Goal: Book appointment/travel/reservation

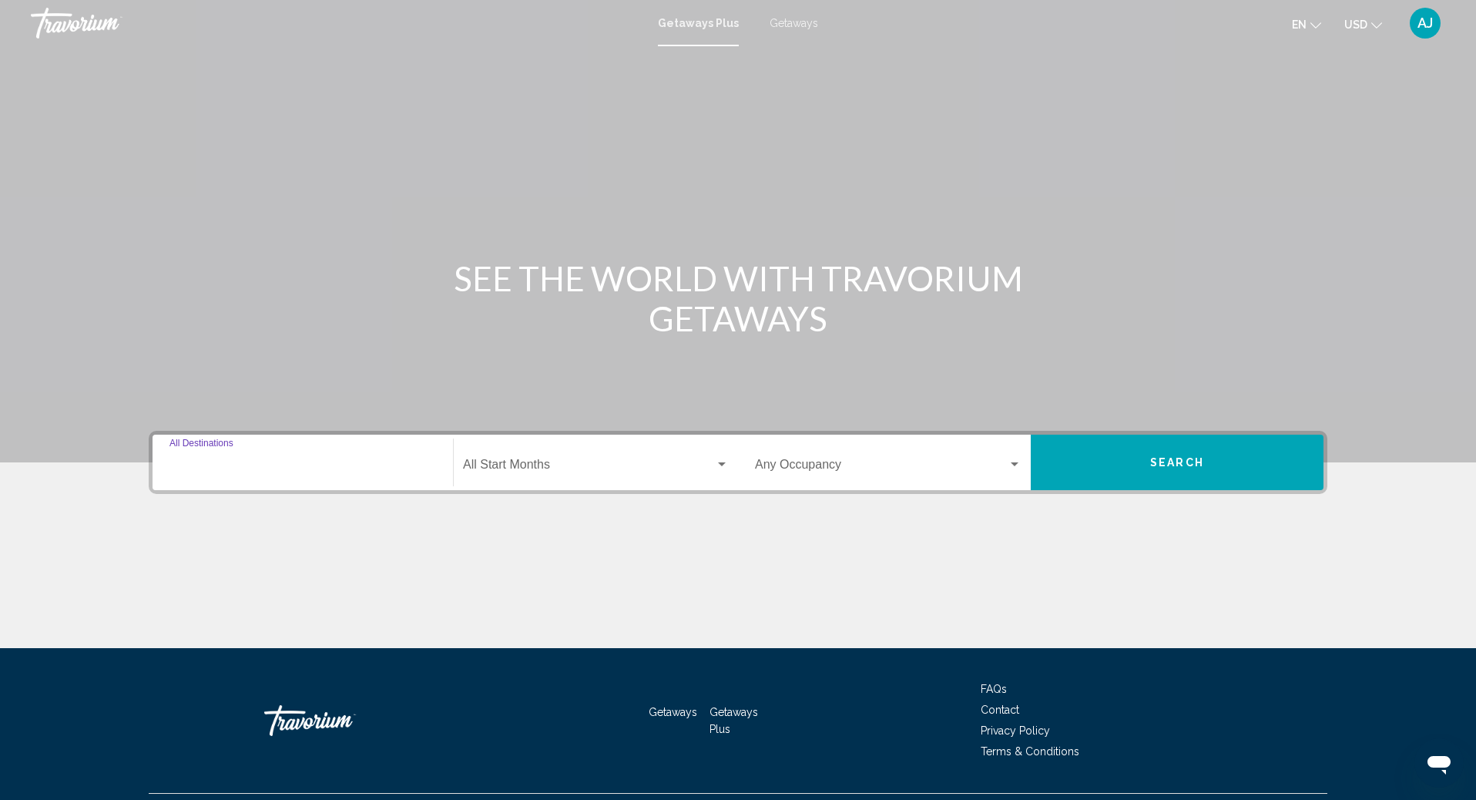
click at [334, 462] on input "Destination All Destinations" at bounding box center [302, 468] width 267 height 14
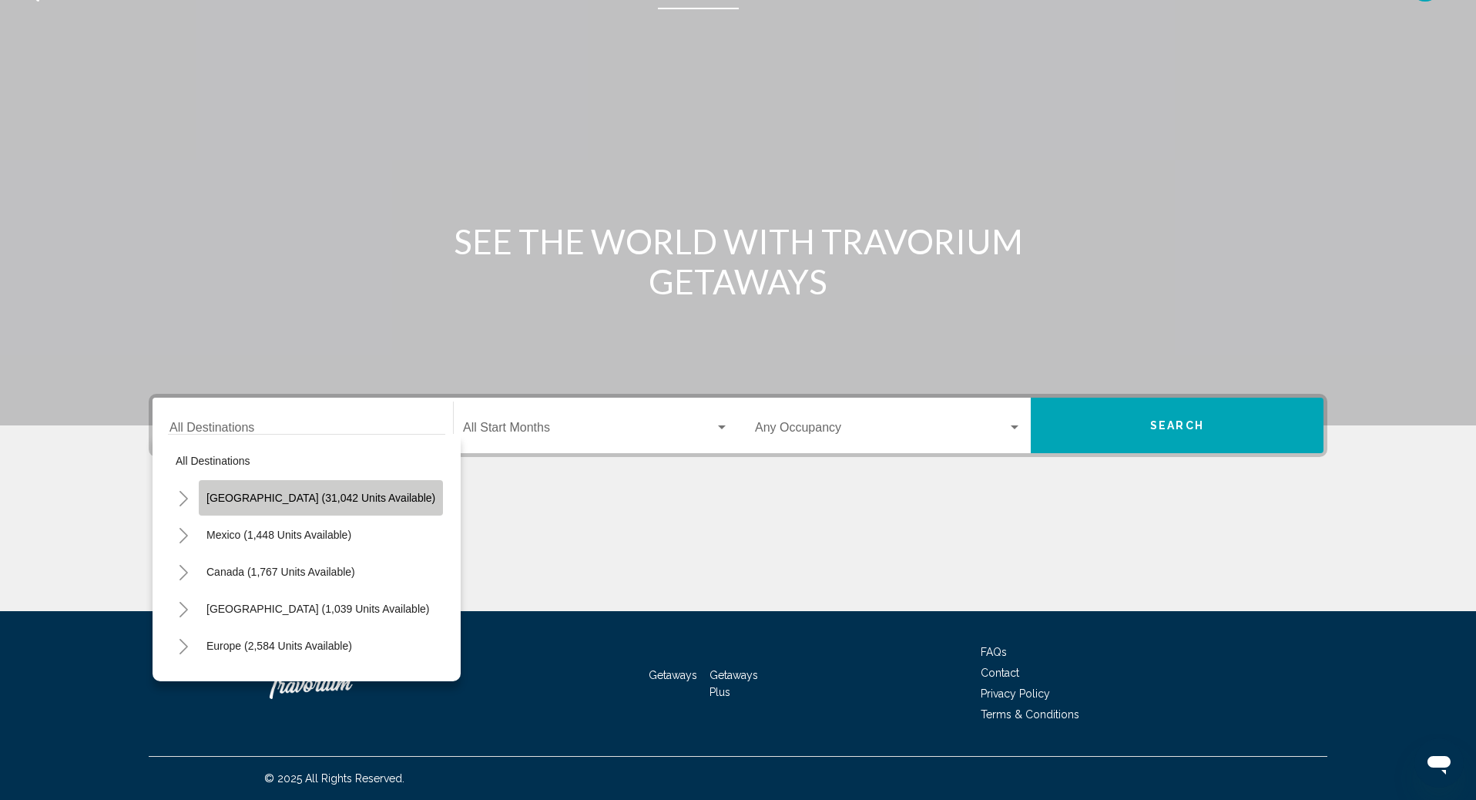
click at [323, 499] on span "[GEOGRAPHIC_DATA] (31,042 units available)" at bounding box center [320, 497] width 229 height 12
type input "**********"
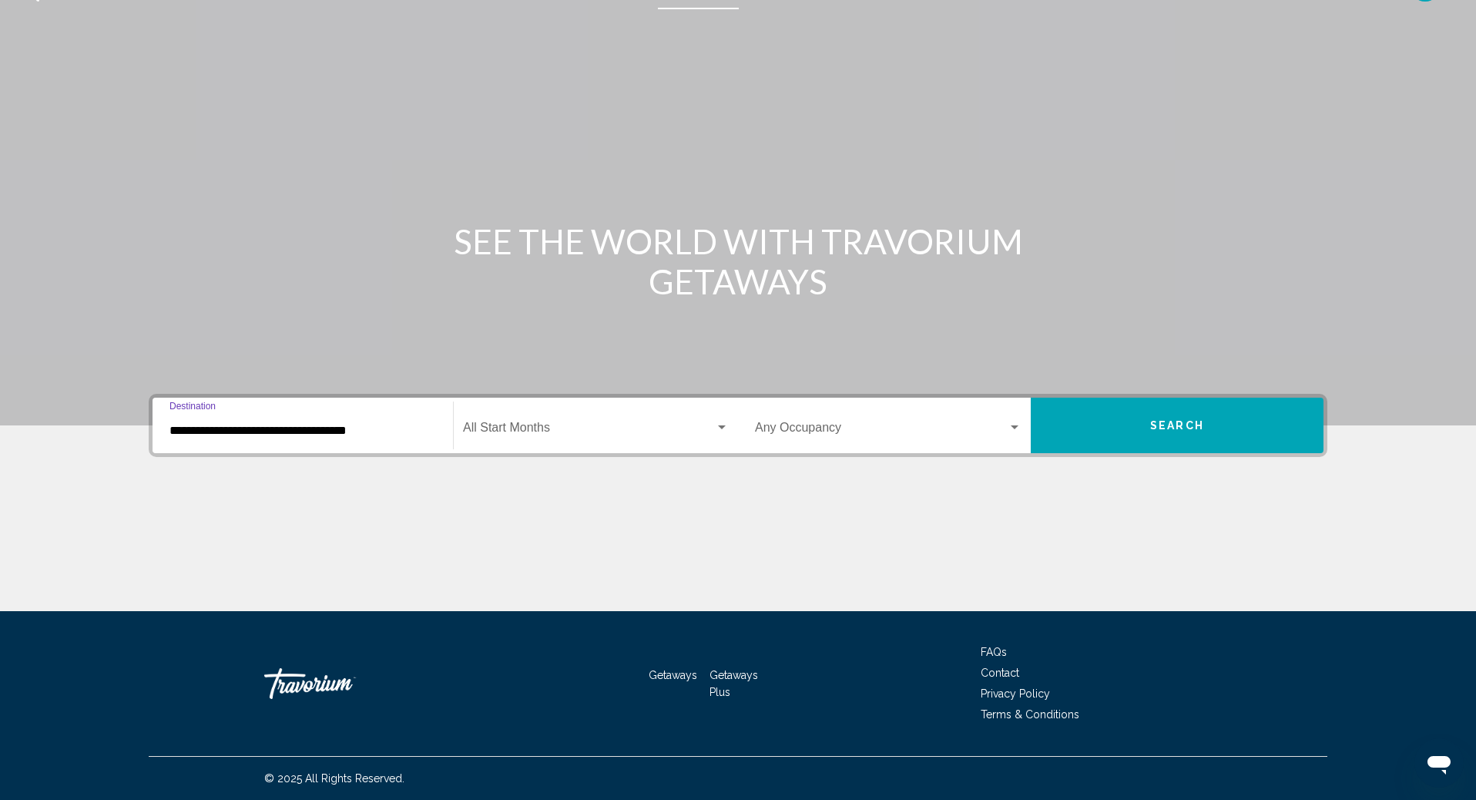
click at [559, 427] on span "Search widget" at bounding box center [589, 431] width 252 height 14
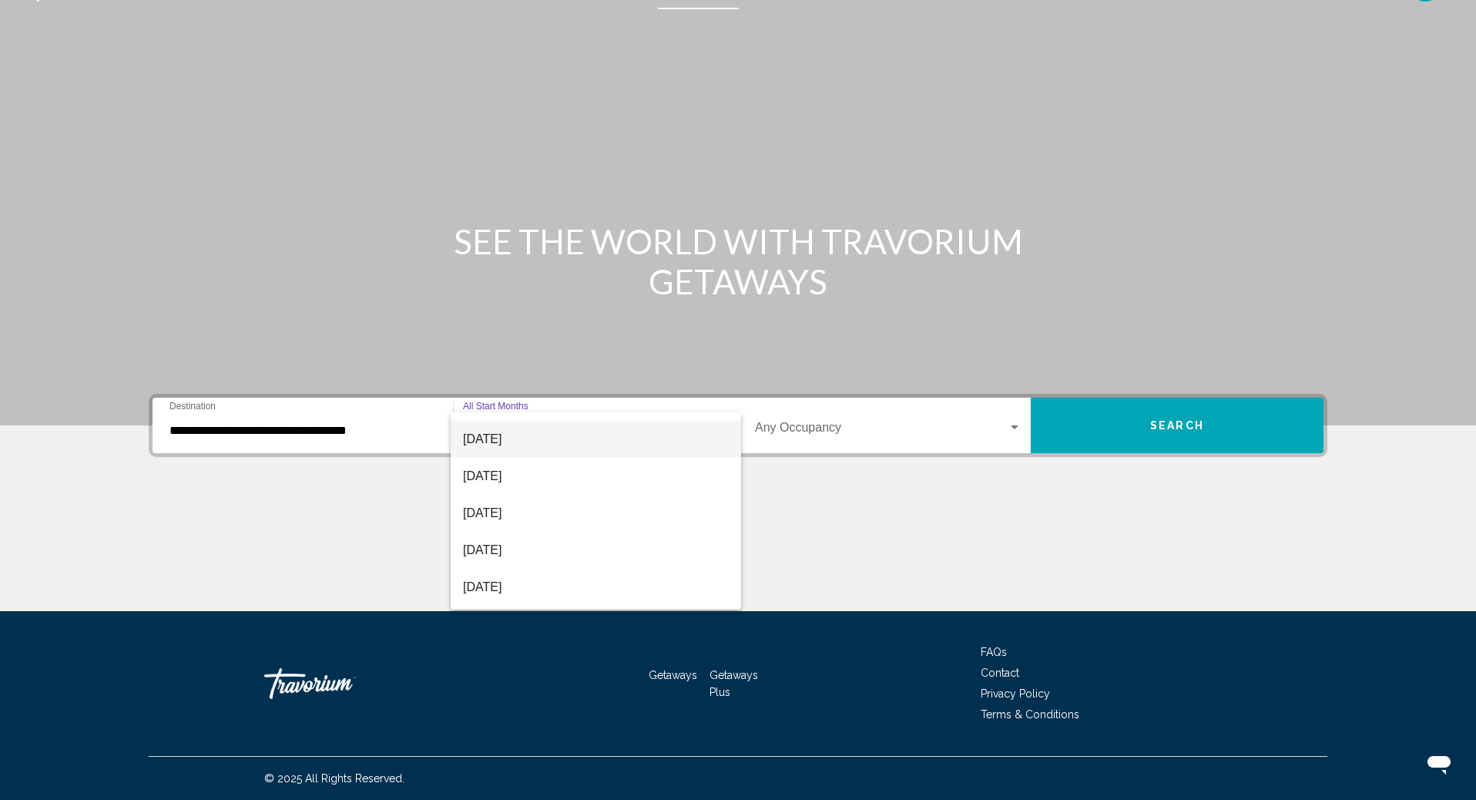
scroll to position [106, 0]
click at [524, 548] on span "[DATE]" at bounding box center [596, 546] width 266 height 37
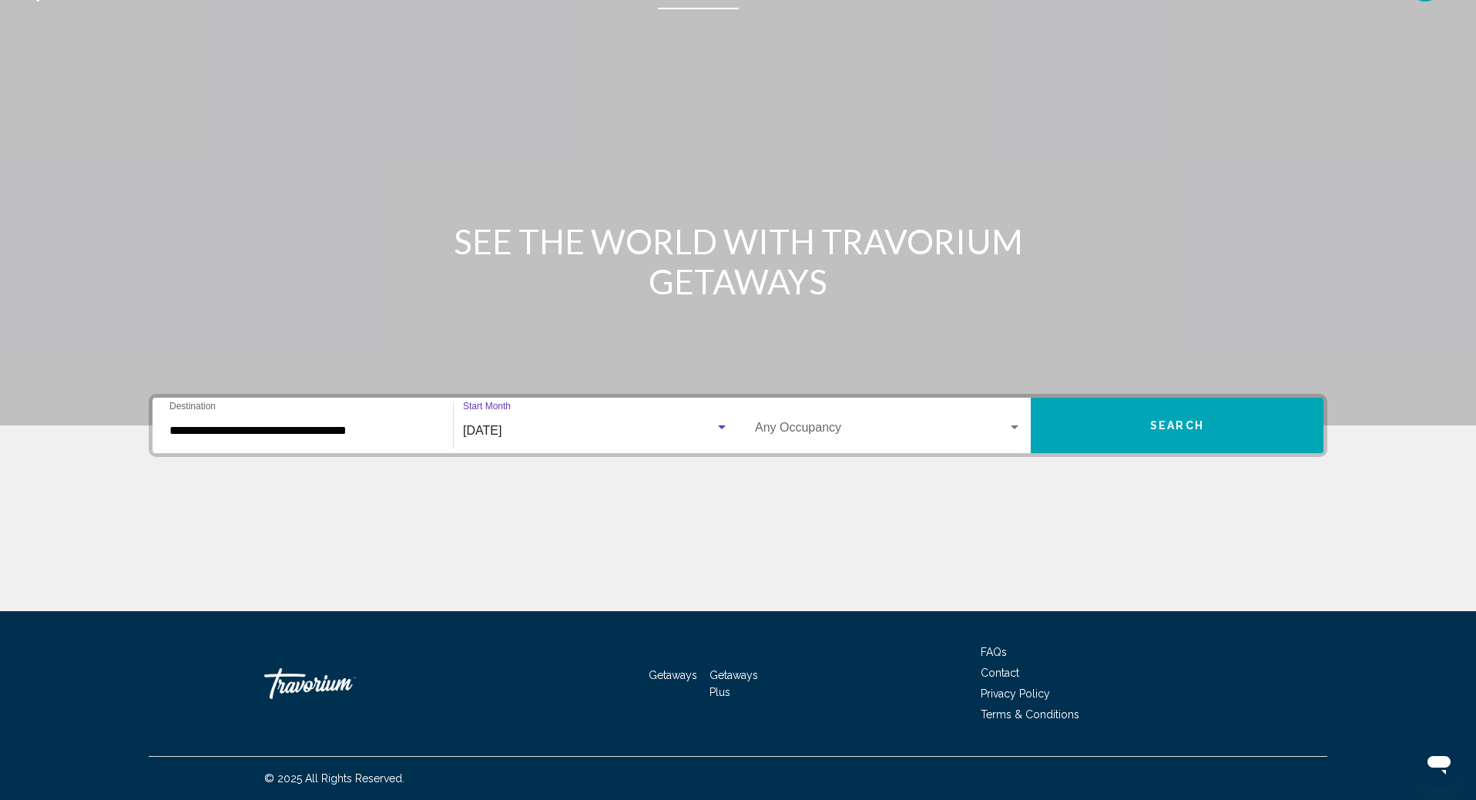
click at [872, 422] on div "Occupancy Any Occupancy" at bounding box center [888, 425] width 267 height 49
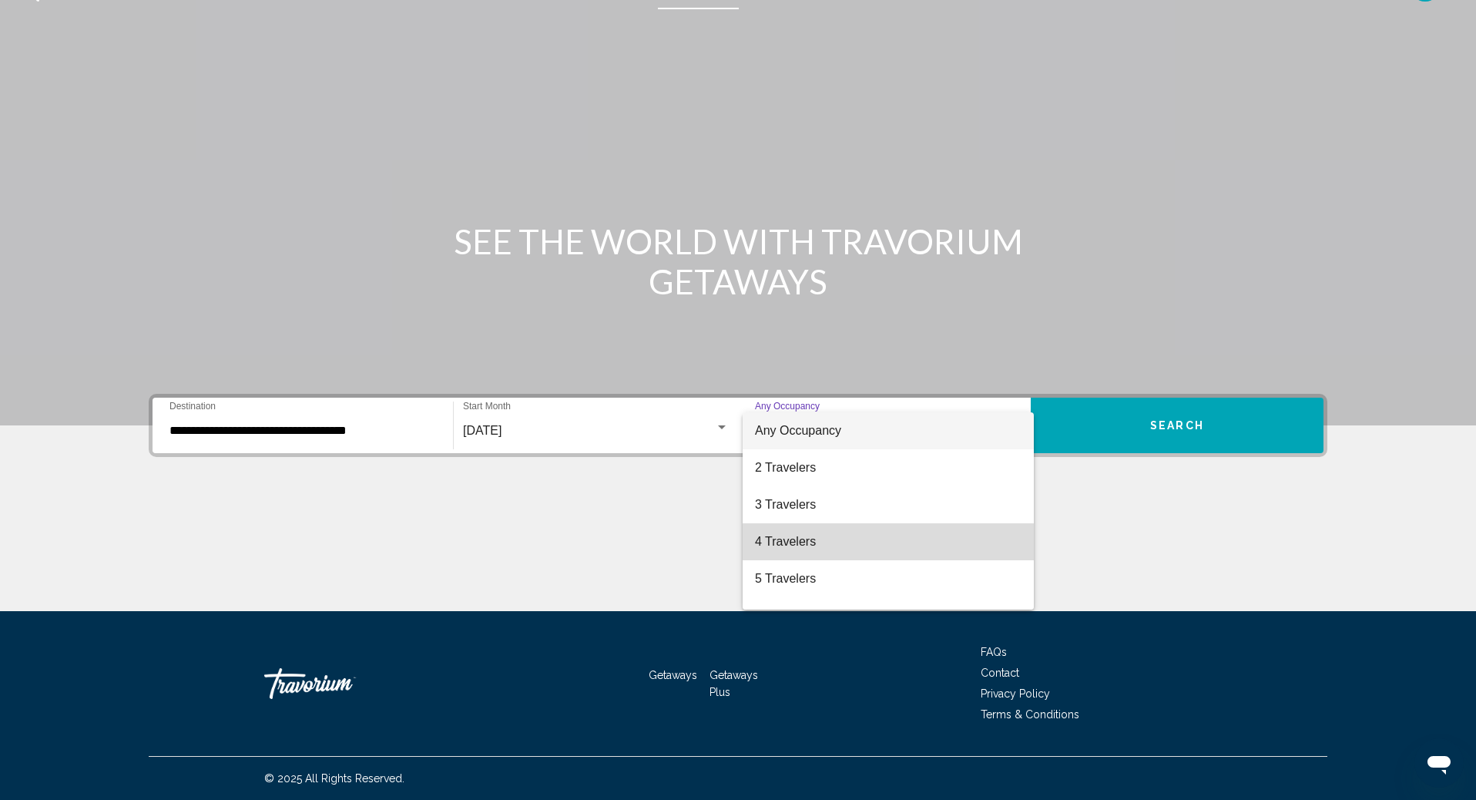
click at [800, 542] on span "4 Travelers" at bounding box center [888, 541] width 267 height 37
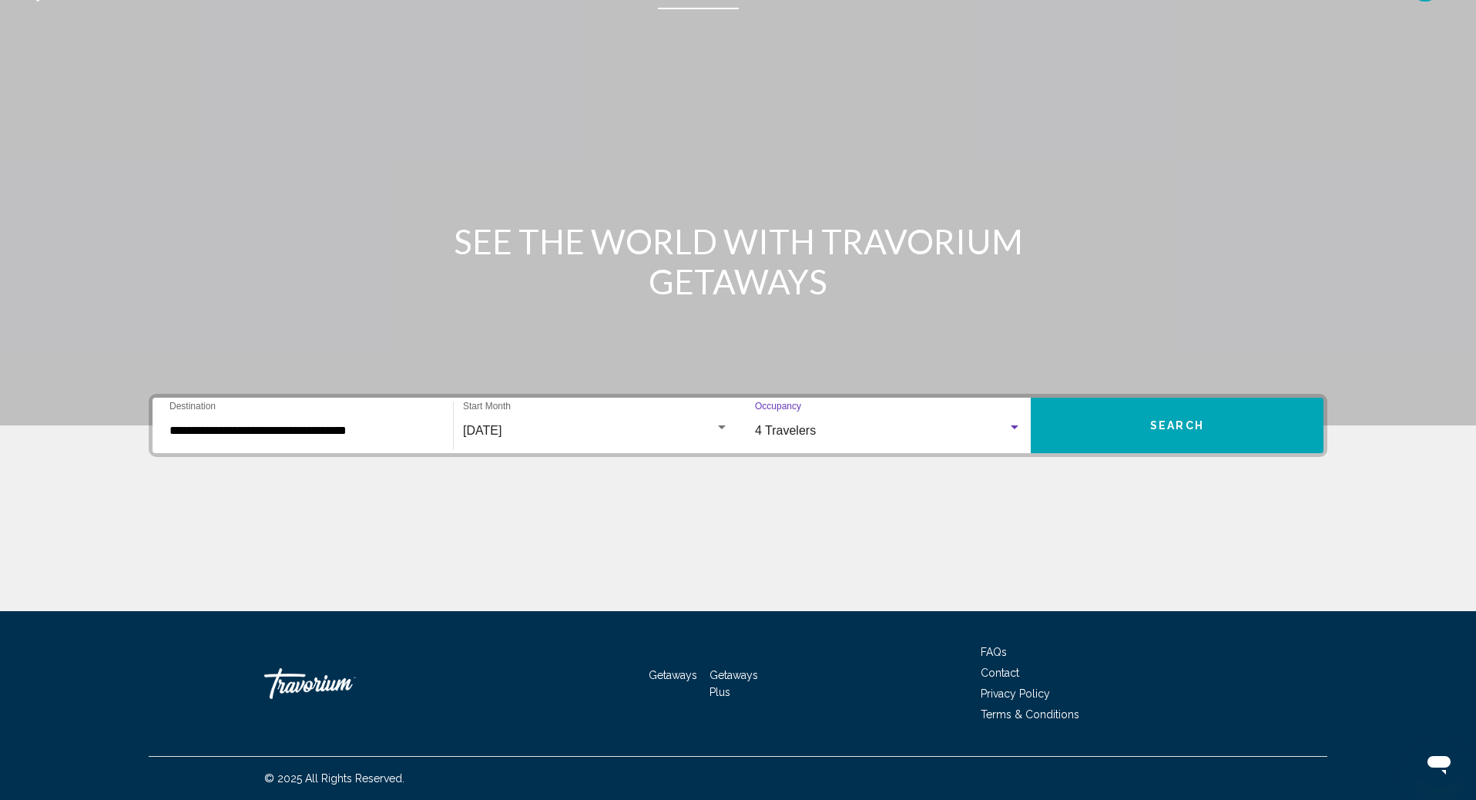
scroll to position [37, 0]
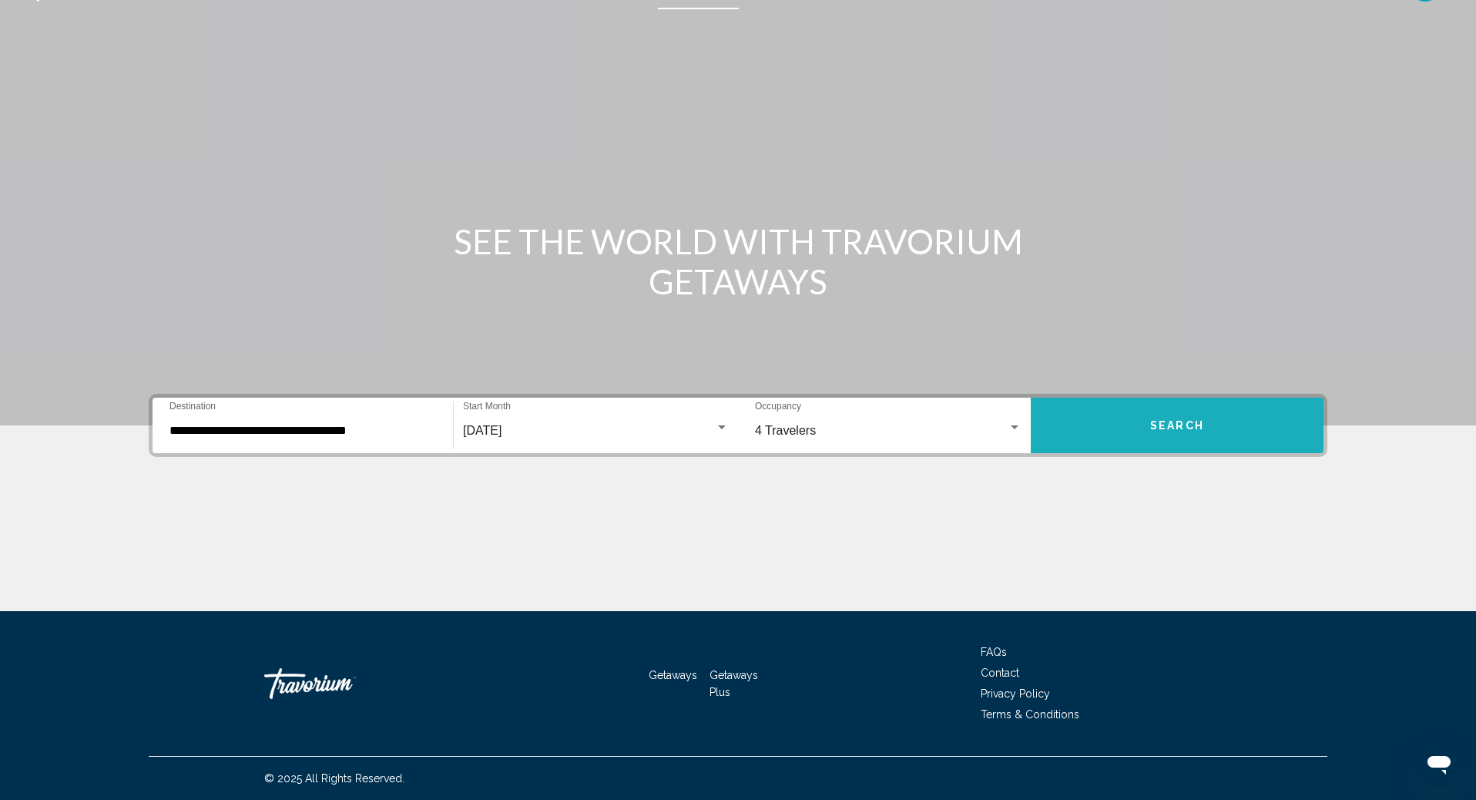
click at [1178, 425] on span "Search" at bounding box center [1177, 426] width 54 height 12
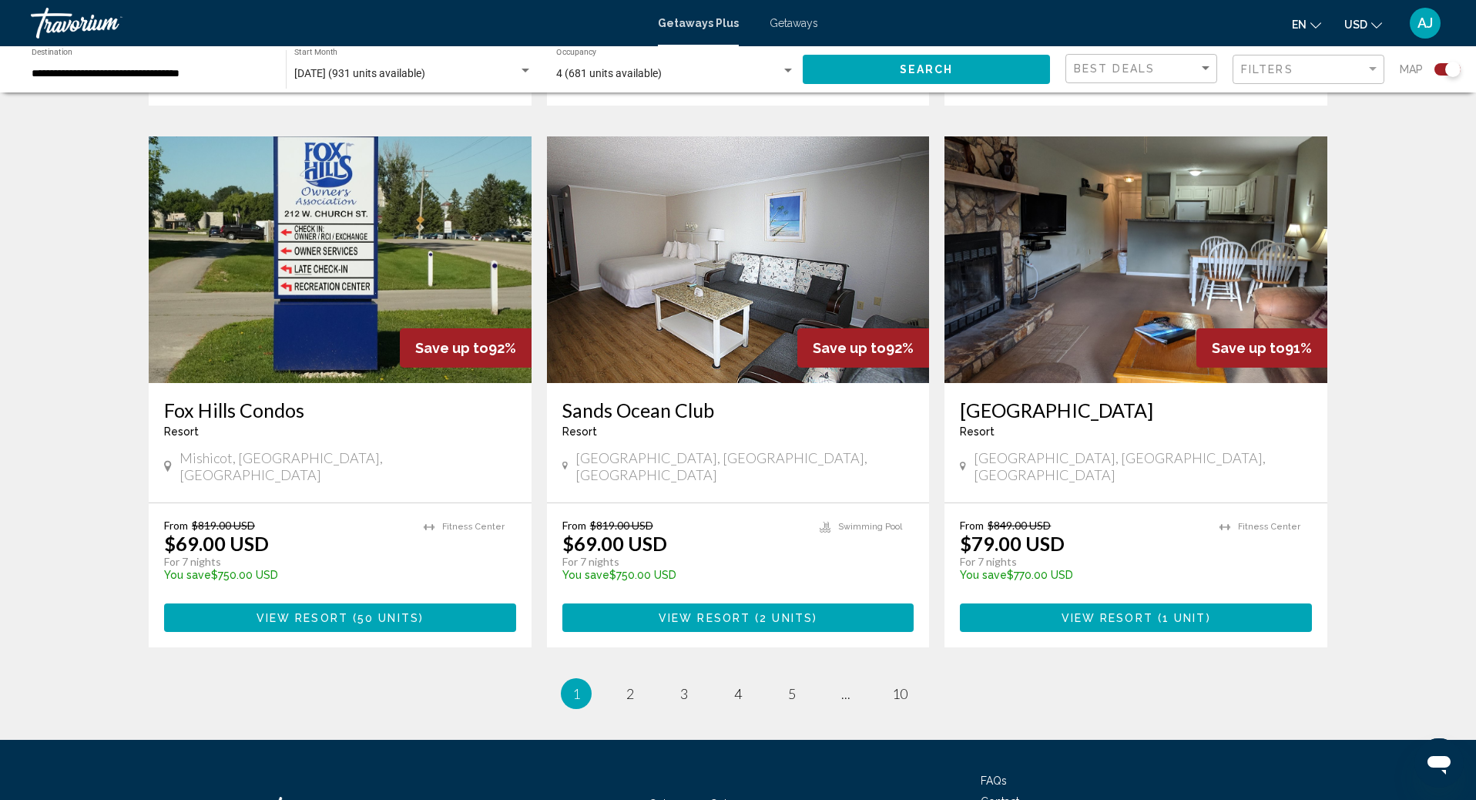
scroll to position [2197, 0]
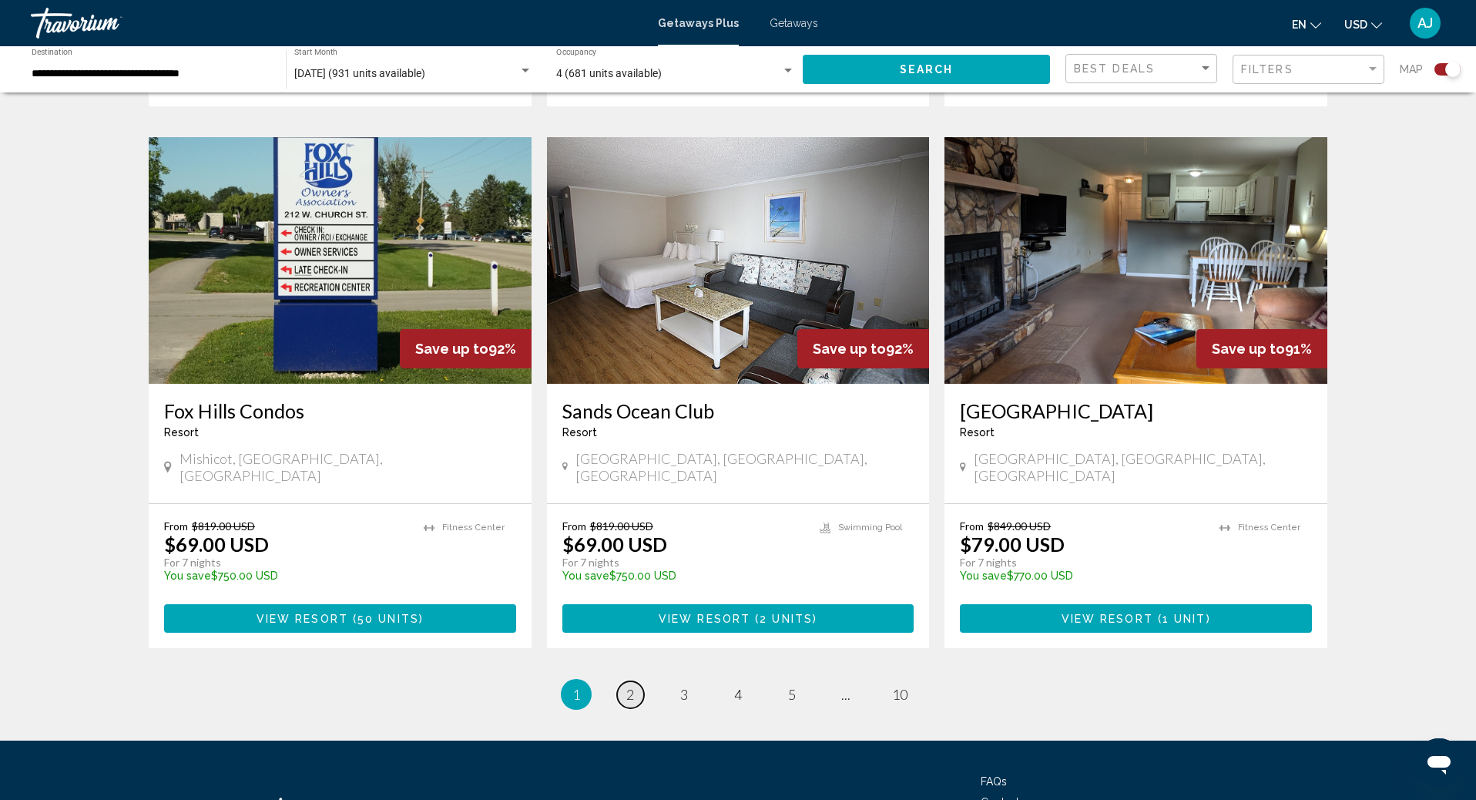
click at [632, 686] on span "2" at bounding box center [630, 694] width 8 height 17
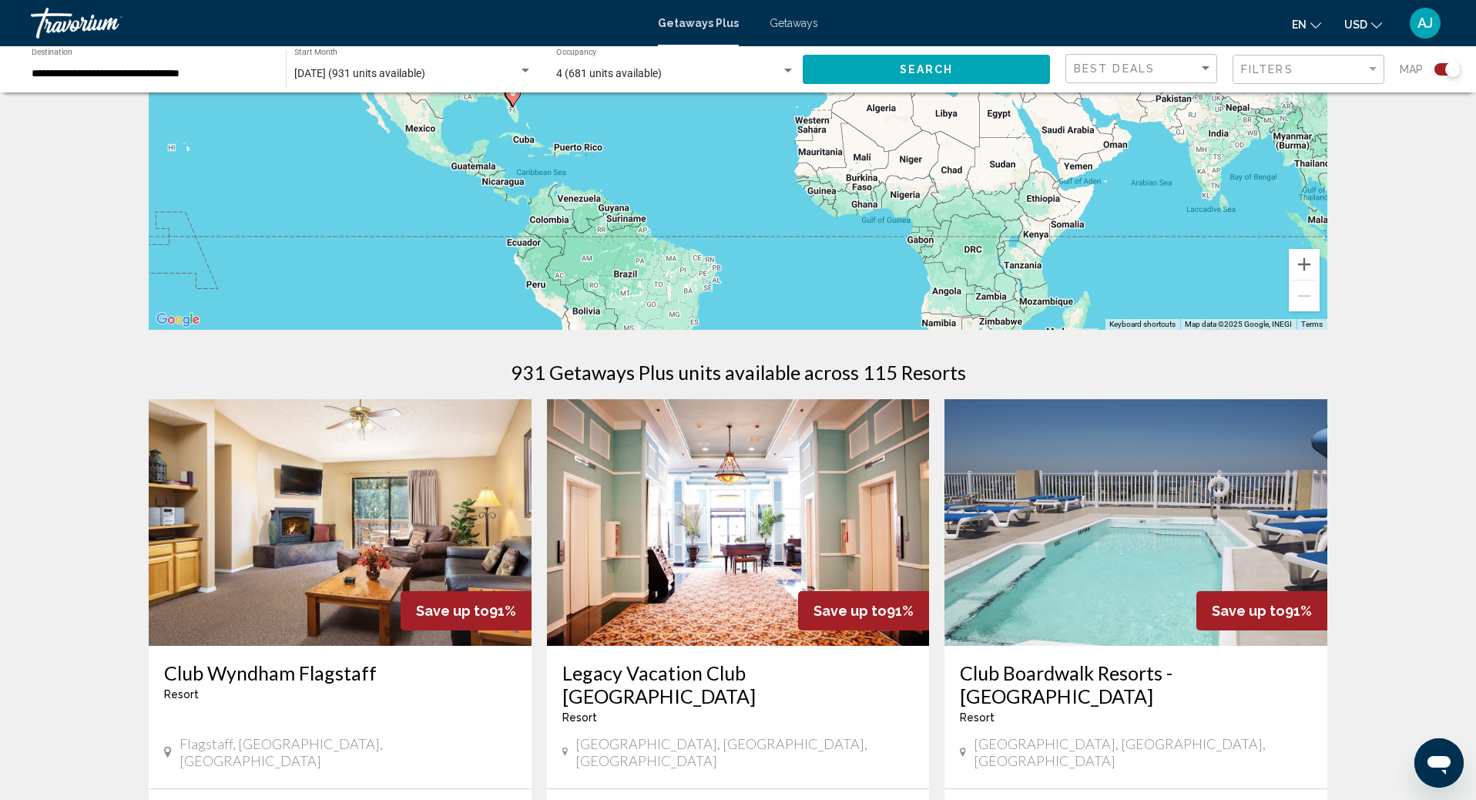
scroll to position [239, 0]
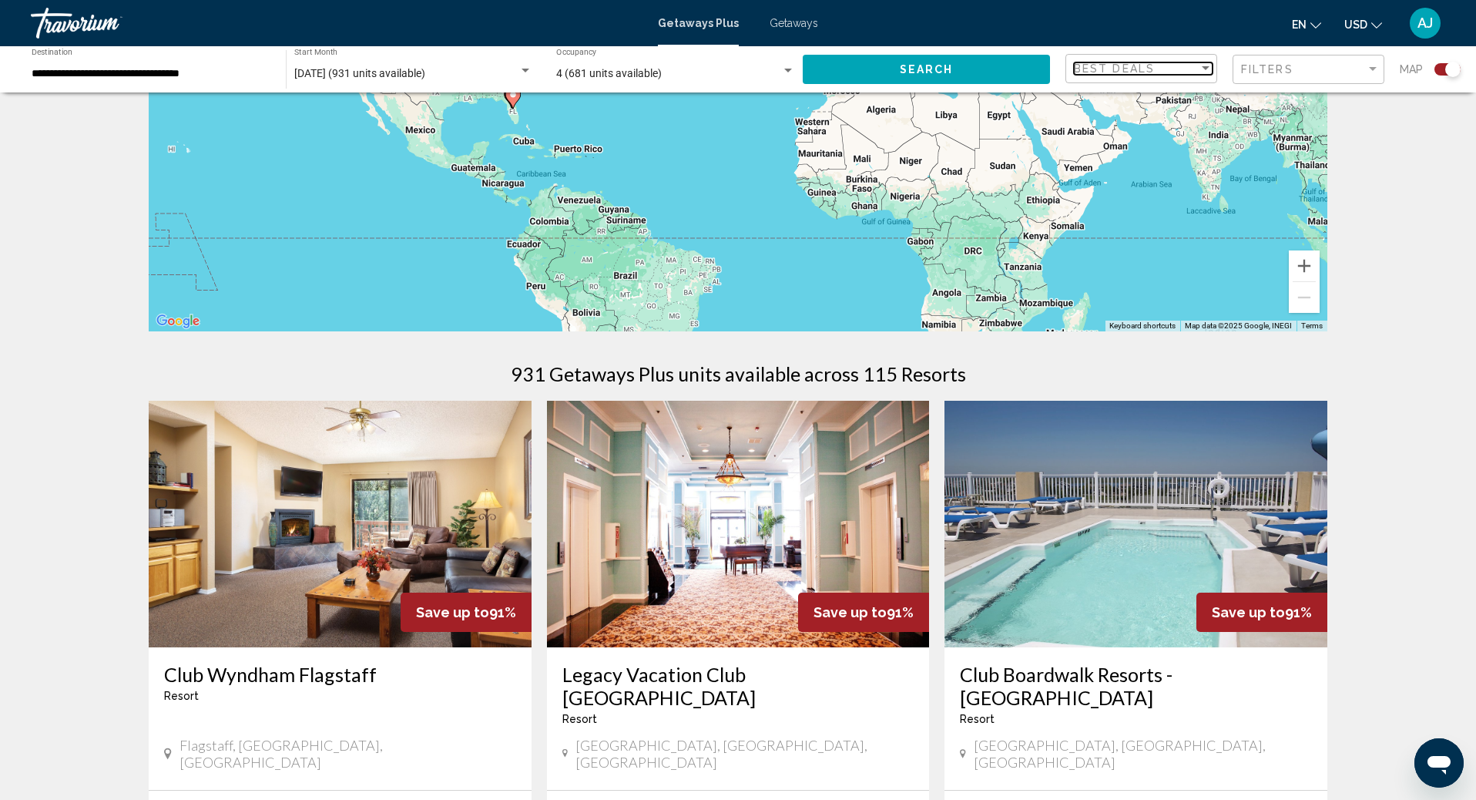
click at [1200, 69] on div "Sort by" at bounding box center [1205, 68] width 14 height 12
click at [1200, 69] on span "Best Deals" at bounding box center [1143, 68] width 139 height 32
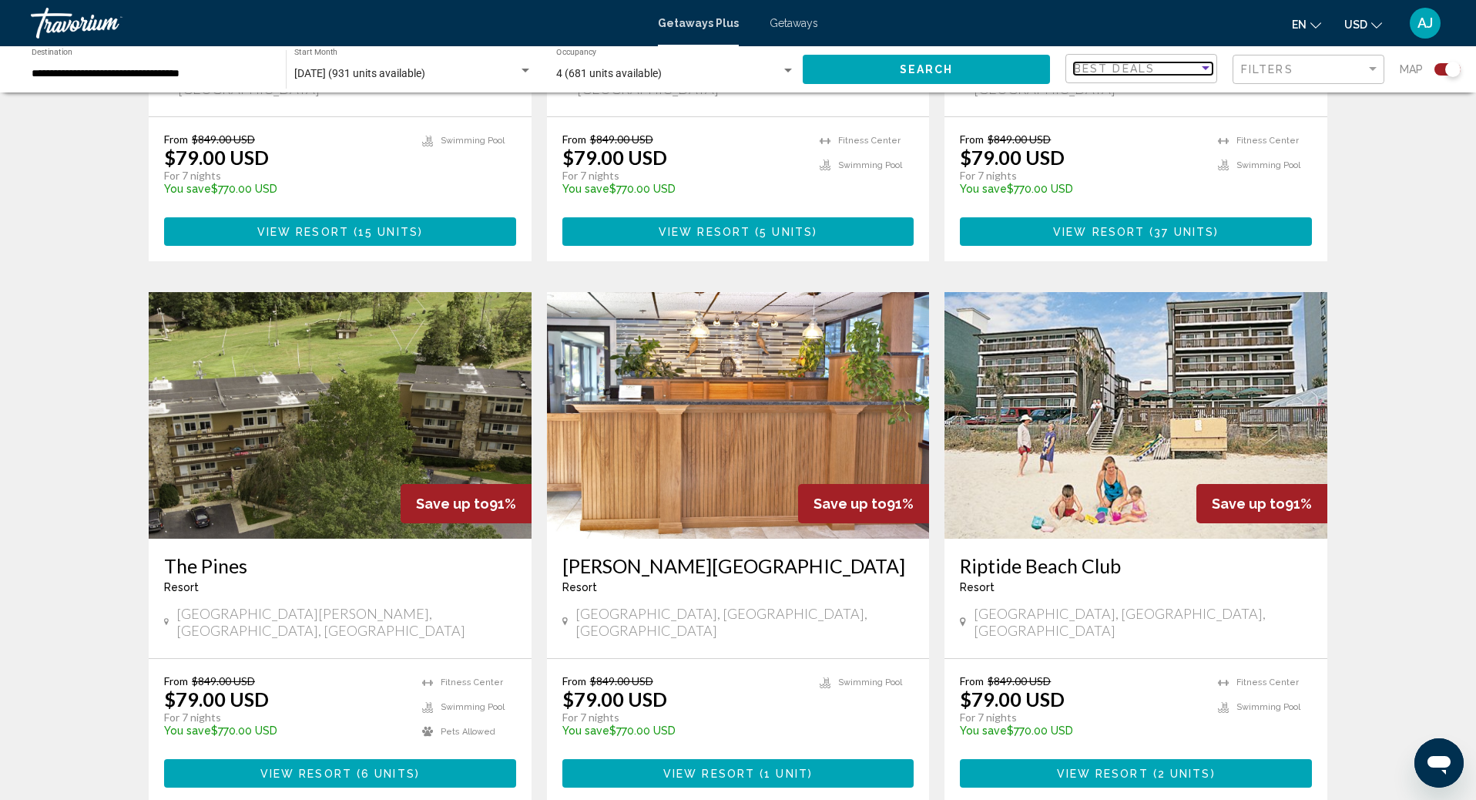
scroll to position [2025, 0]
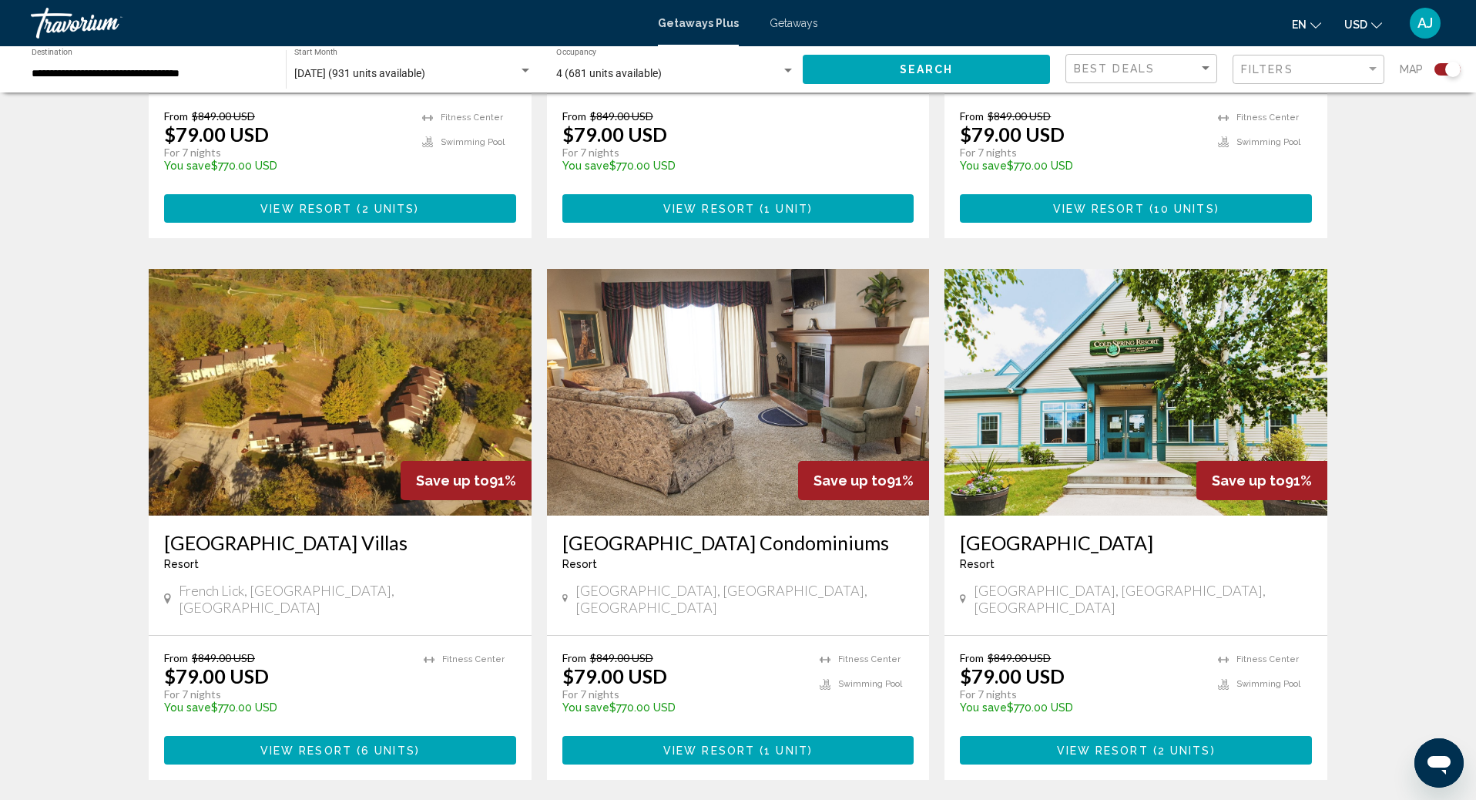
scroll to position [2067, 0]
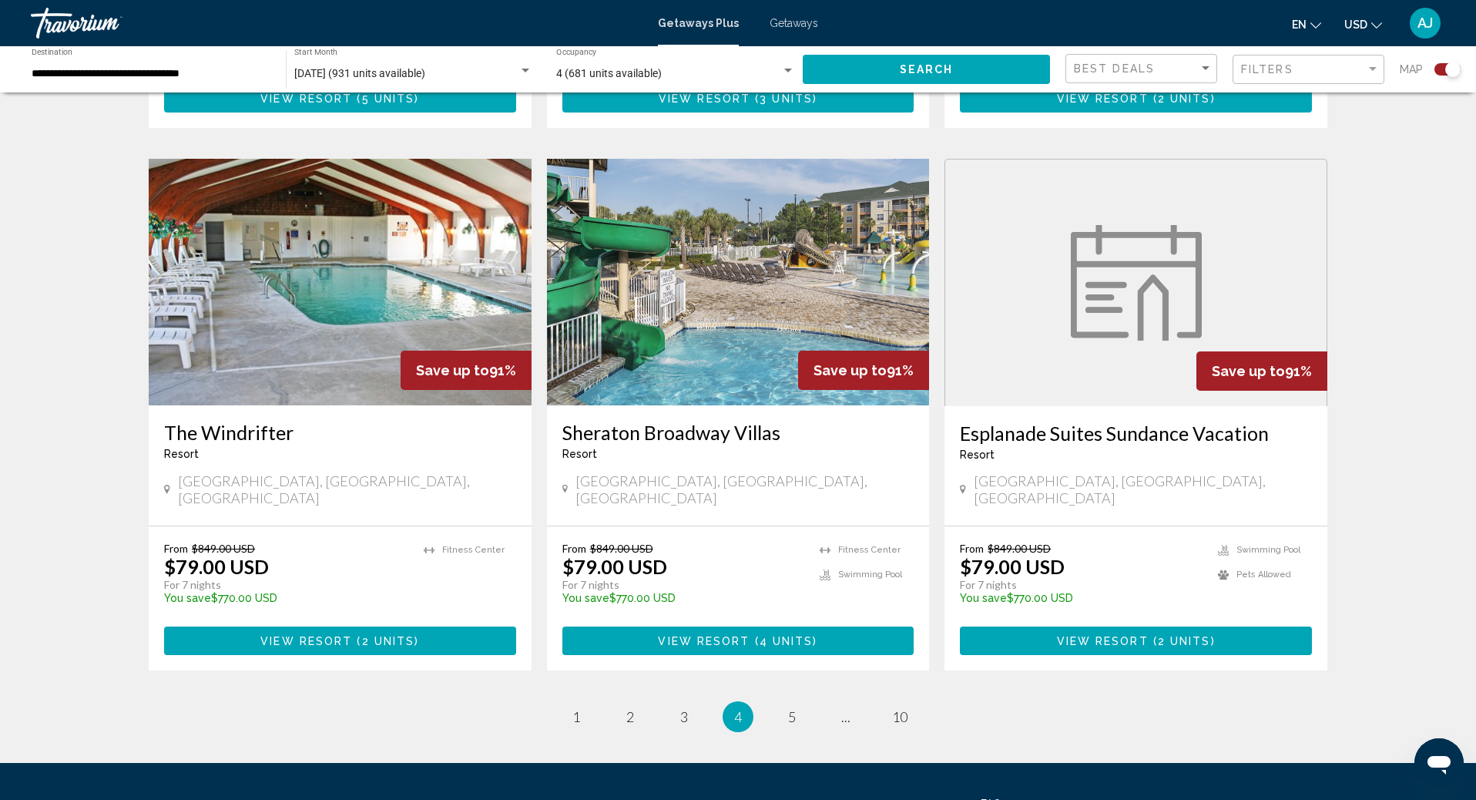
scroll to position [2198, 0]
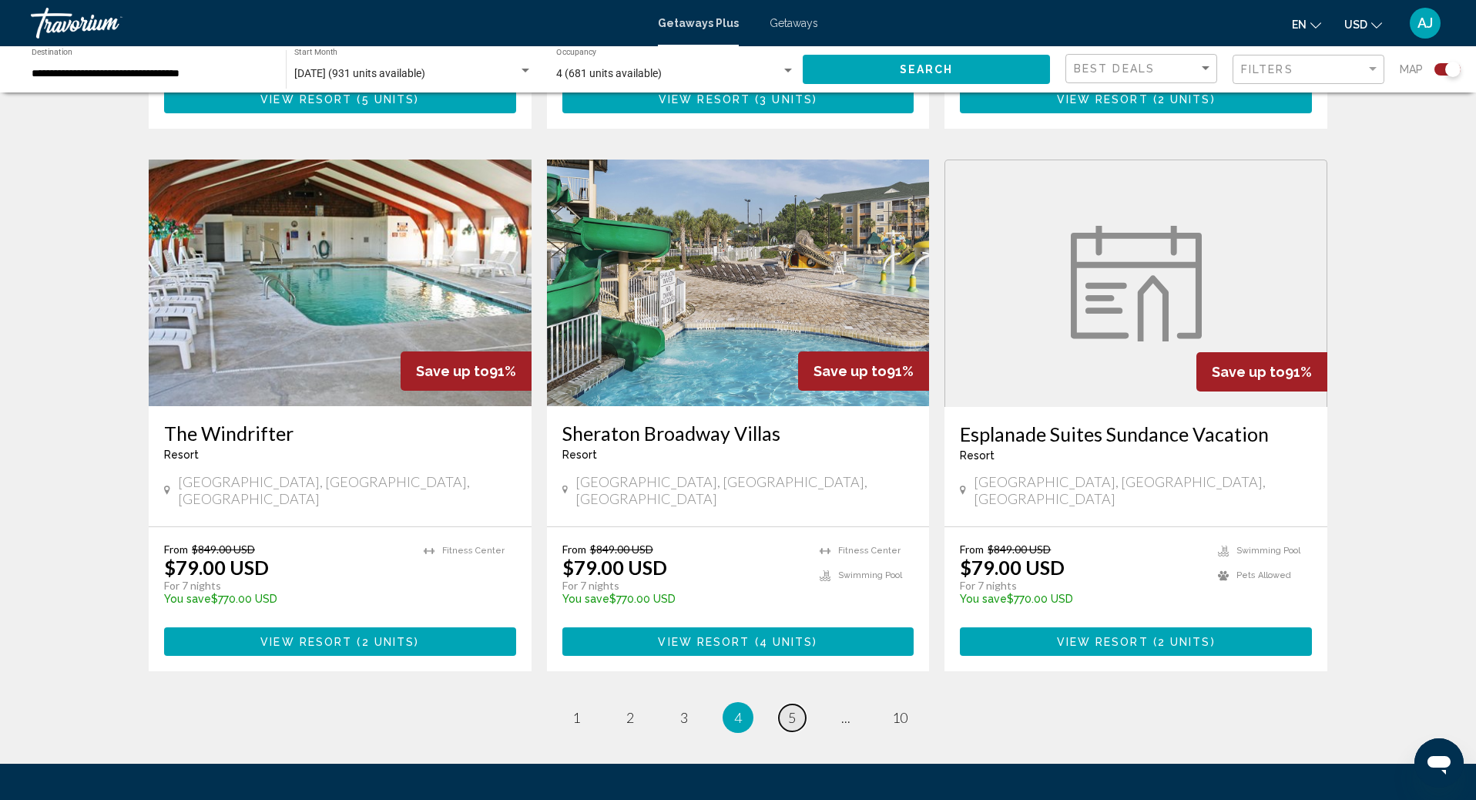
click at [790, 709] on span "5" at bounding box center [792, 717] width 8 height 17
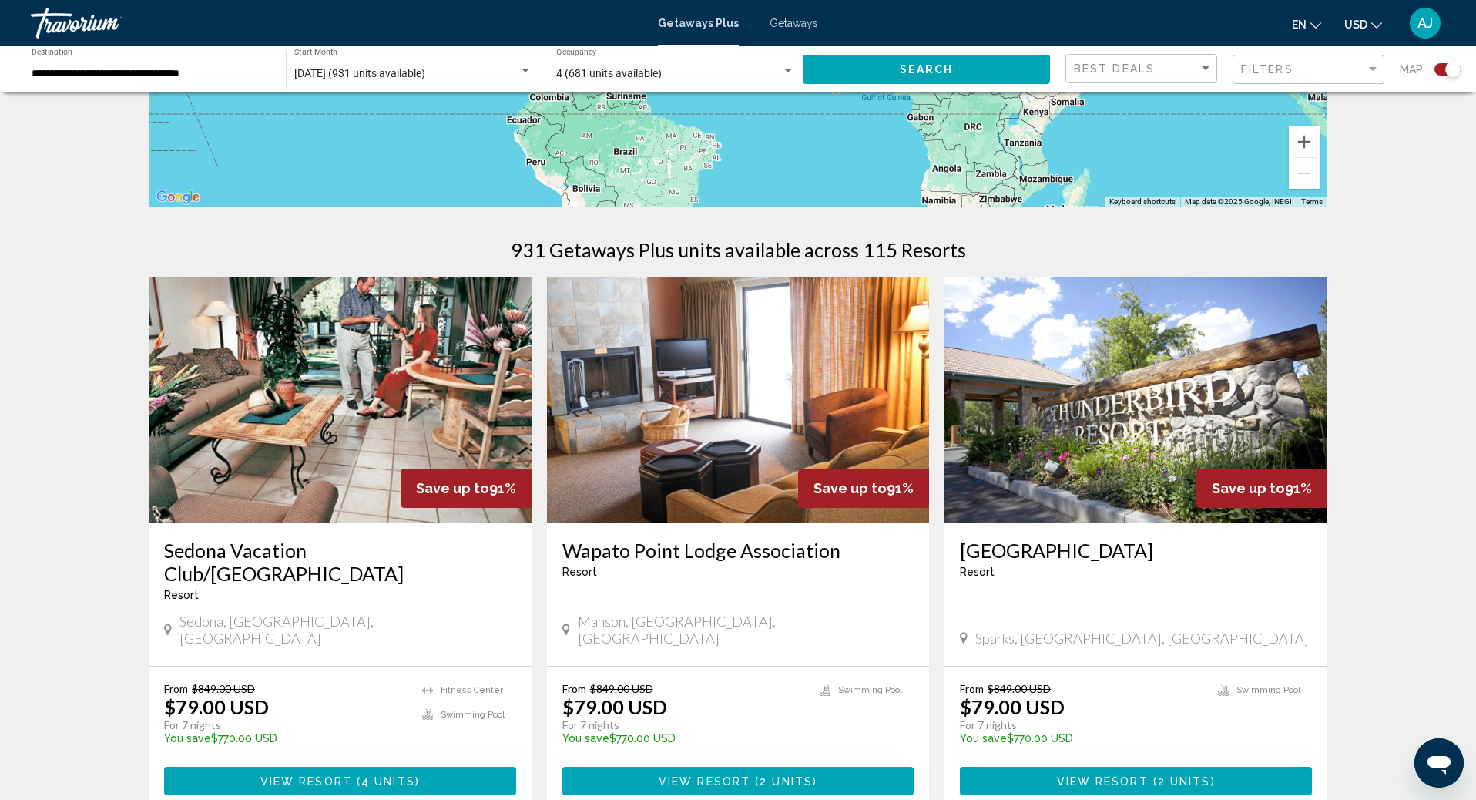
scroll to position [367, 0]
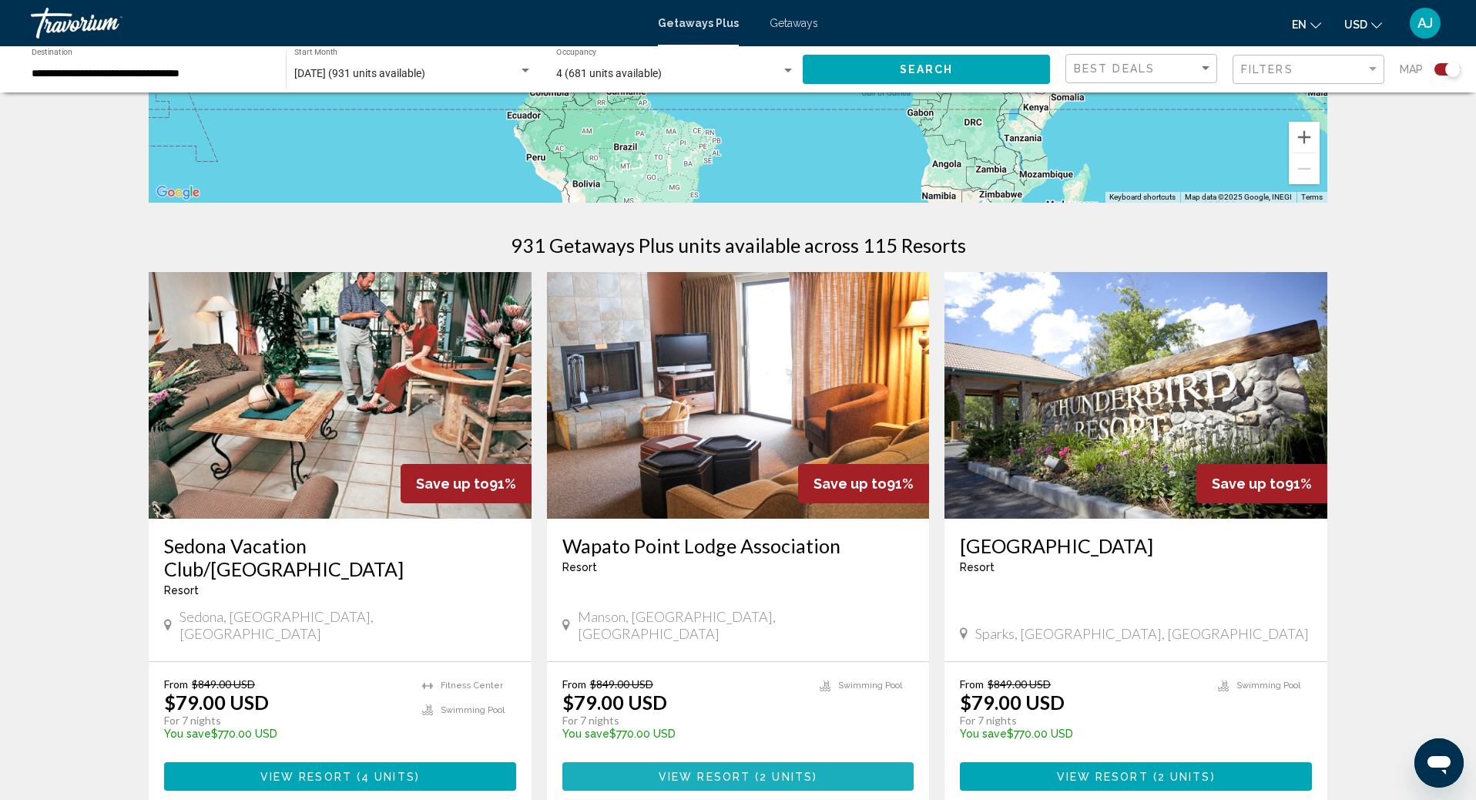
click at [787, 770] on span "2 units" at bounding box center [785, 776] width 53 height 12
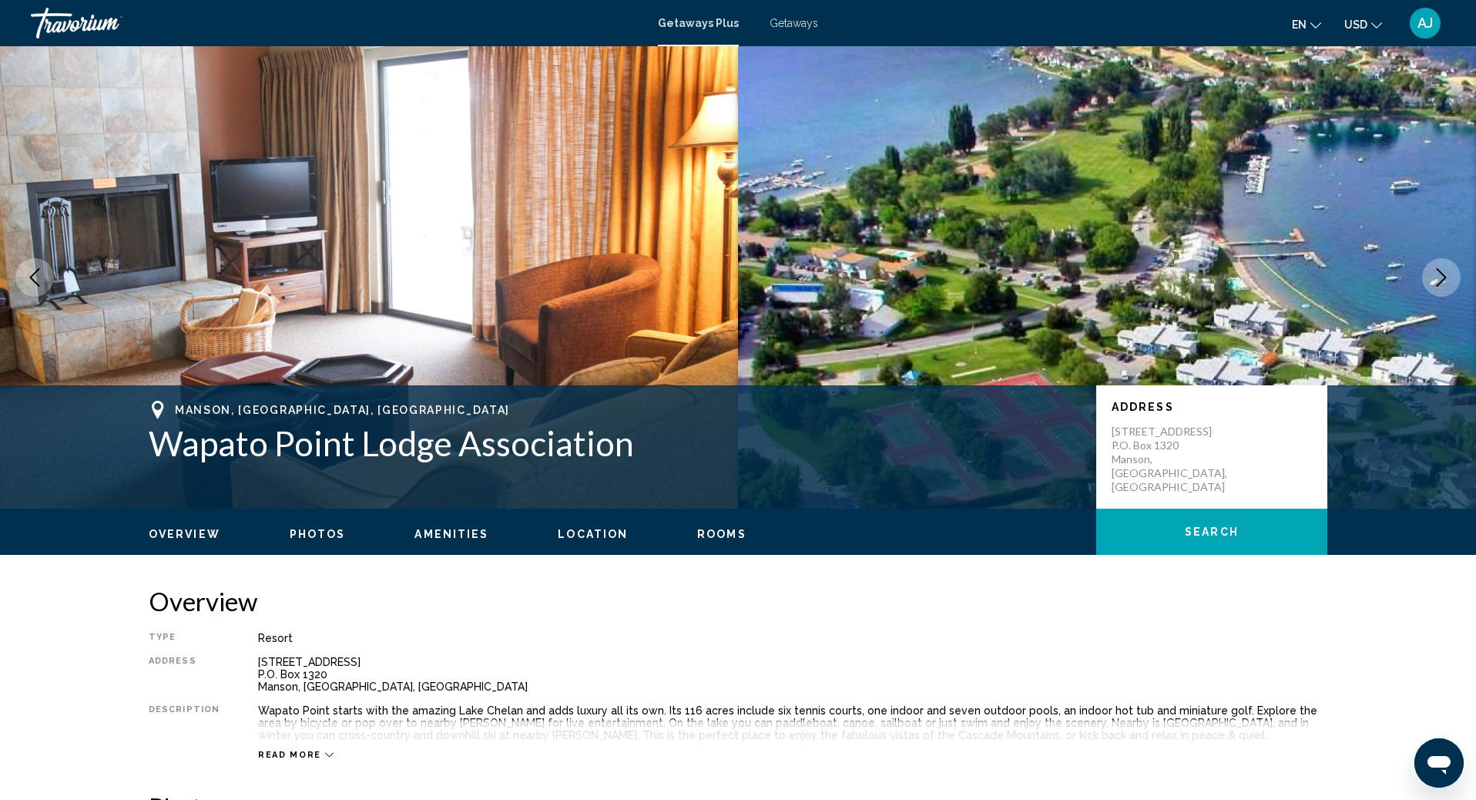
click at [312, 529] on span "Photos" at bounding box center [318, 534] width 56 height 12
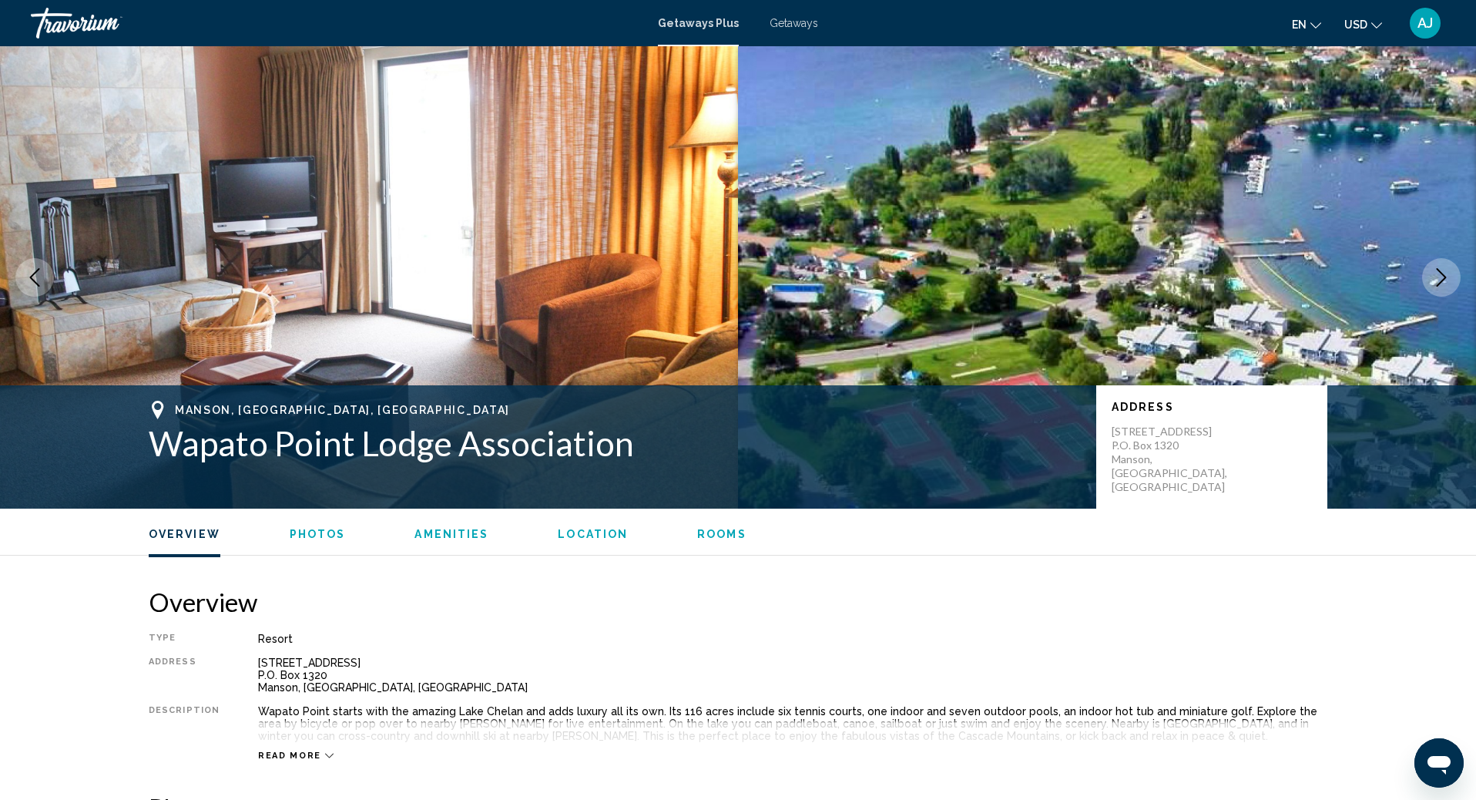
scroll to position [699, 0]
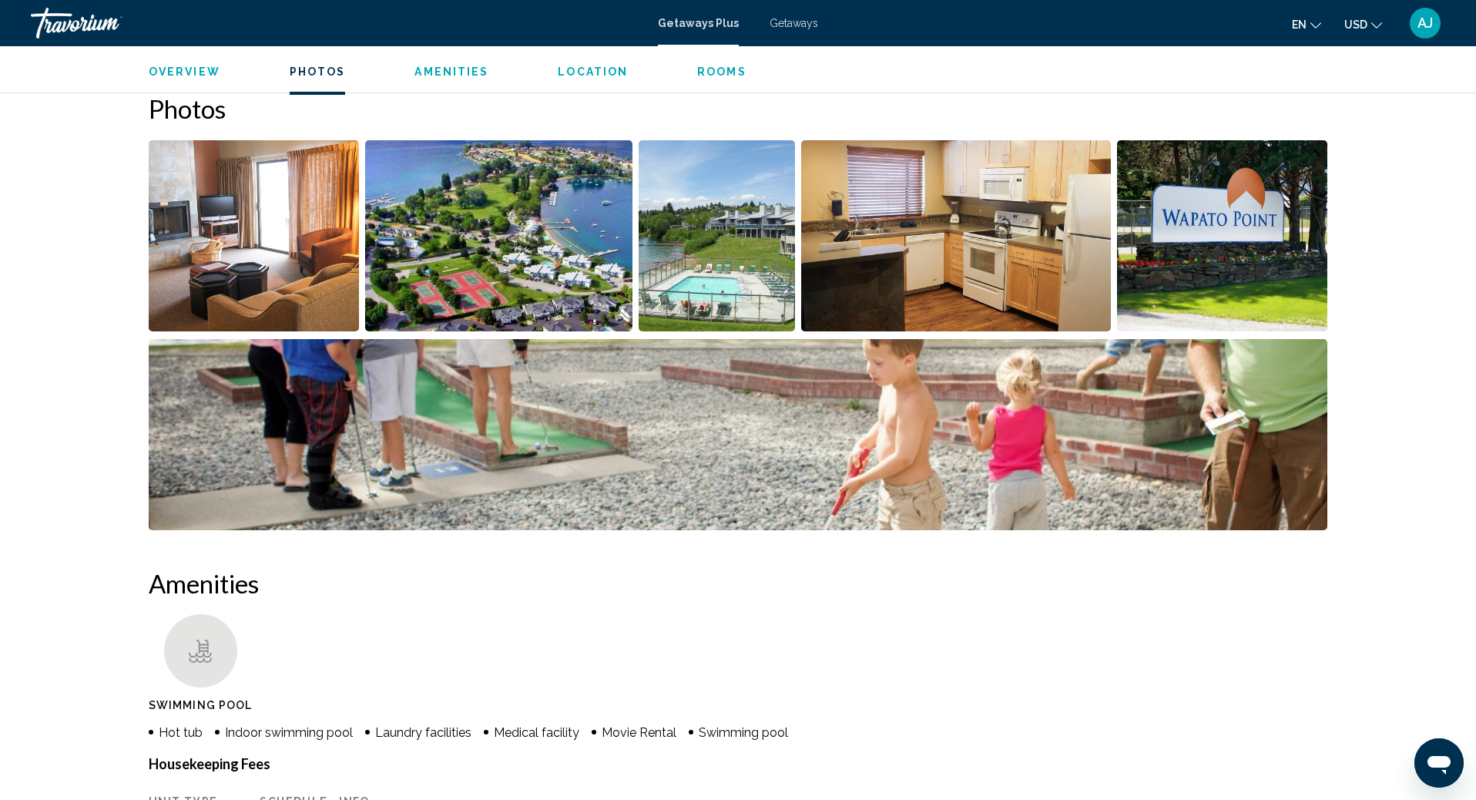
click at [323, 197] on img "Open full-screen image slider" at bounding box center [254, 235] width 210 height 191
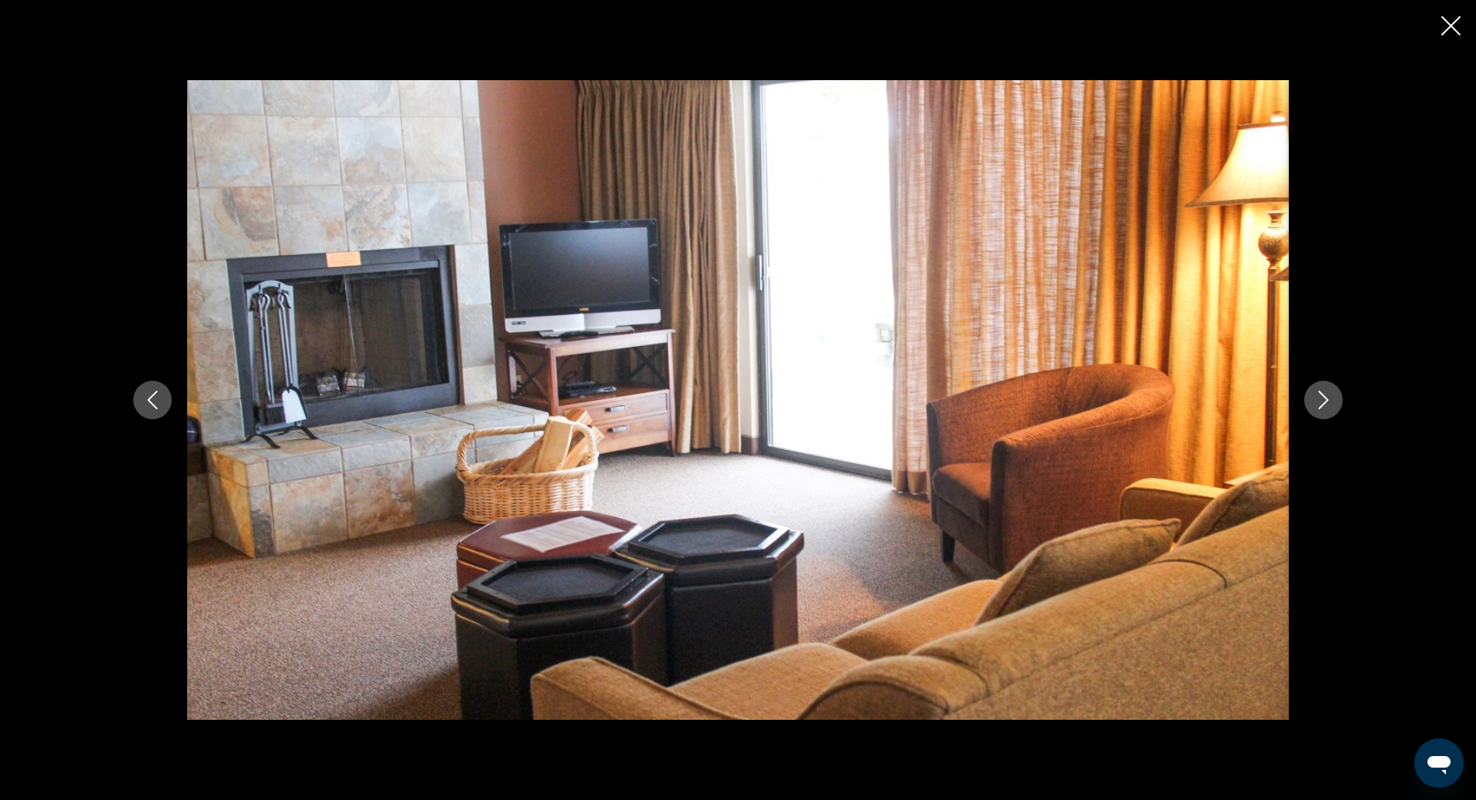
click at [1319, 407] on icon "Next image" at bounding box center [1323, 400] width 18 height 18
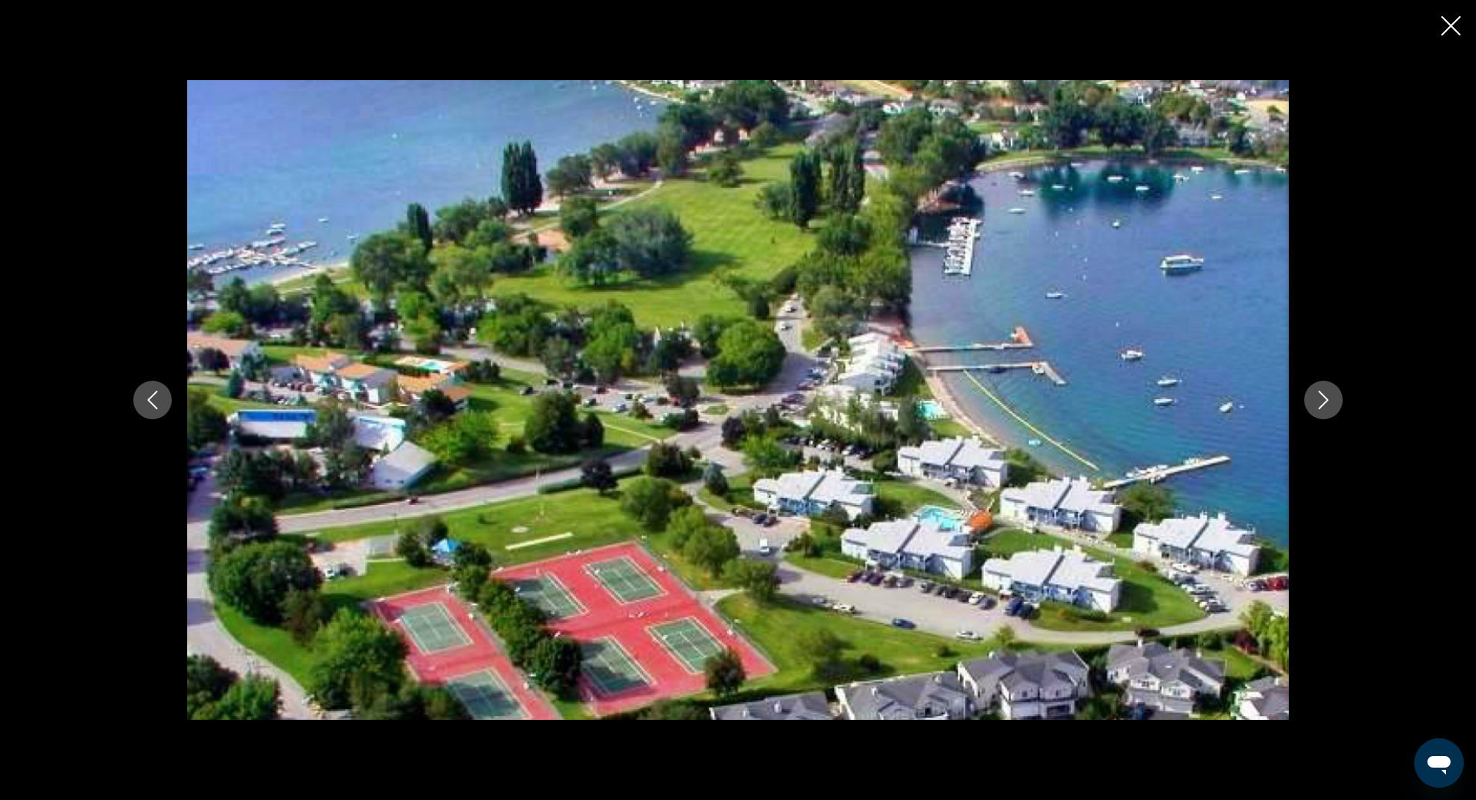
click at [1319, 407] on icon "Next image" at bounding box center [1323, 400] width 18 height 18
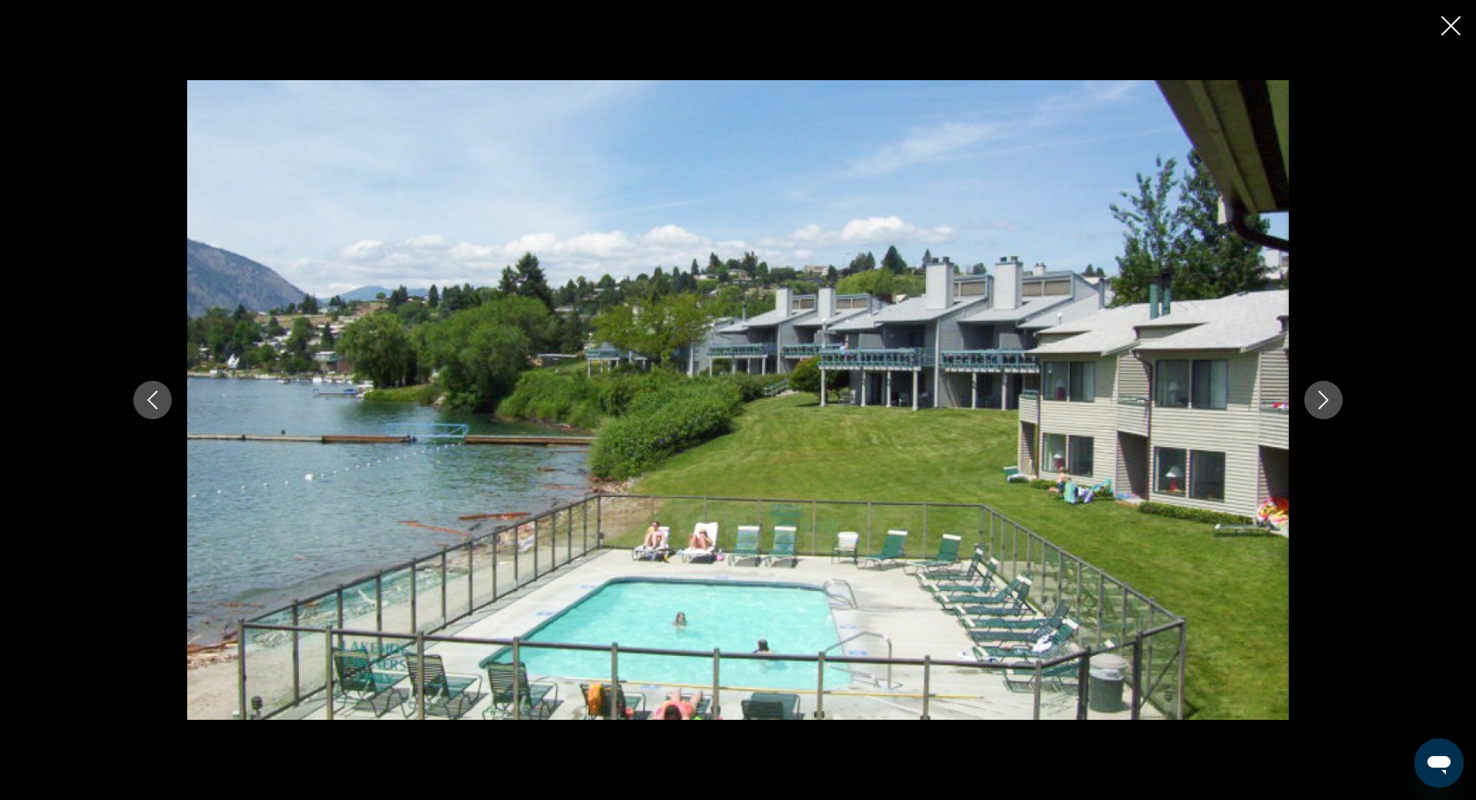
click at [1319, 407] on icon "Next image" at bounding box center [1323, 400] width 18 height 18
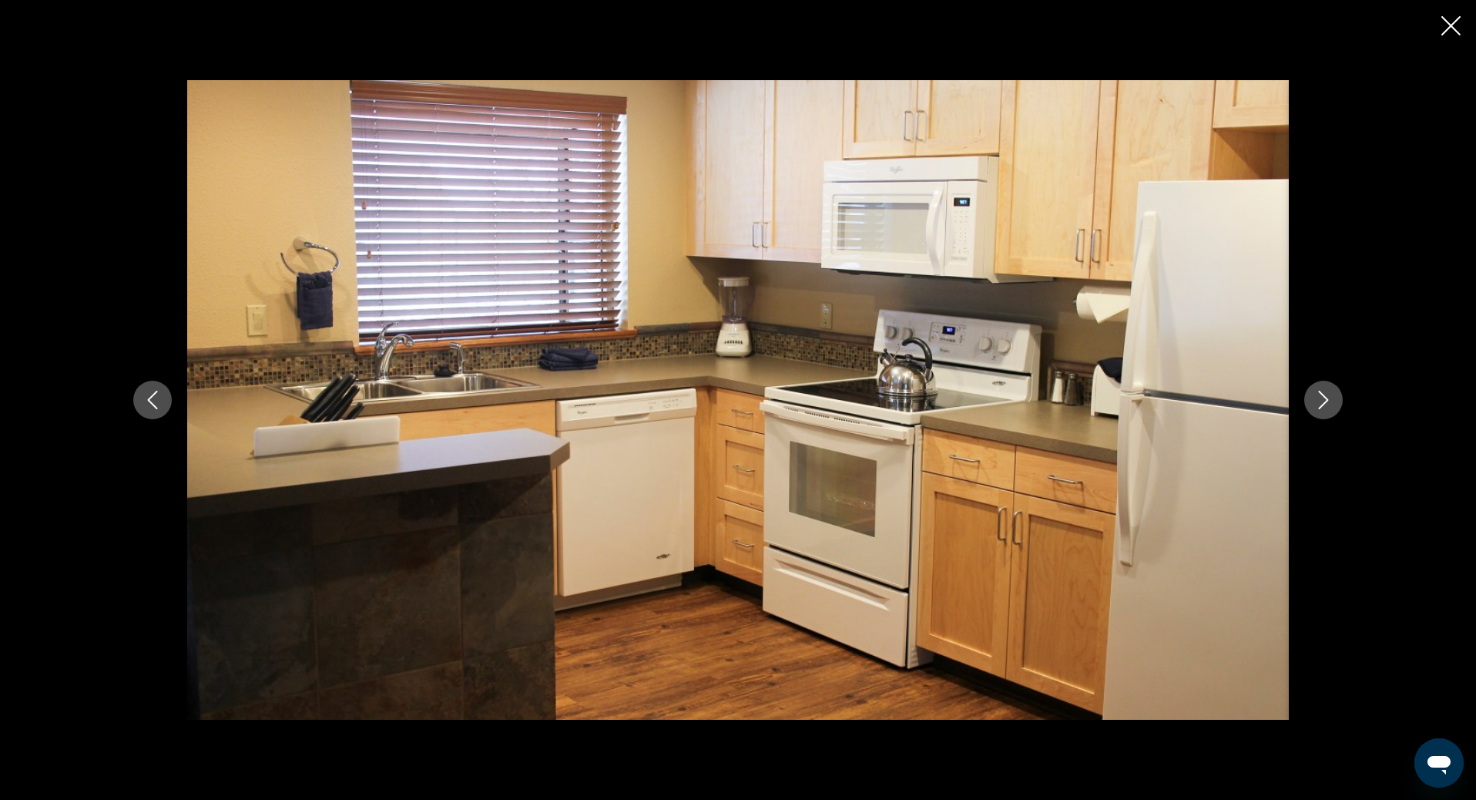
click at [1319, 407] on icon "Next image" at bounding box center [1323, 400] width 18 height 18
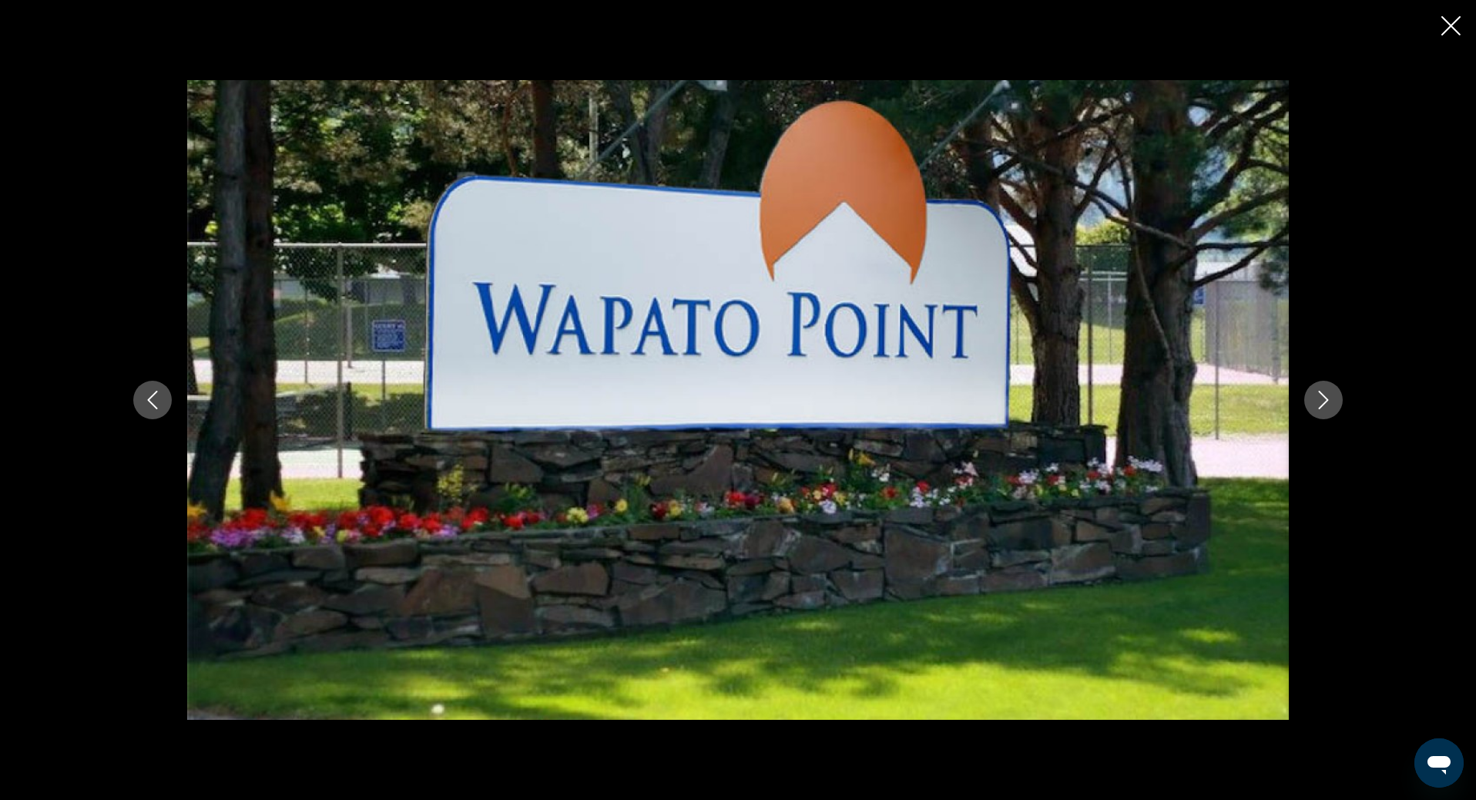
click at [1319, 407] on icon "Next image" at bounding box center [1323, 400] width 18 height 18
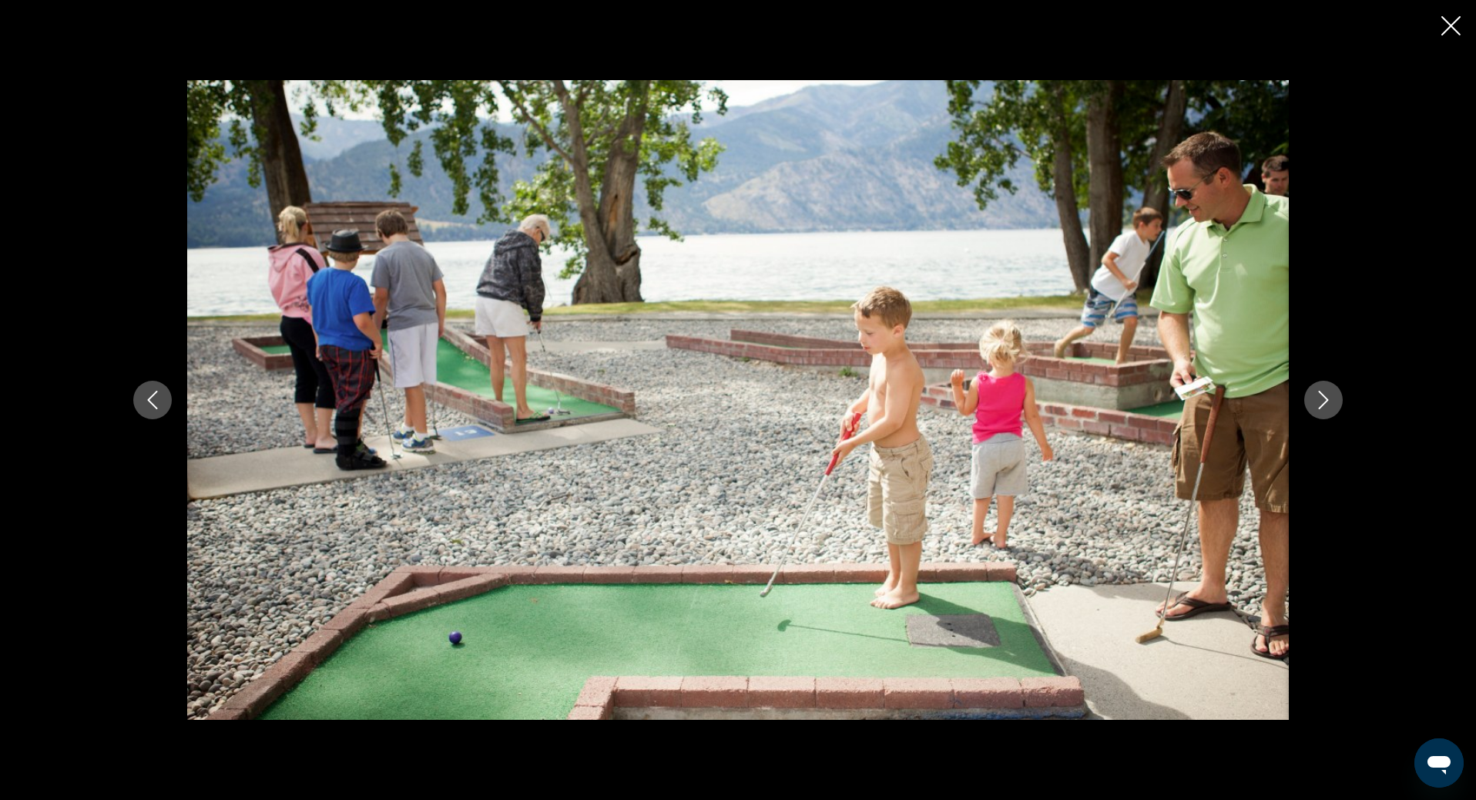
click at [1319, 407] on icon "Next image" at bounding box center [1323, 400] width 18 height 18
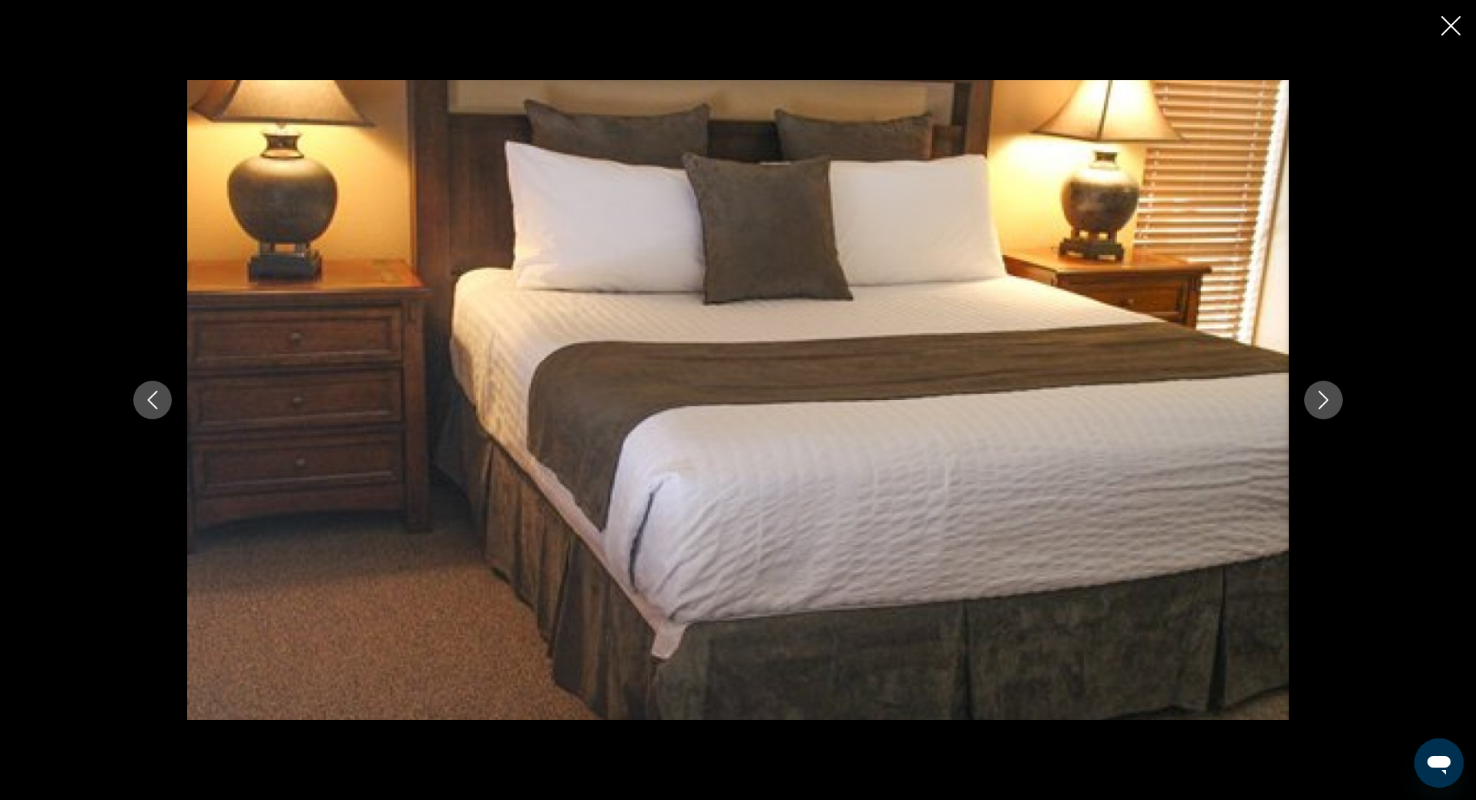
click at [1319, 407] on icon "Next image" at bounding box center [1323, 400] width 18 height 18
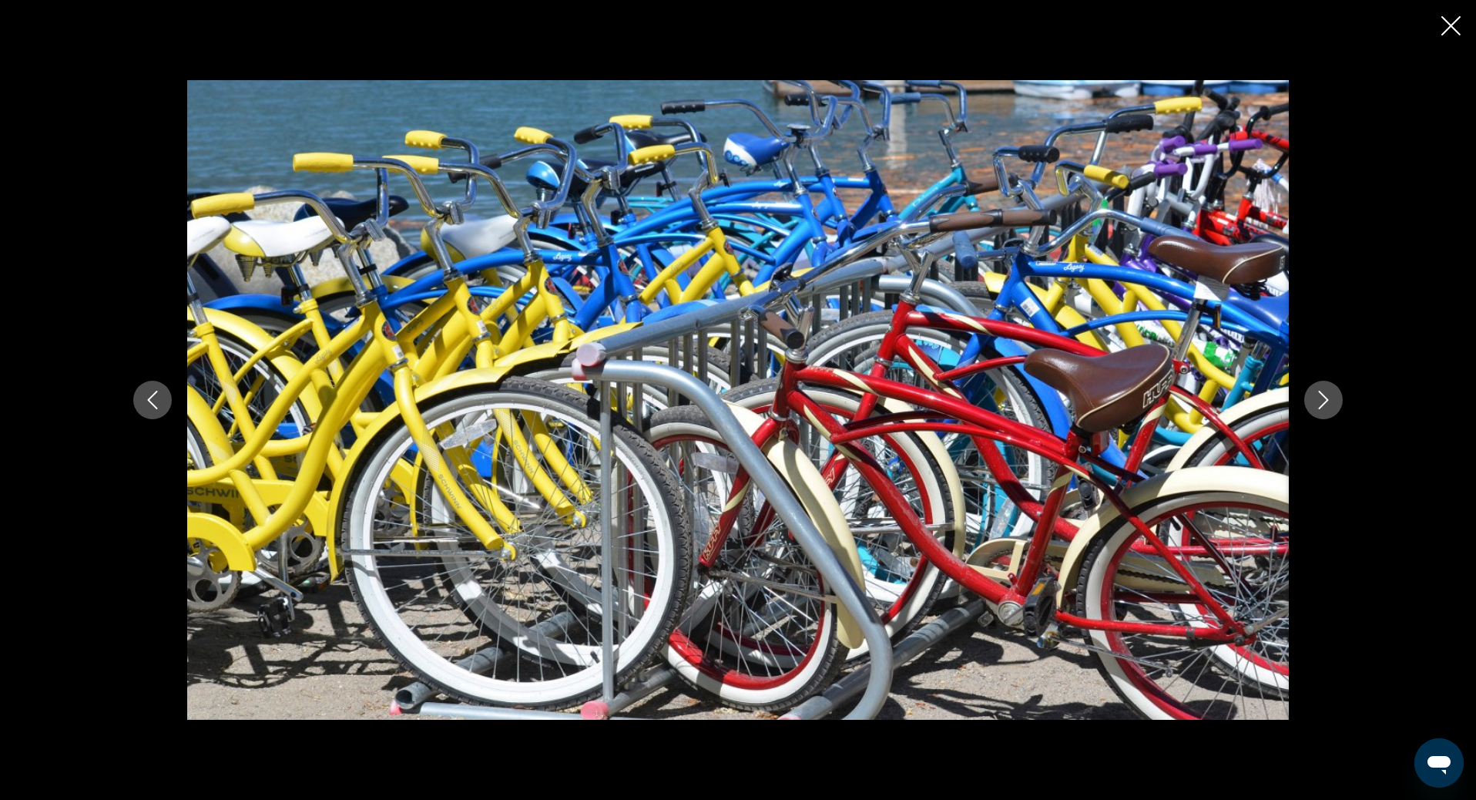
click at [166, 404] on button "Previous image" at bounding box center [152, 399] width 39 height 39
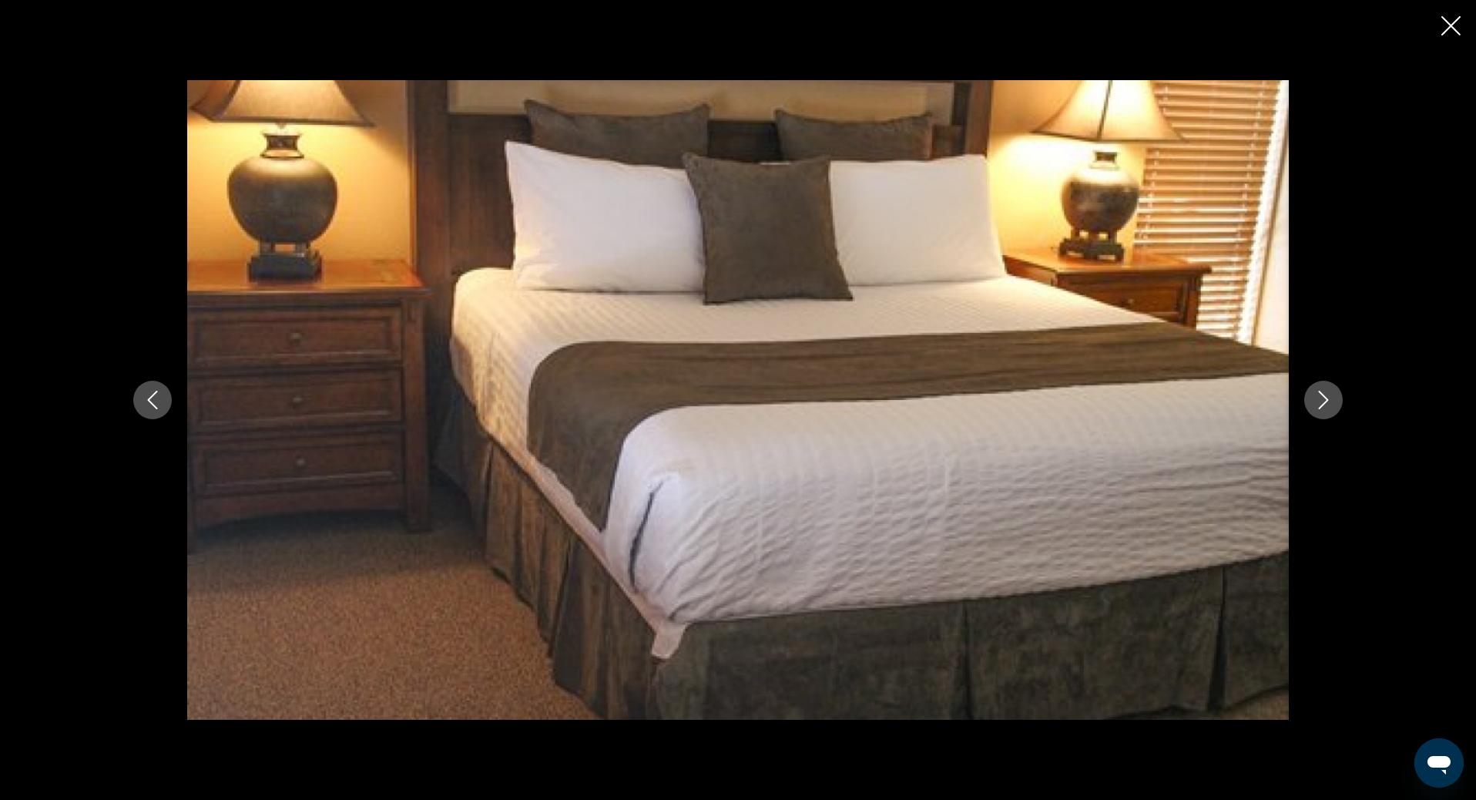
click at [166, 404] on button "Previous image" at bounding box center [152, 399] width 39 height 39
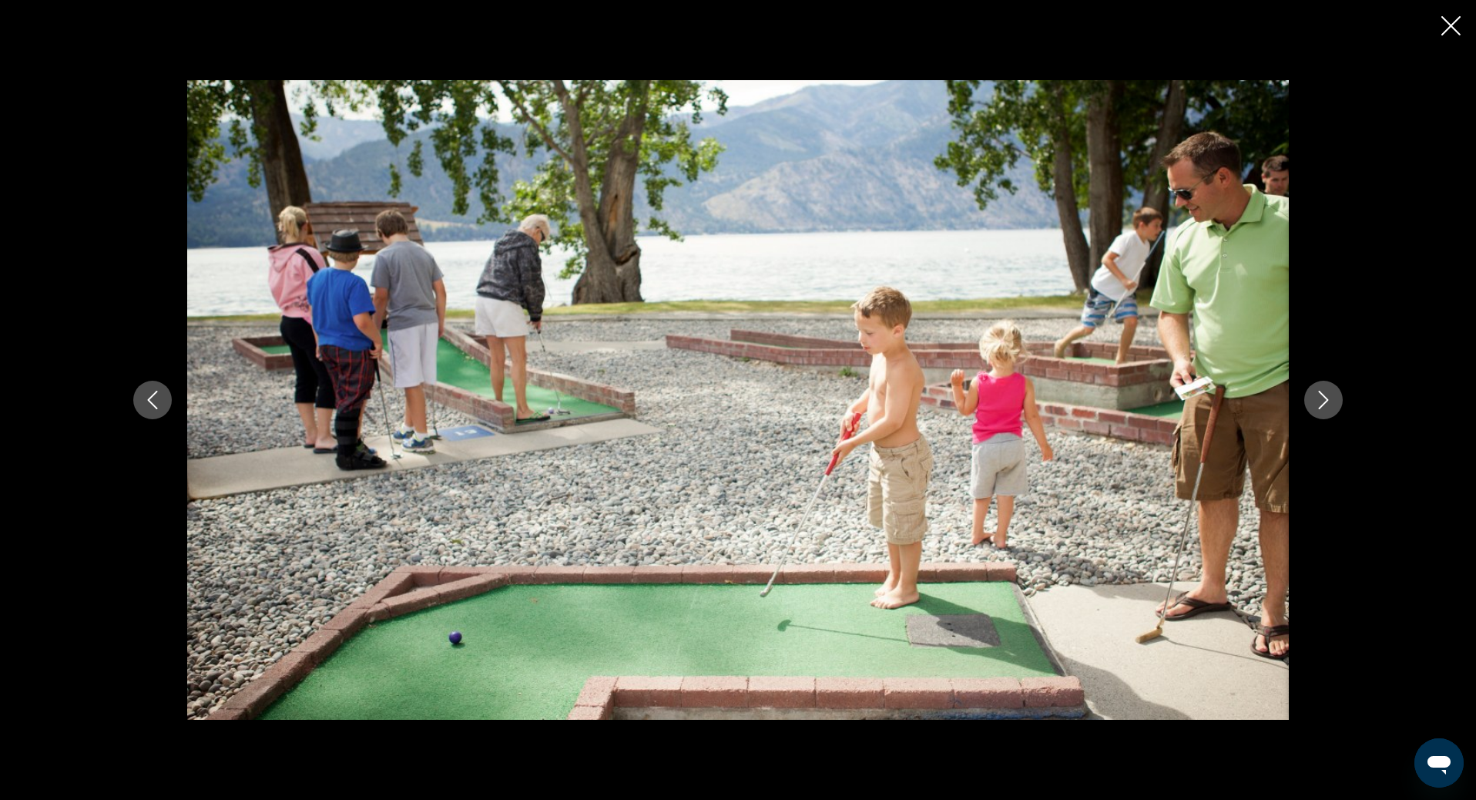
click at [166, 404] on button "Previous image" at bounding box center [152, 399] width 39 height 39
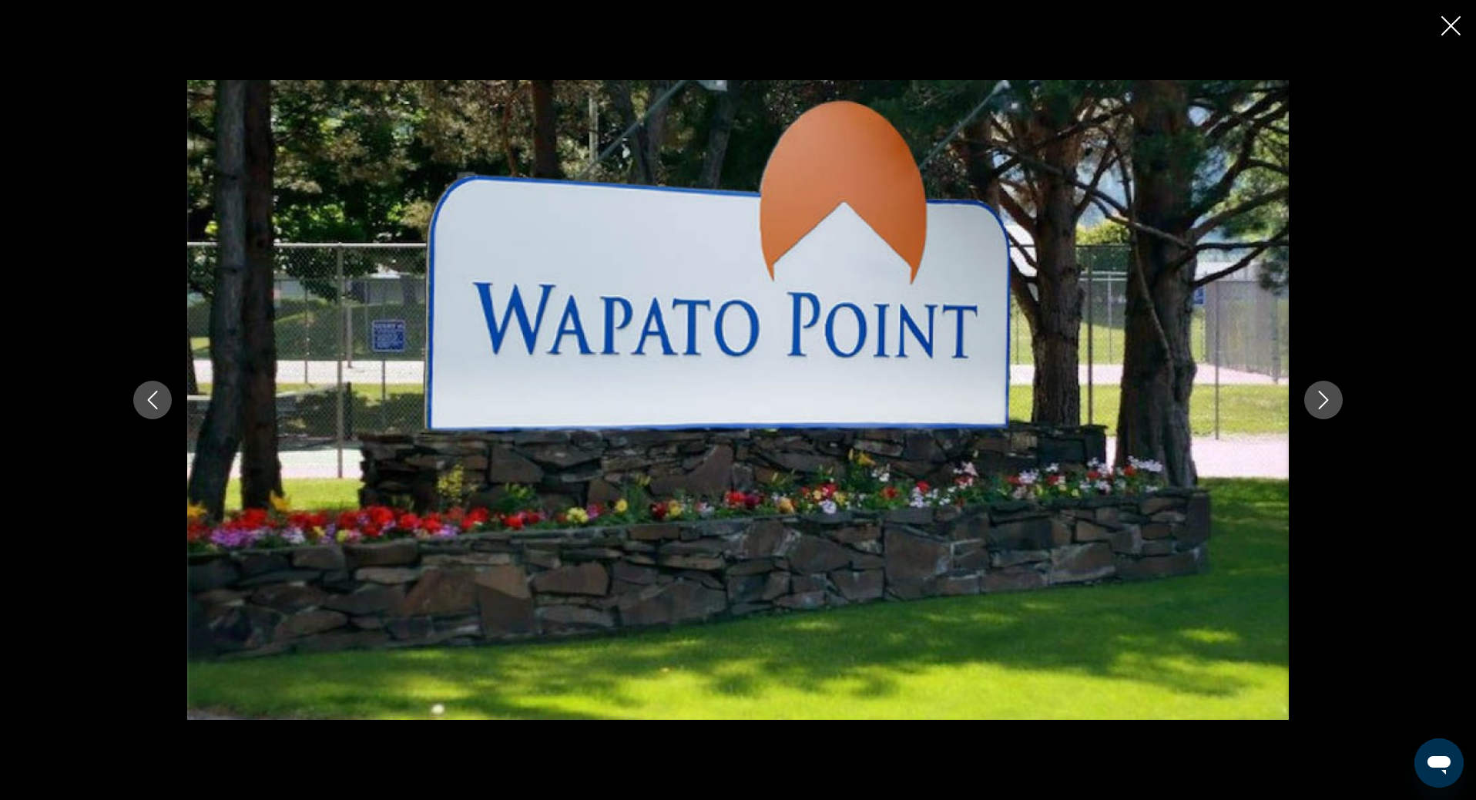
click at [1311, 404] on button "Next image" at bounding box center [1323, 399] width 39 height 39
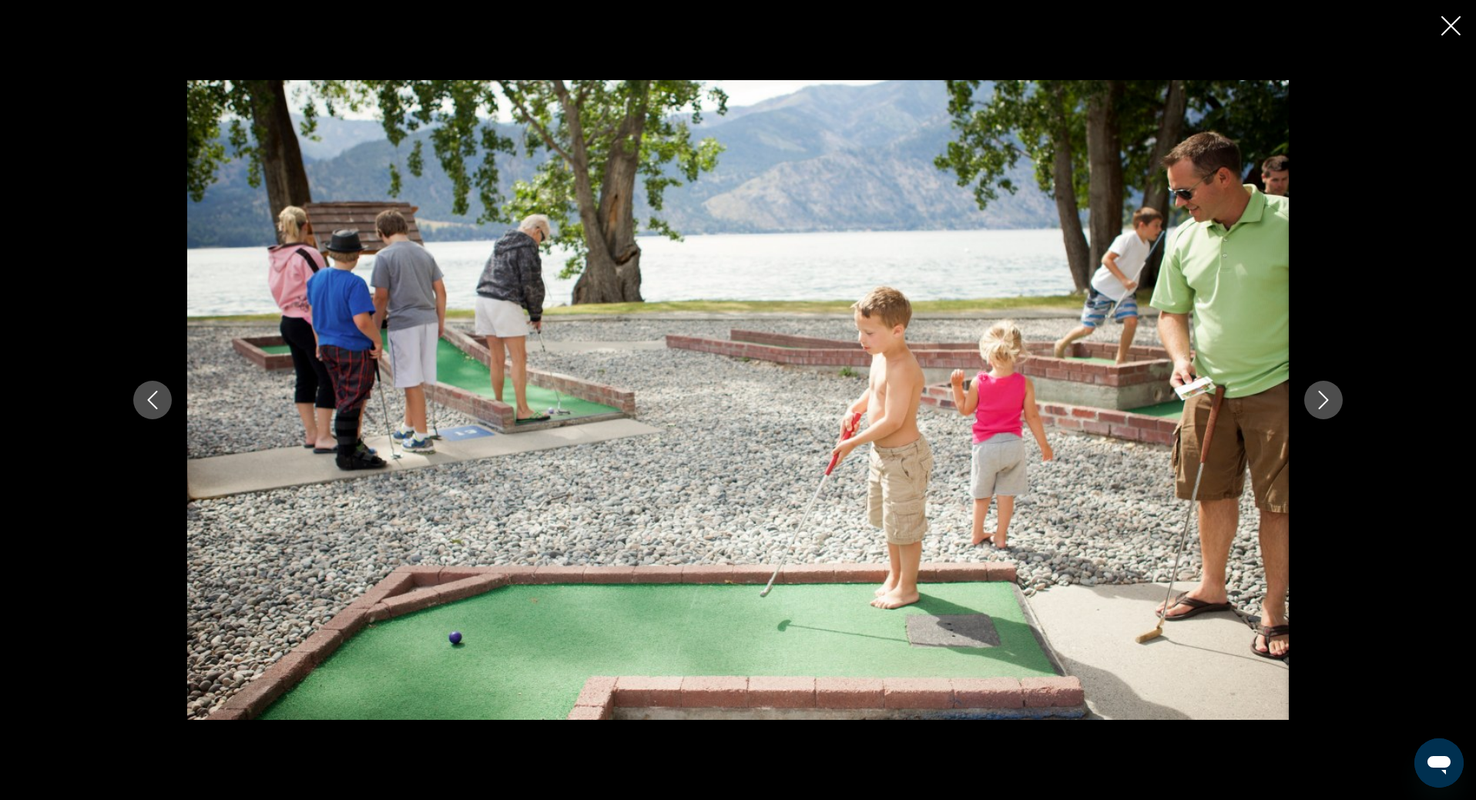
click at [1311, 404] on button "Next image" at bounding box center [1323, 399] width 39 height 39
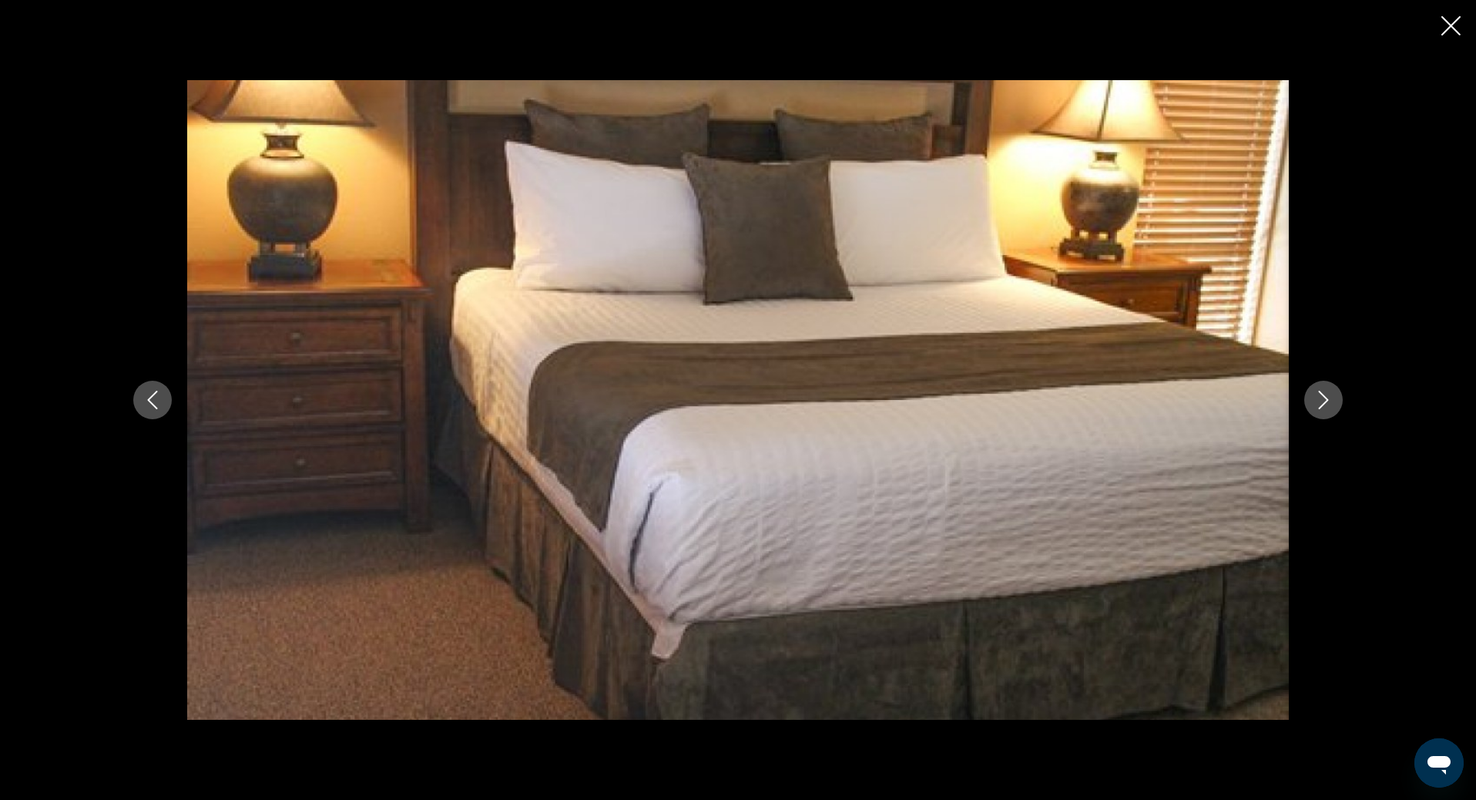
click at [1311, 404] on button "Next image" at bounding box center [1323, 399] width 39 height 39
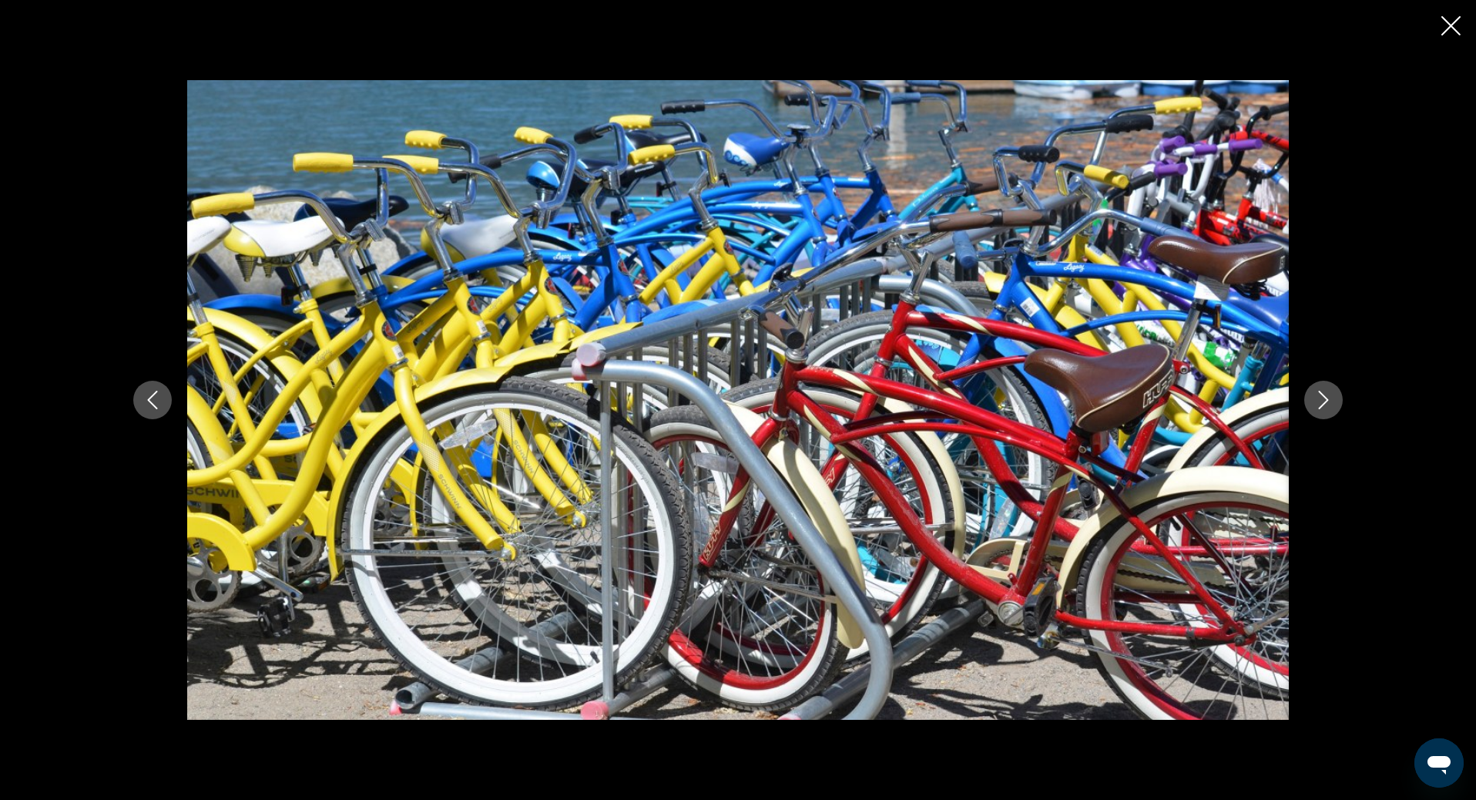
click at [1311, 404] on button "Next image" at bounding box center [1323, 399] width 39 height 39
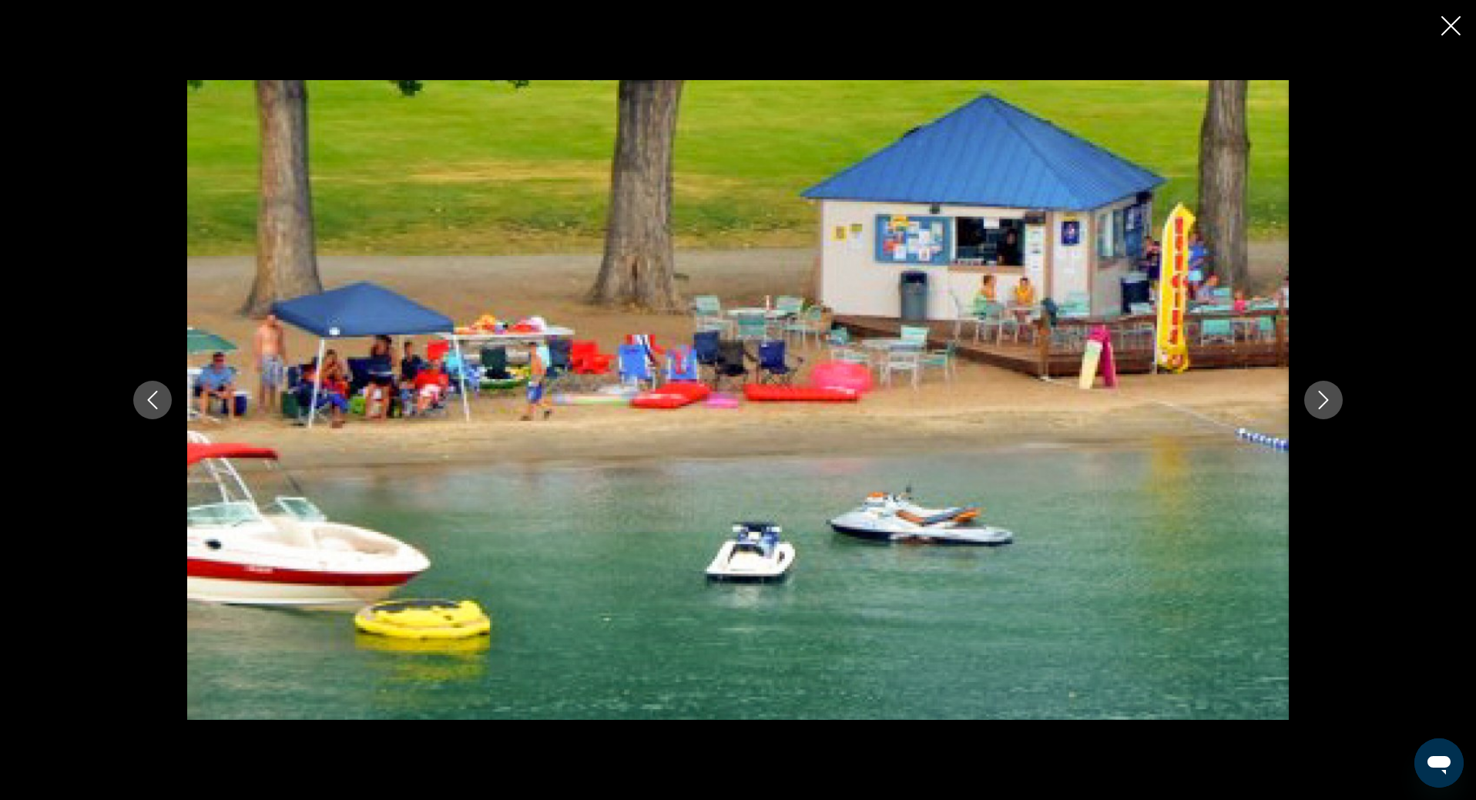
click at [1311, 404] on button "Next image" at bounding box center [1323, 399] width 39 height 39
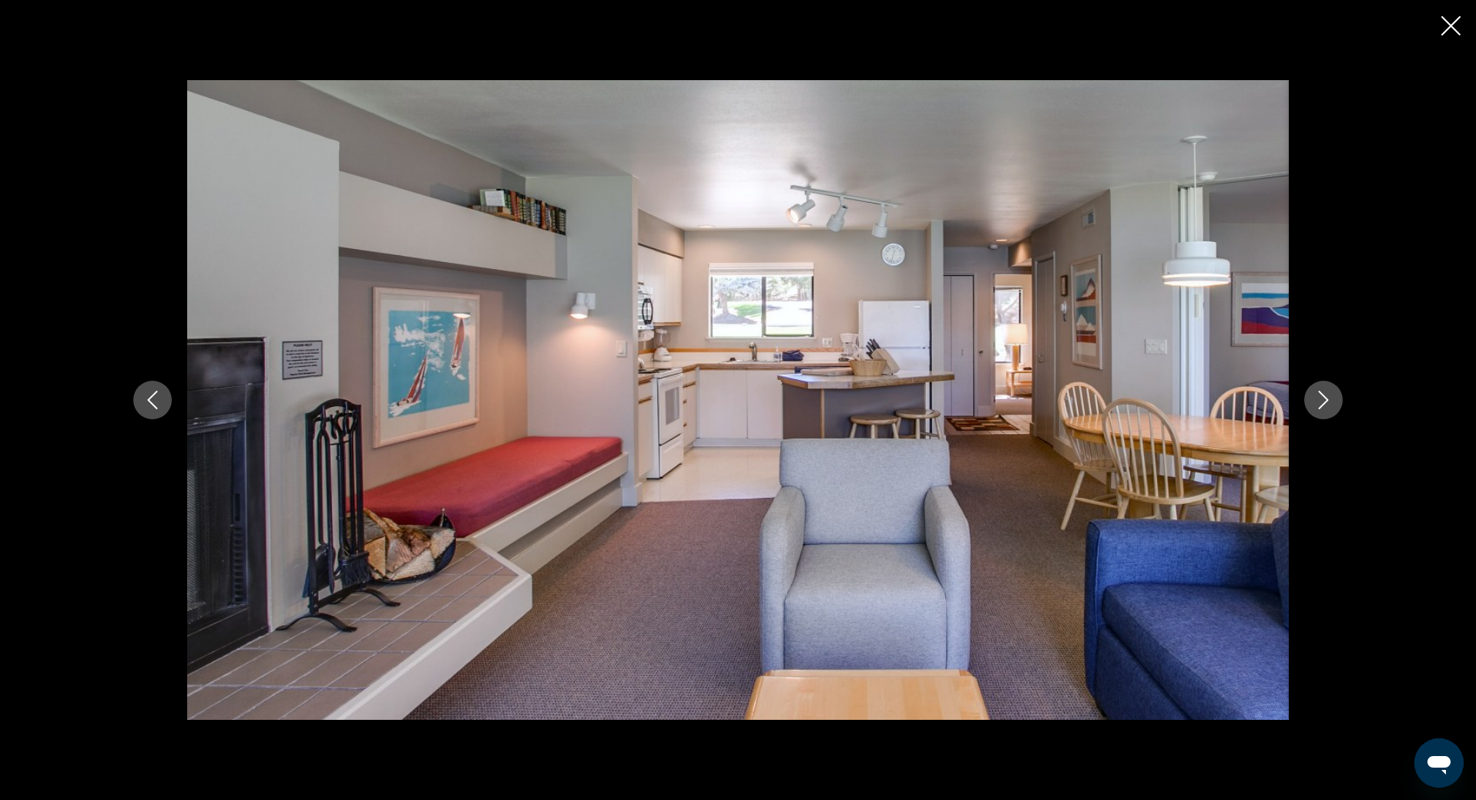
click at [1311, 404] on button "Next image" at bounding box center [1323, 399] width 39 height 39
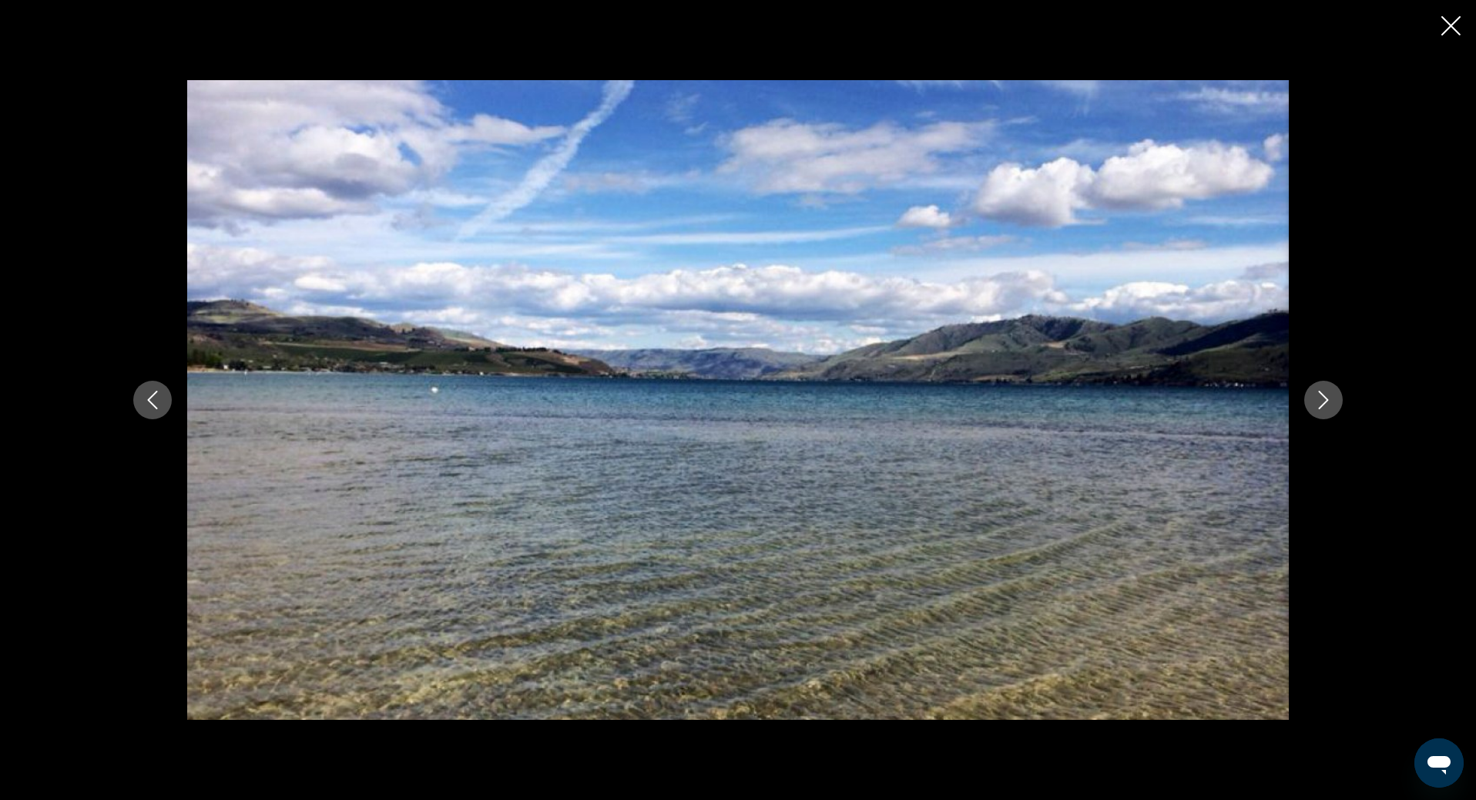
click at [1311, 404] on button "Next image" at bounding box center [1323, 399] width 39 height 39
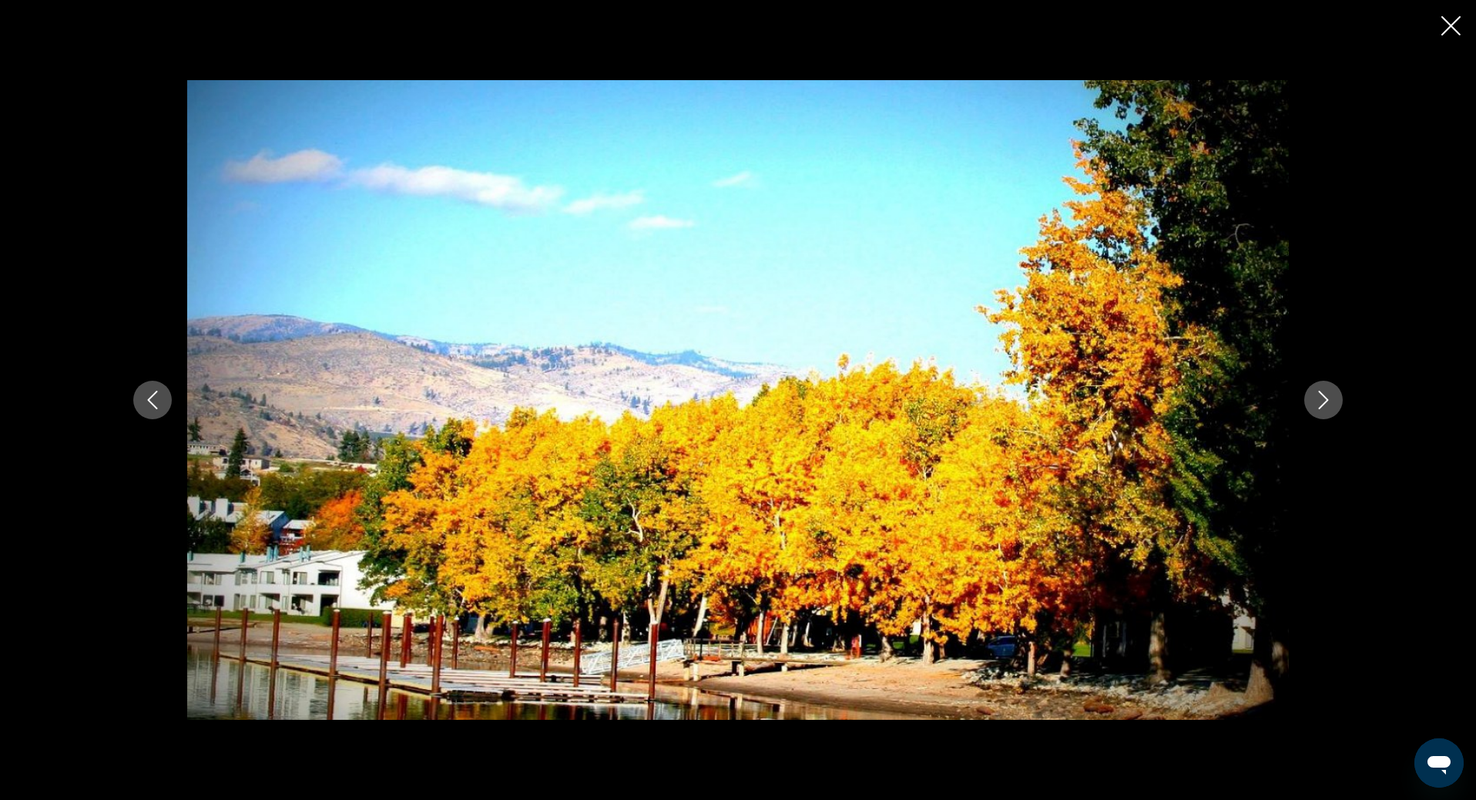
click at [1311, 404] on button "Next image" at bounding box center [1323, 399] width 39 height 39
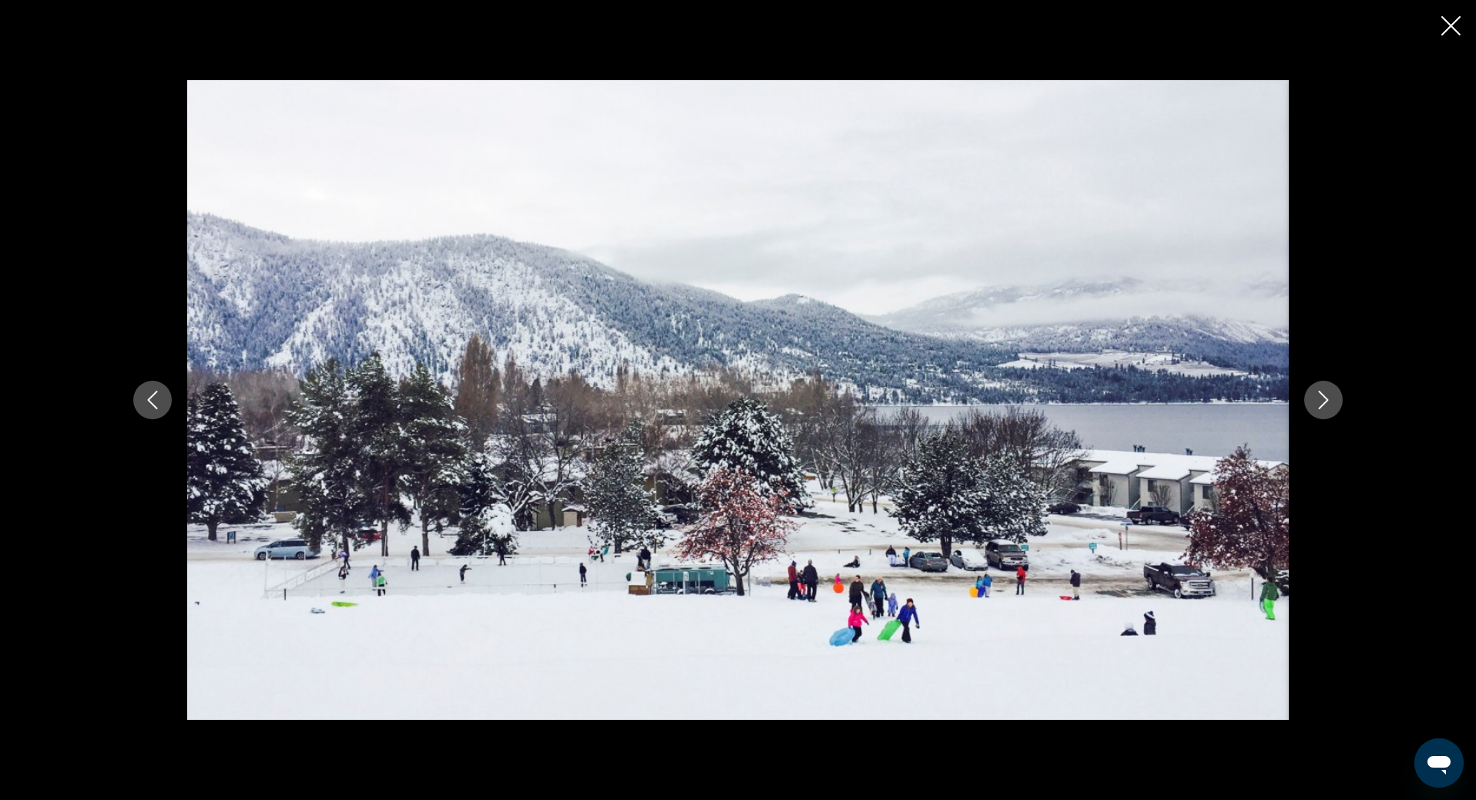
click at [1311, 404] on button "Next image" at bounding box center [1323, 399] width 39 height 39
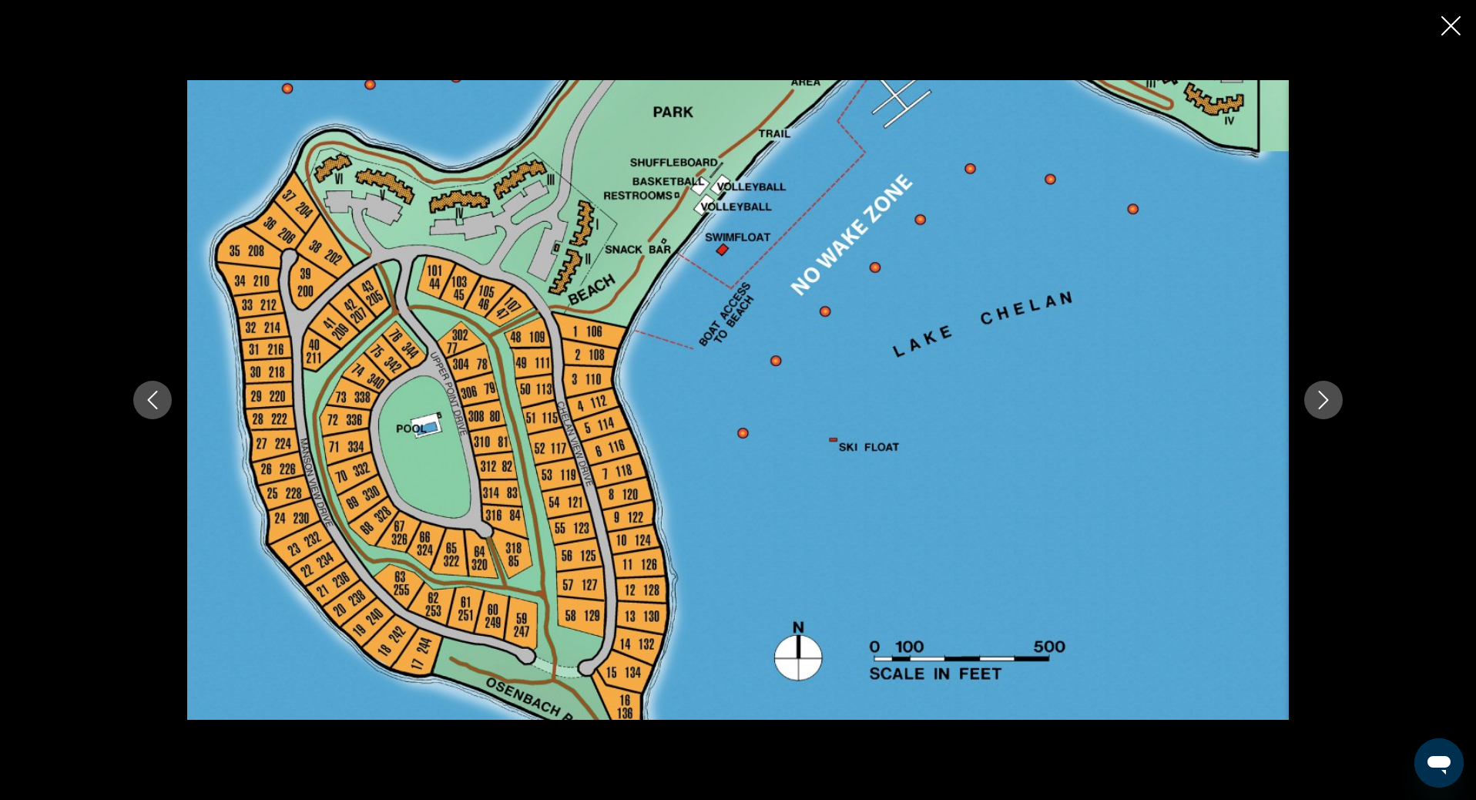
click at [1311, 404] on button "Next image" at bounding box center [1323, 399] width 39 height 39
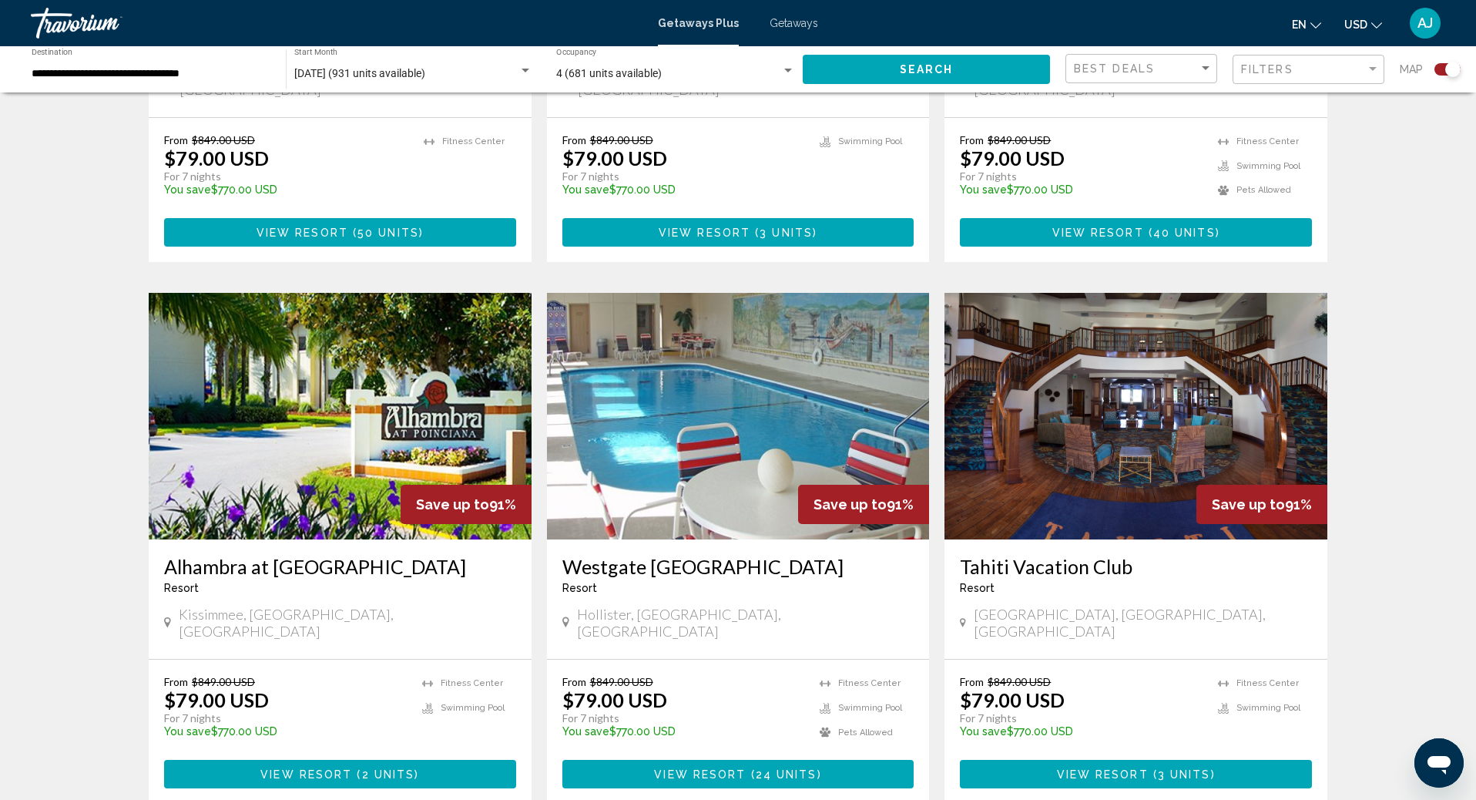
scroll to position [2025, 0]
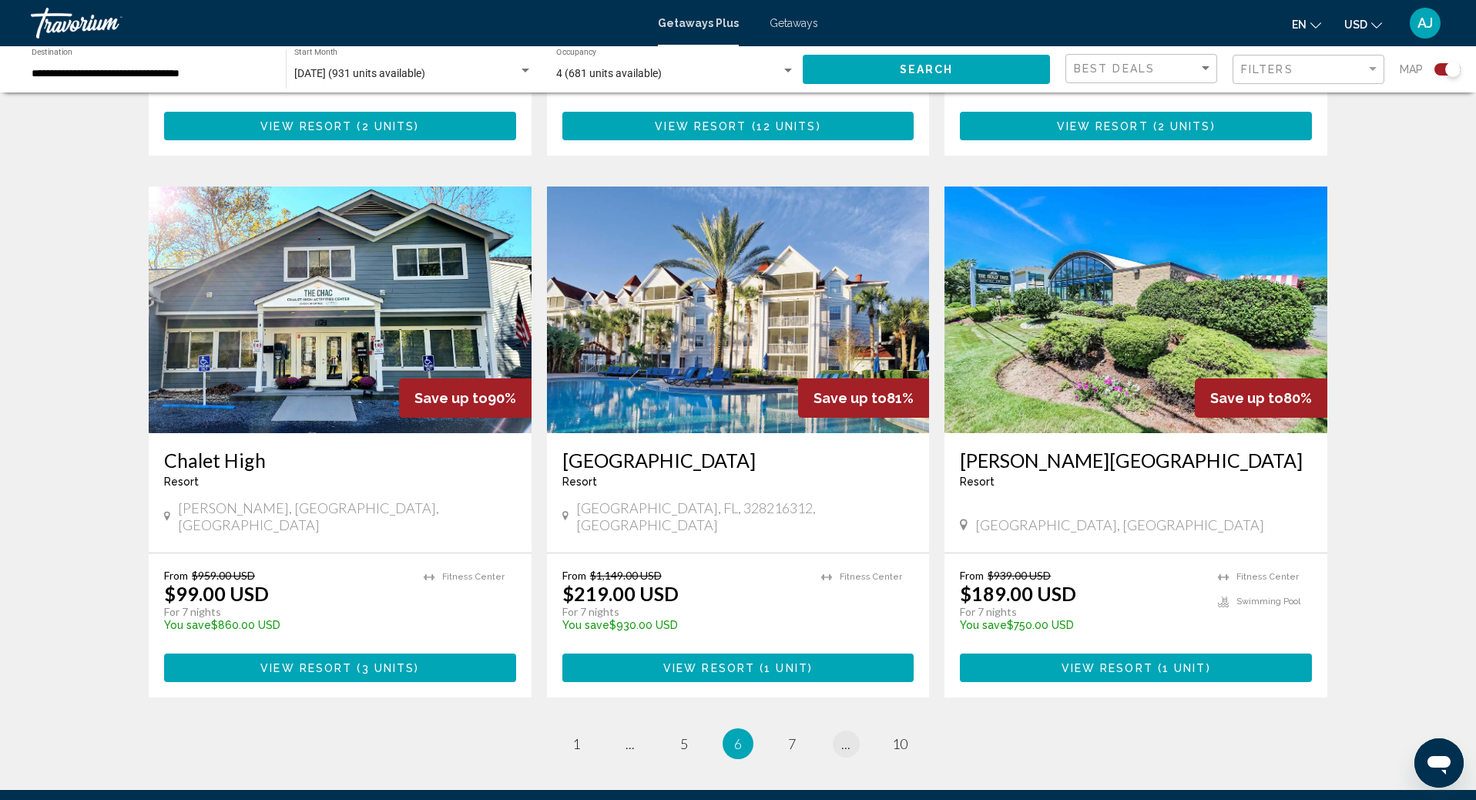
scroll to position [2127, 0]
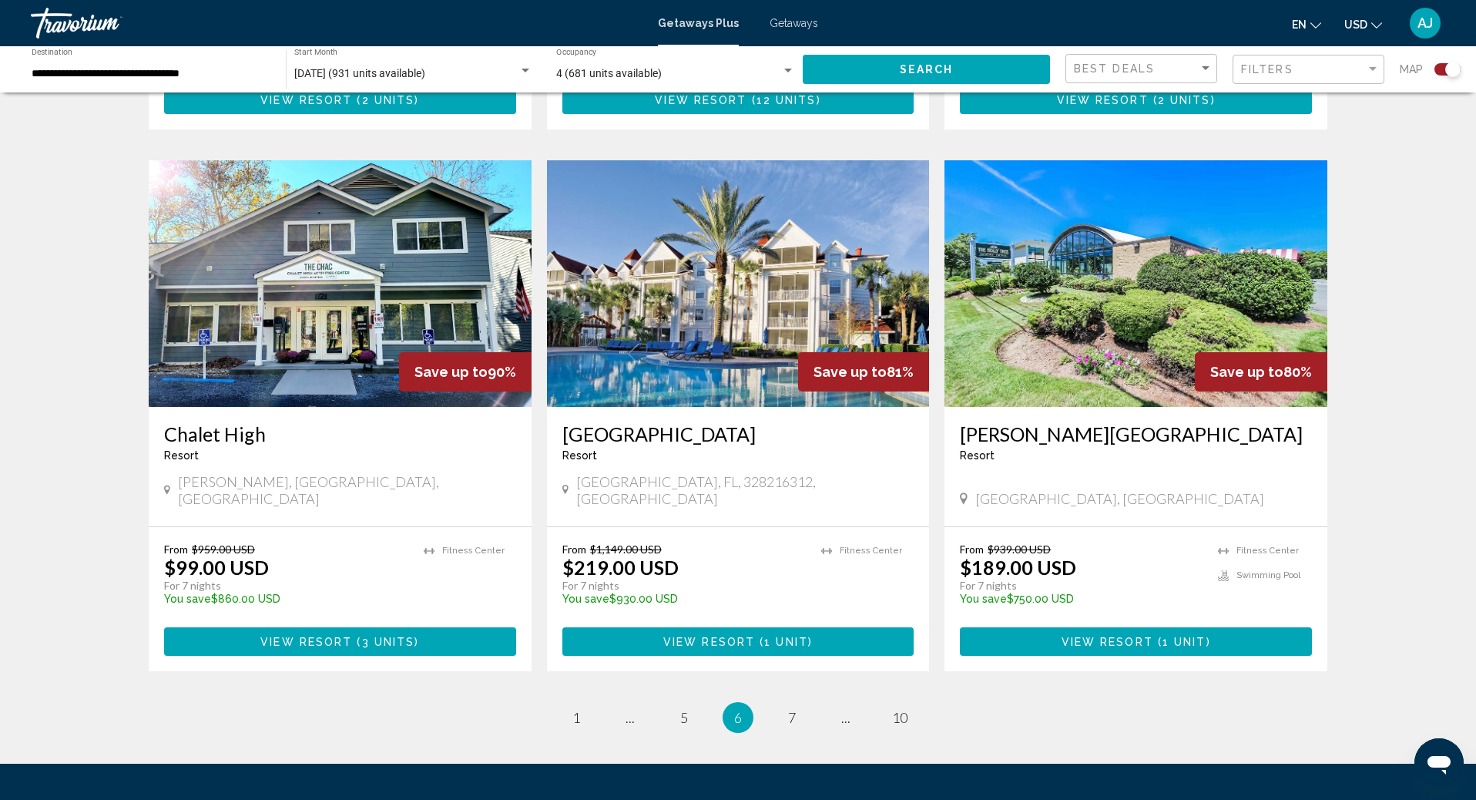
click at [778, 635] on span "1 unit" at bounding box center [786, 641] width 44 height 12
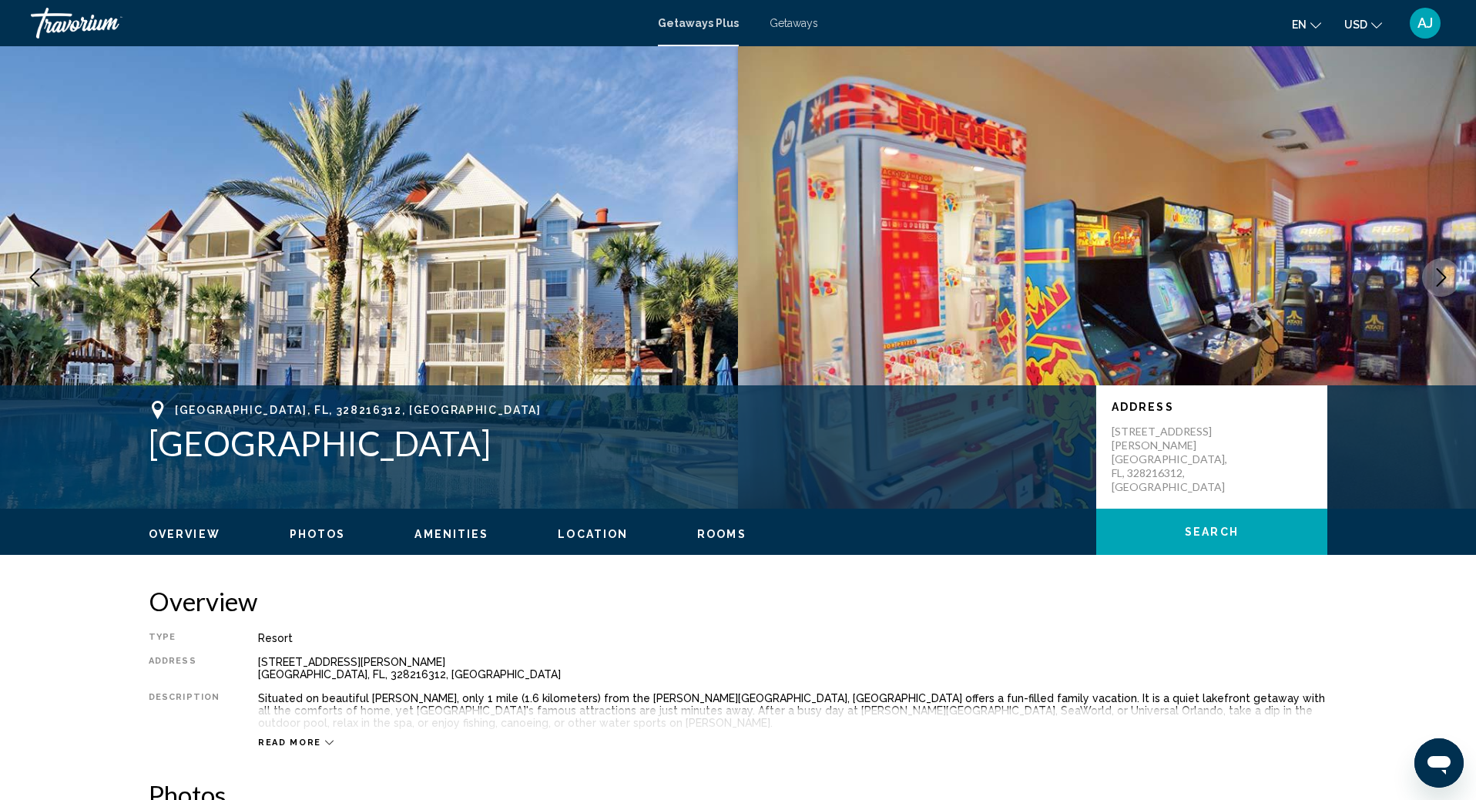
click at [327, 533] on span "Photos" at bounding box center [318, 534] width 56 height 12
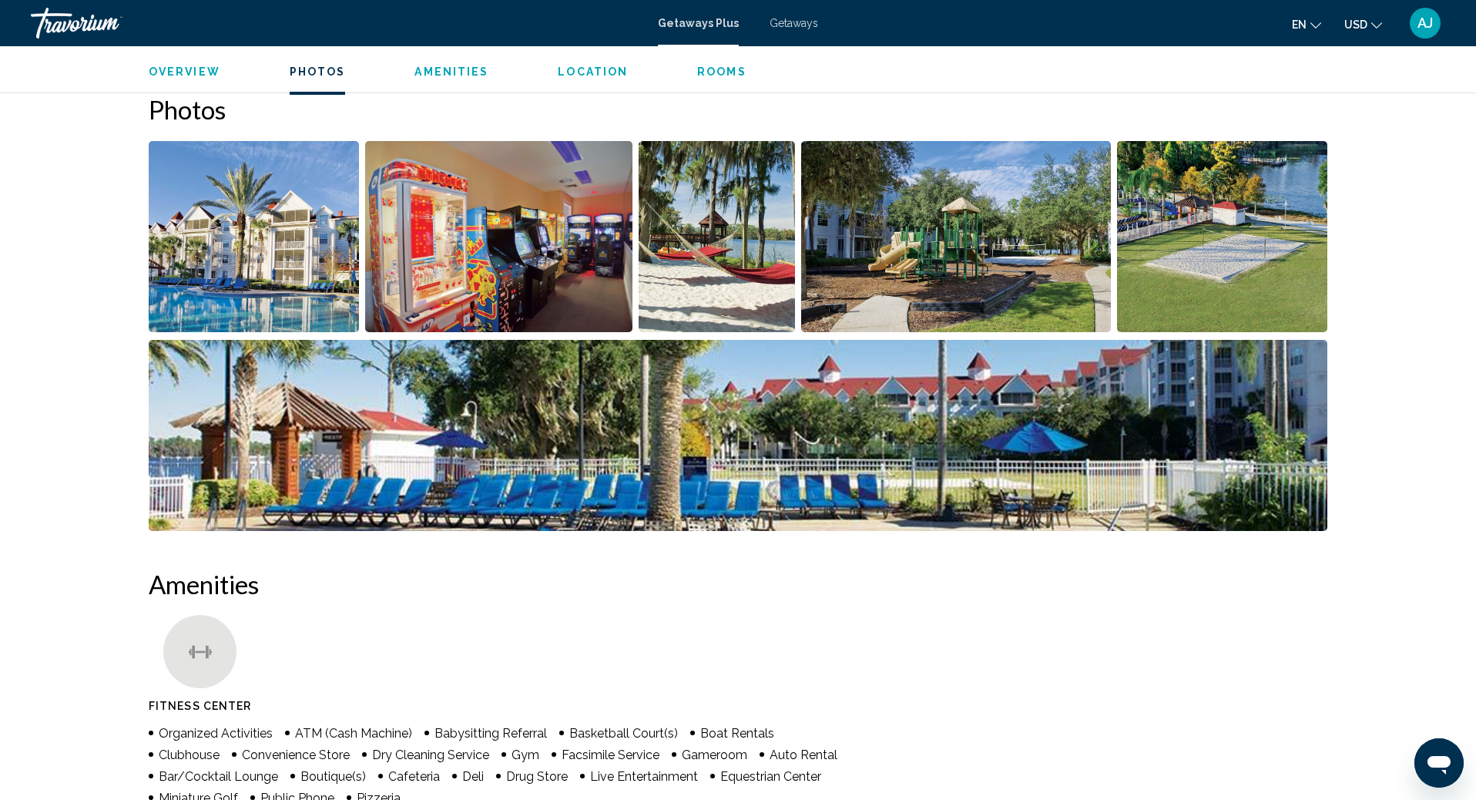
scroll to position [686, 0]
click at [470, 237] on img "Open full-screen image slider" at bounding box center [499, 235] width 268 height 191
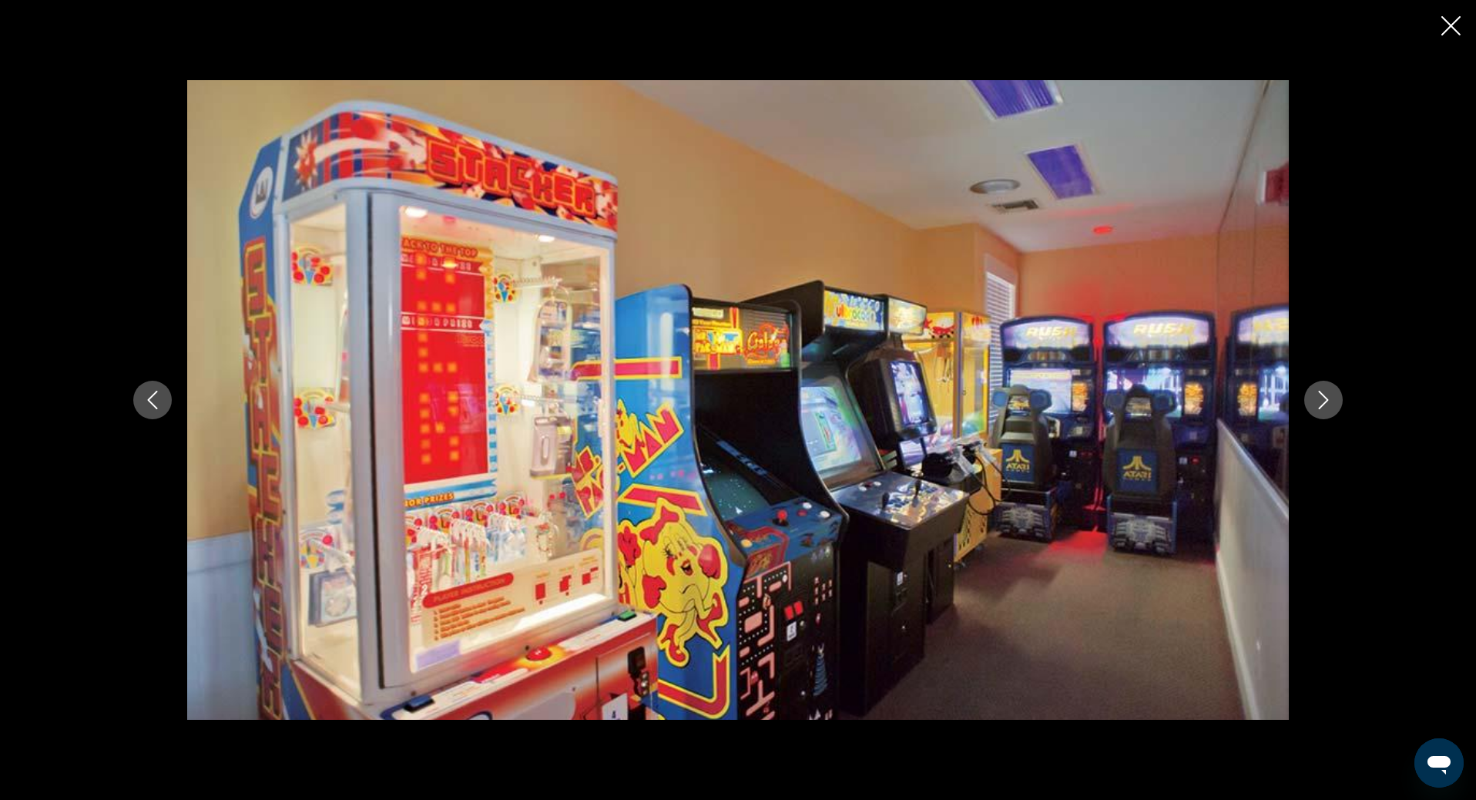
click at [1333, 404] on button "Next image" at bounding box center [1323, 399] width 39 height 39
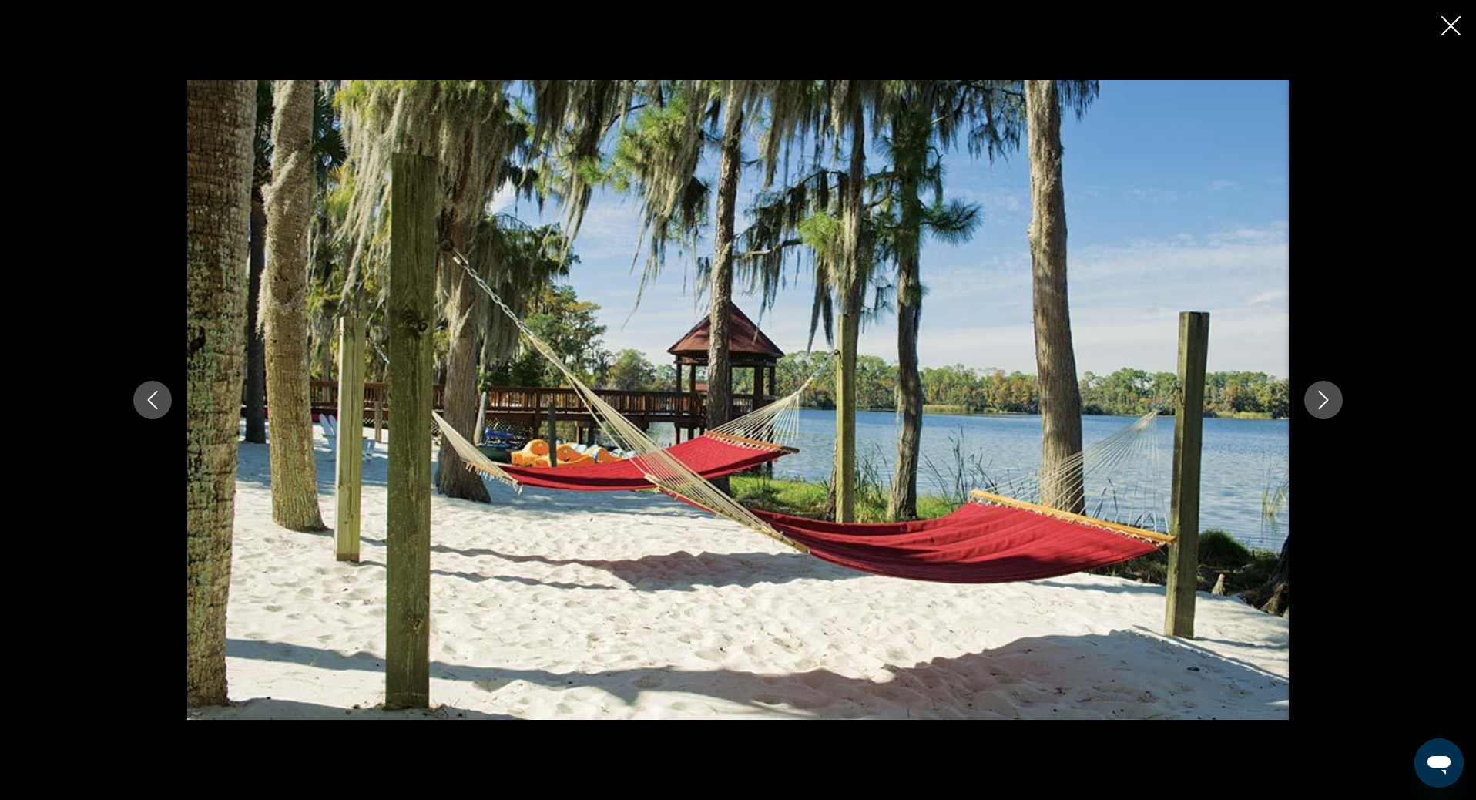
click at [1333, 404] on button "Next image" at bounding box center [1323, 399] width 39 height 39
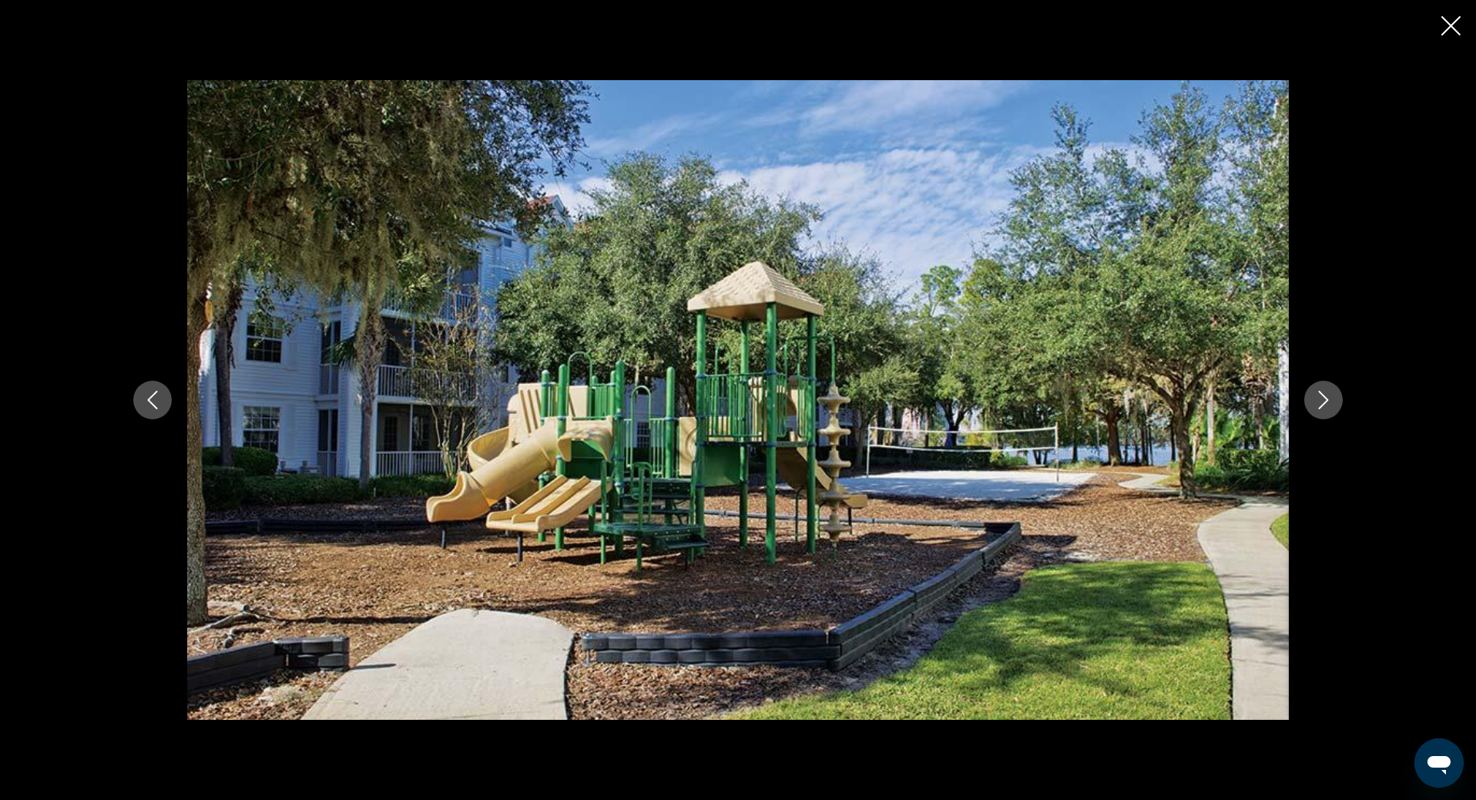
click at [1333, 404] on button "Next image" at bounding box center [1323, 399] width 39 height 39
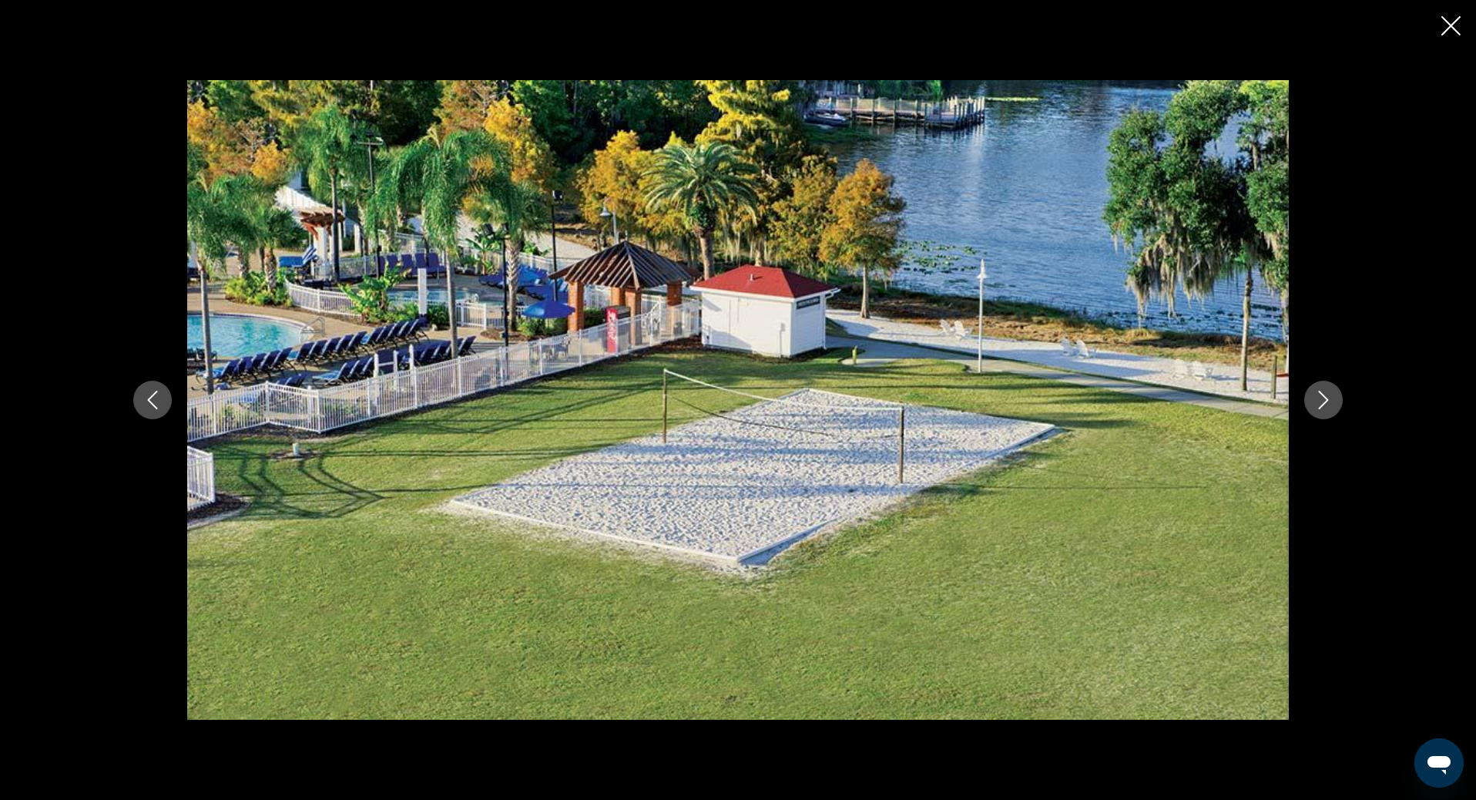
click at [1333, 404] on button "Next image" at bounding box center [1323, 399] width 39 height 39
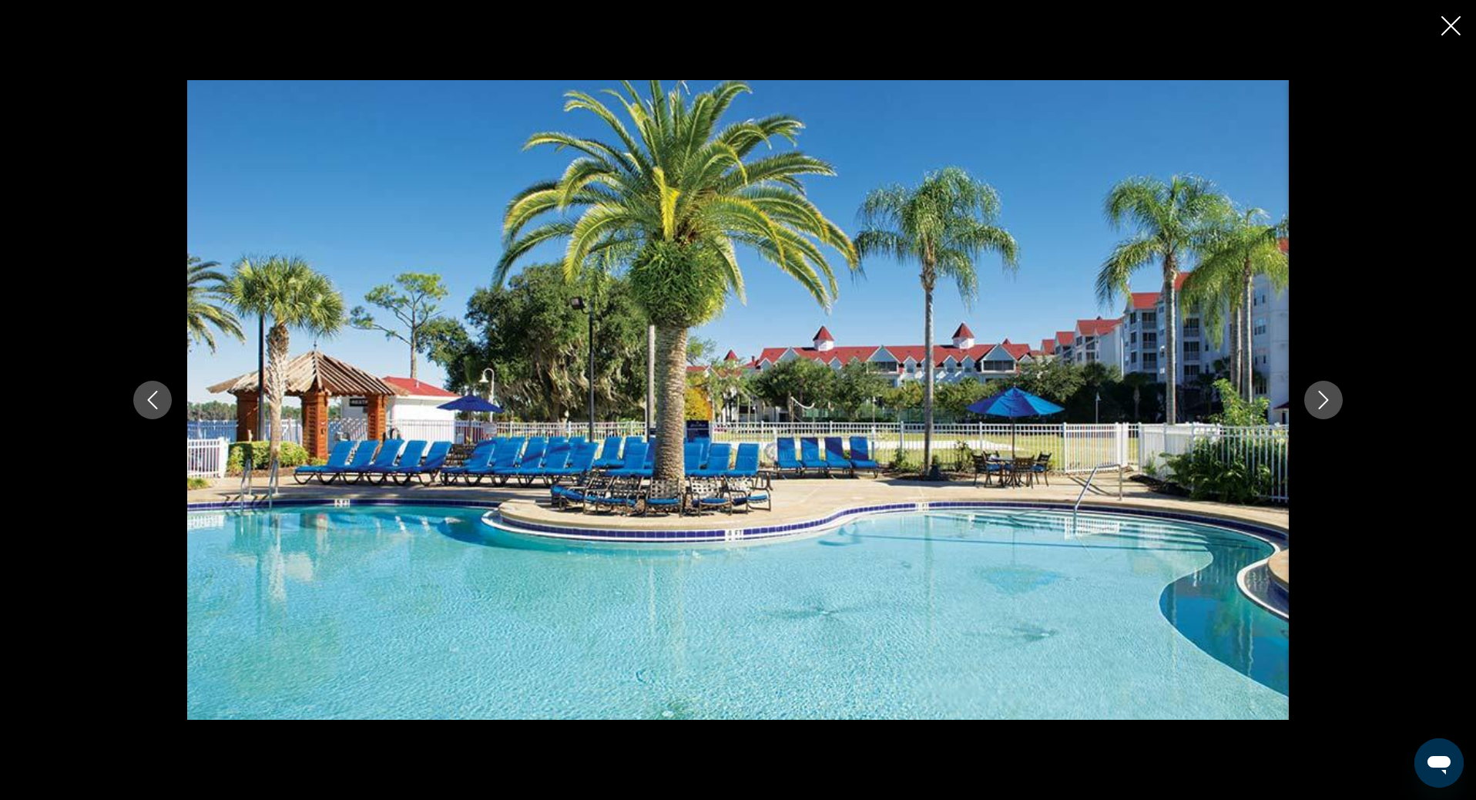
click at [1333, 404] on button "Next image" at bounding box center [1323, 399] width 39 height 39
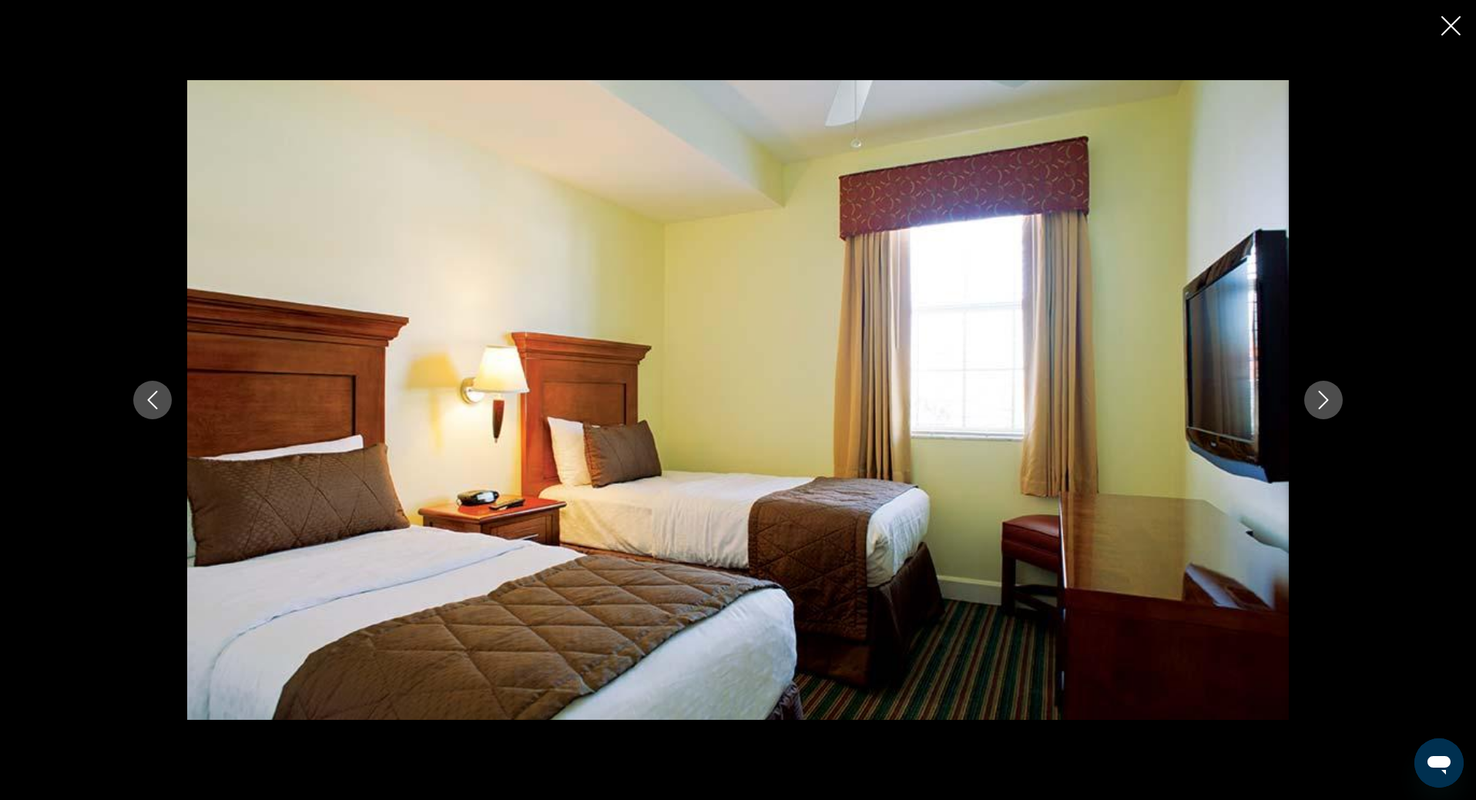
click at [1326, 400] on icon "Next image" at bounding box center [1323, 400] width 18 height 18
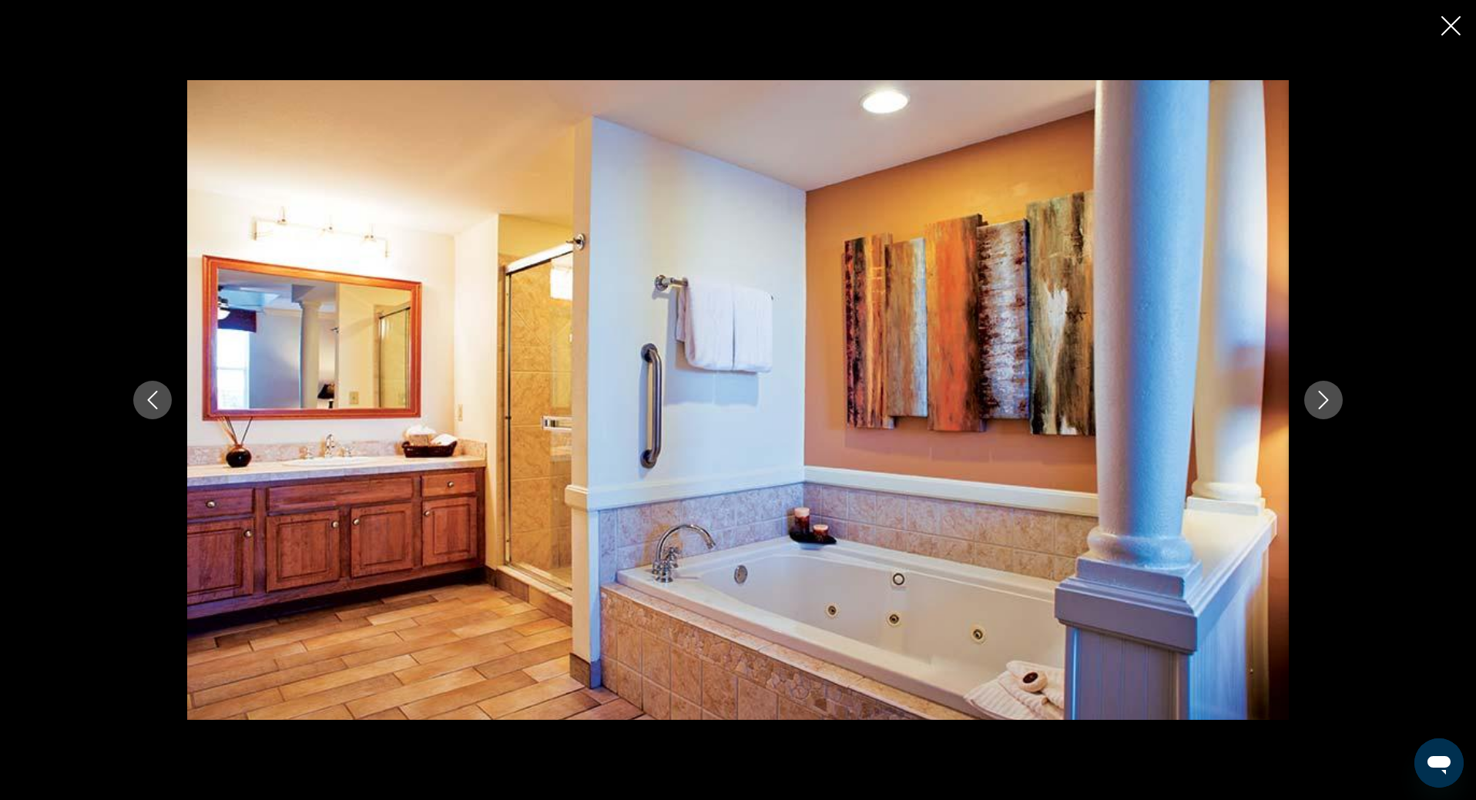
click at [1326, 400] on icon "Next image" at bounding box center [1323, 400] width 18 height 18
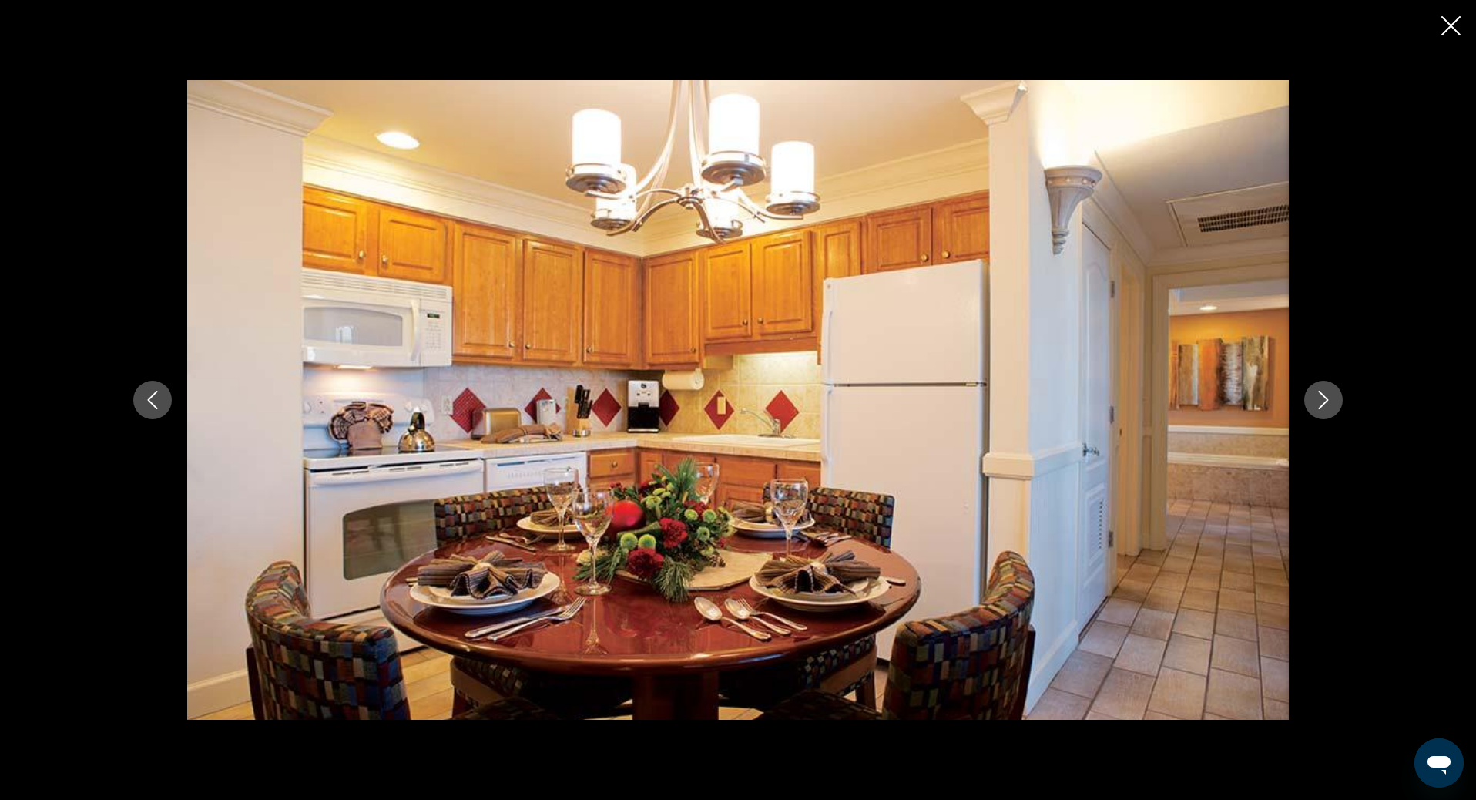
click at [1326, 400] on icon "Next image" at bounding box center [1323, 400] width 18 height 18
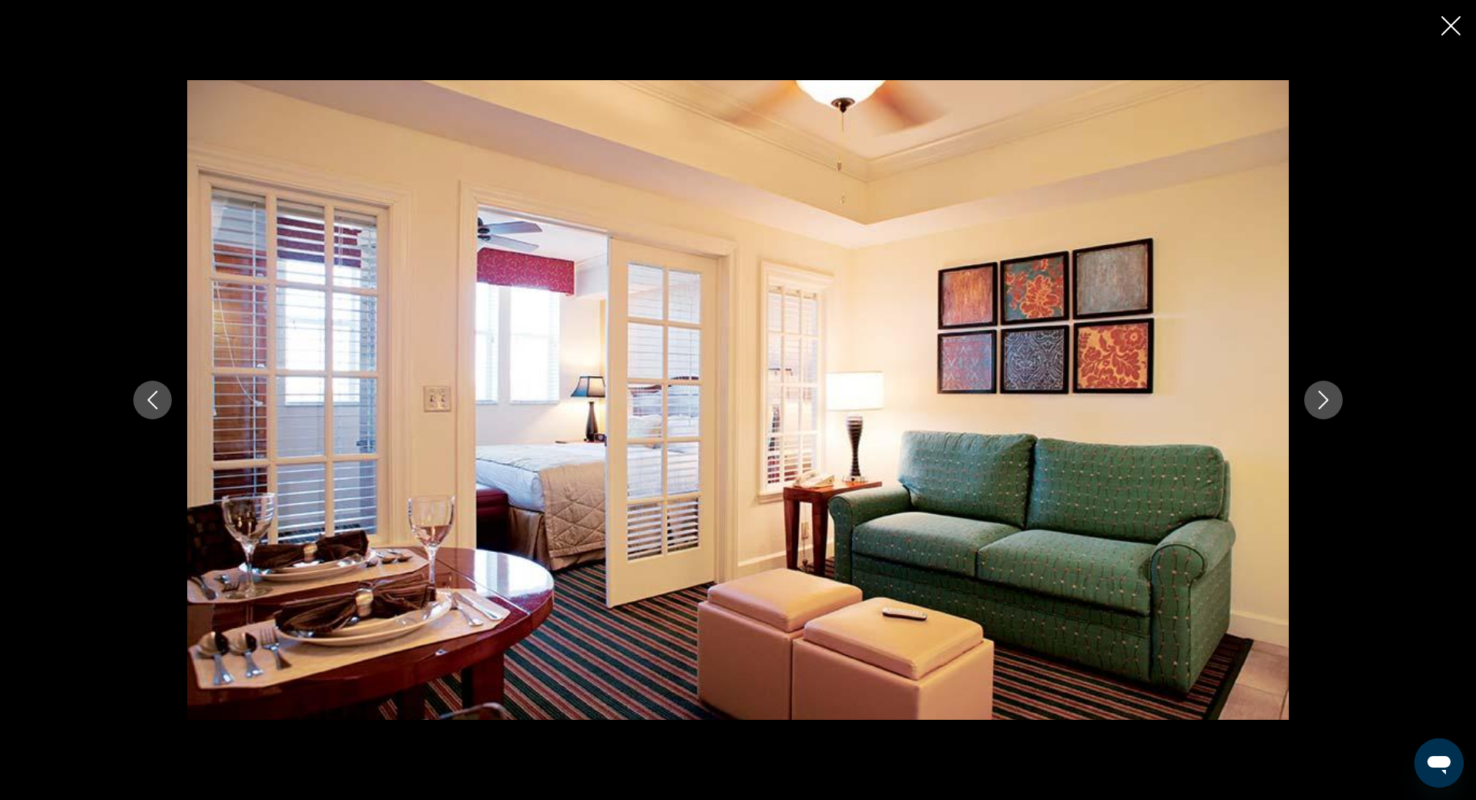
click at [1326, 400] on icon "Next image" at bounding box center [1323, 400] width 18 height 18
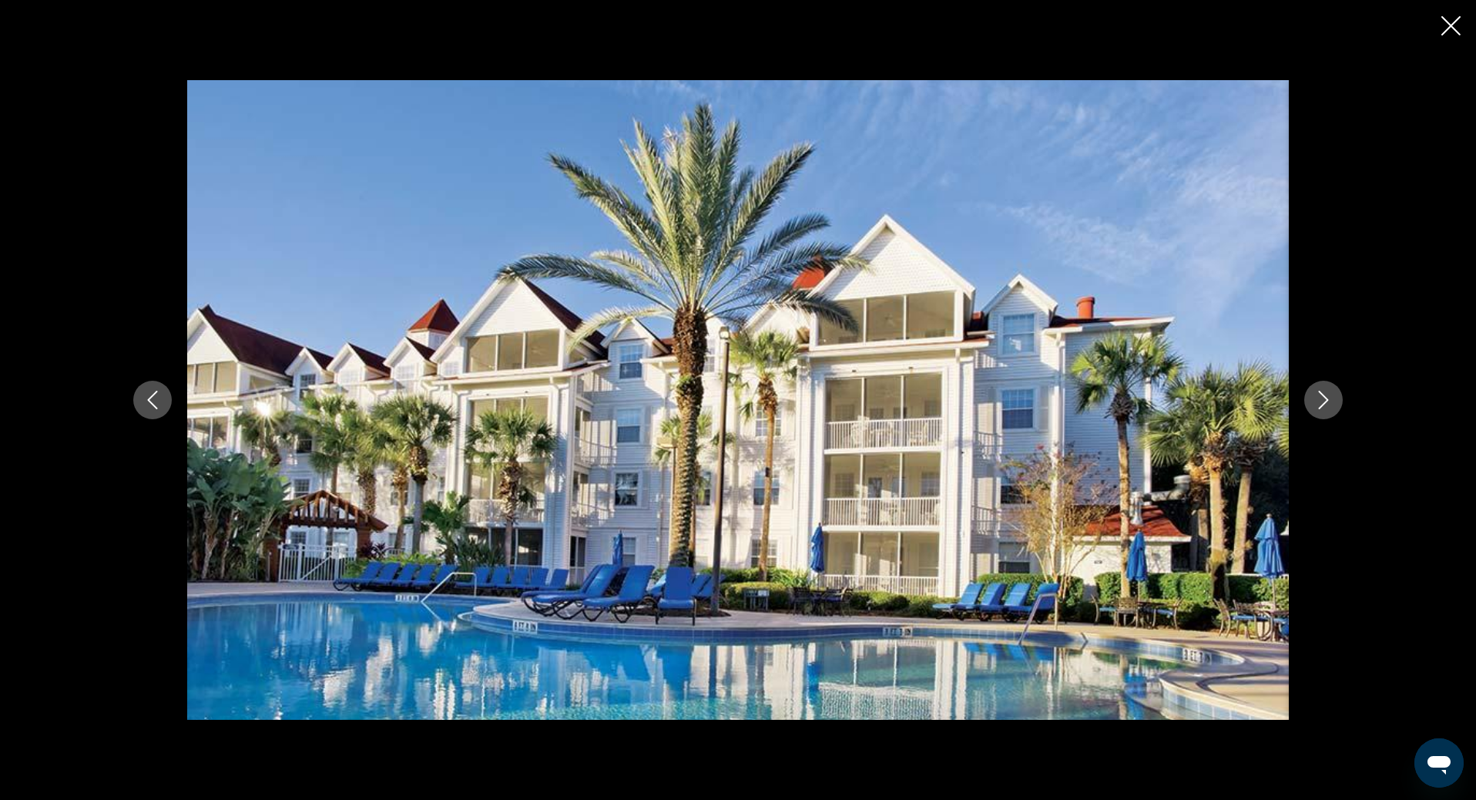
click at [157, 407] on icon "Previous image" at bounding box center [153, 400] width 10 height 18
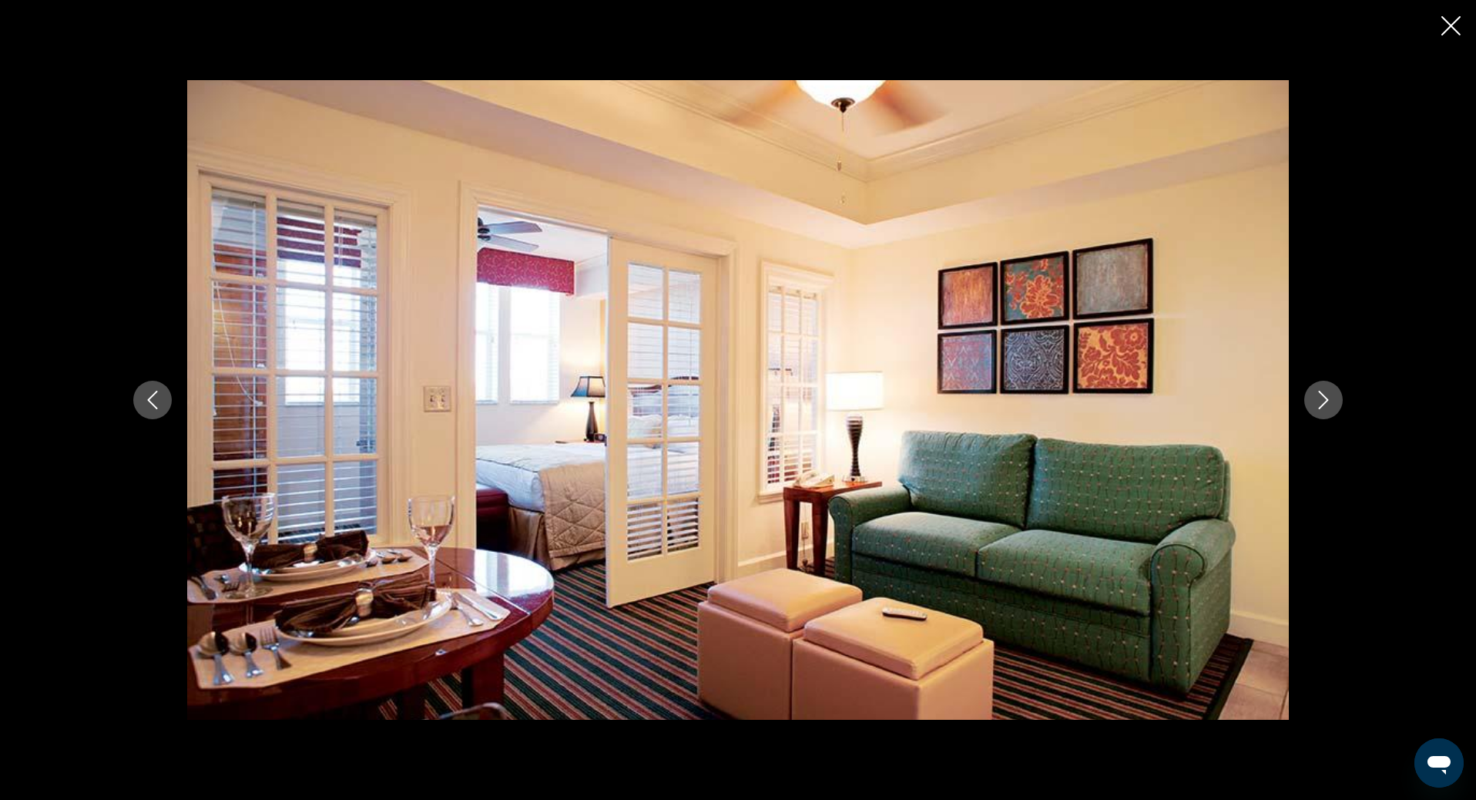
click at [157, 407] on icon "Previous image" at bounding box center [153, 400] width 10 height 18
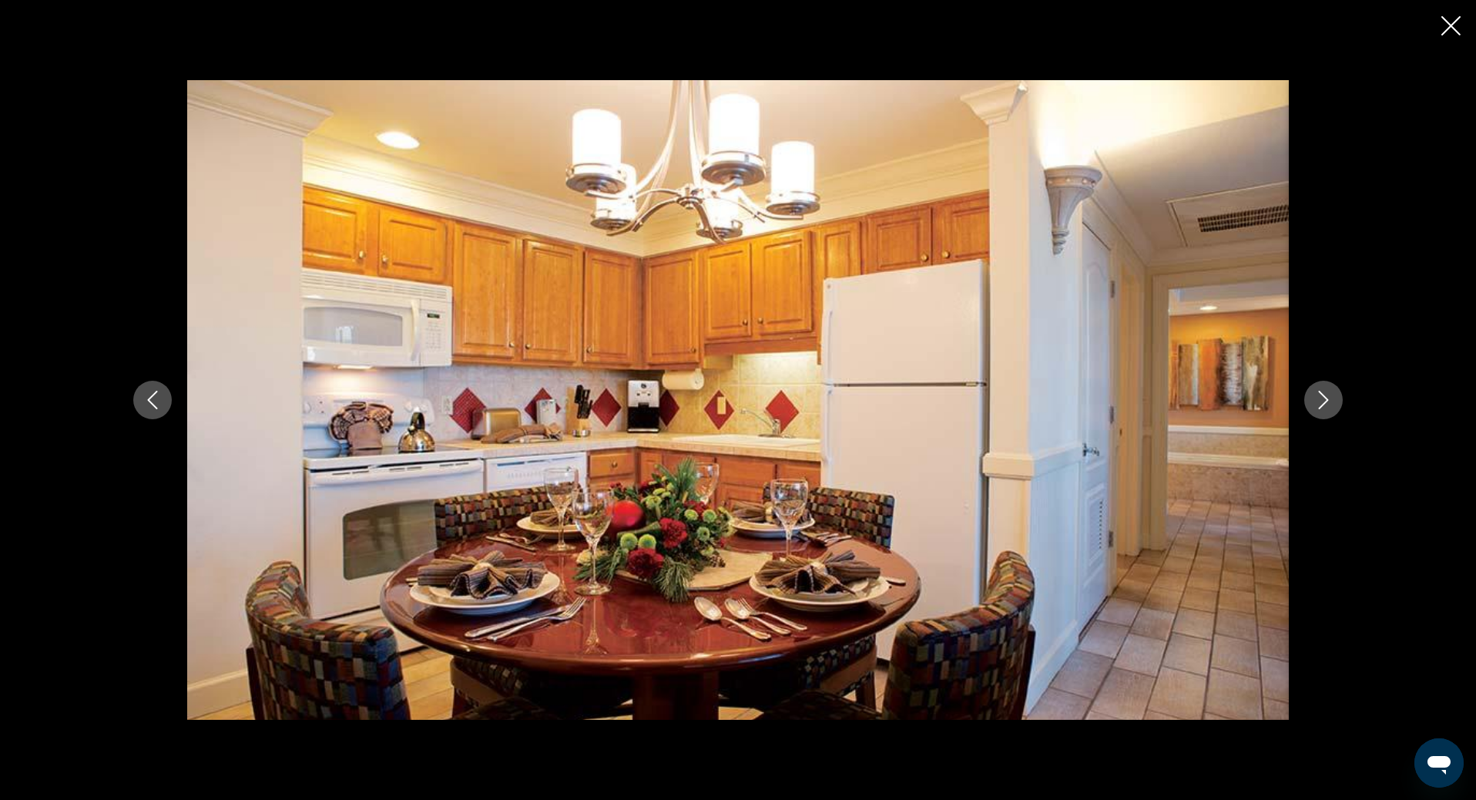
click at [157, 407] on icon "Previous image" at bounding box center [153, 400] width 10 height 18
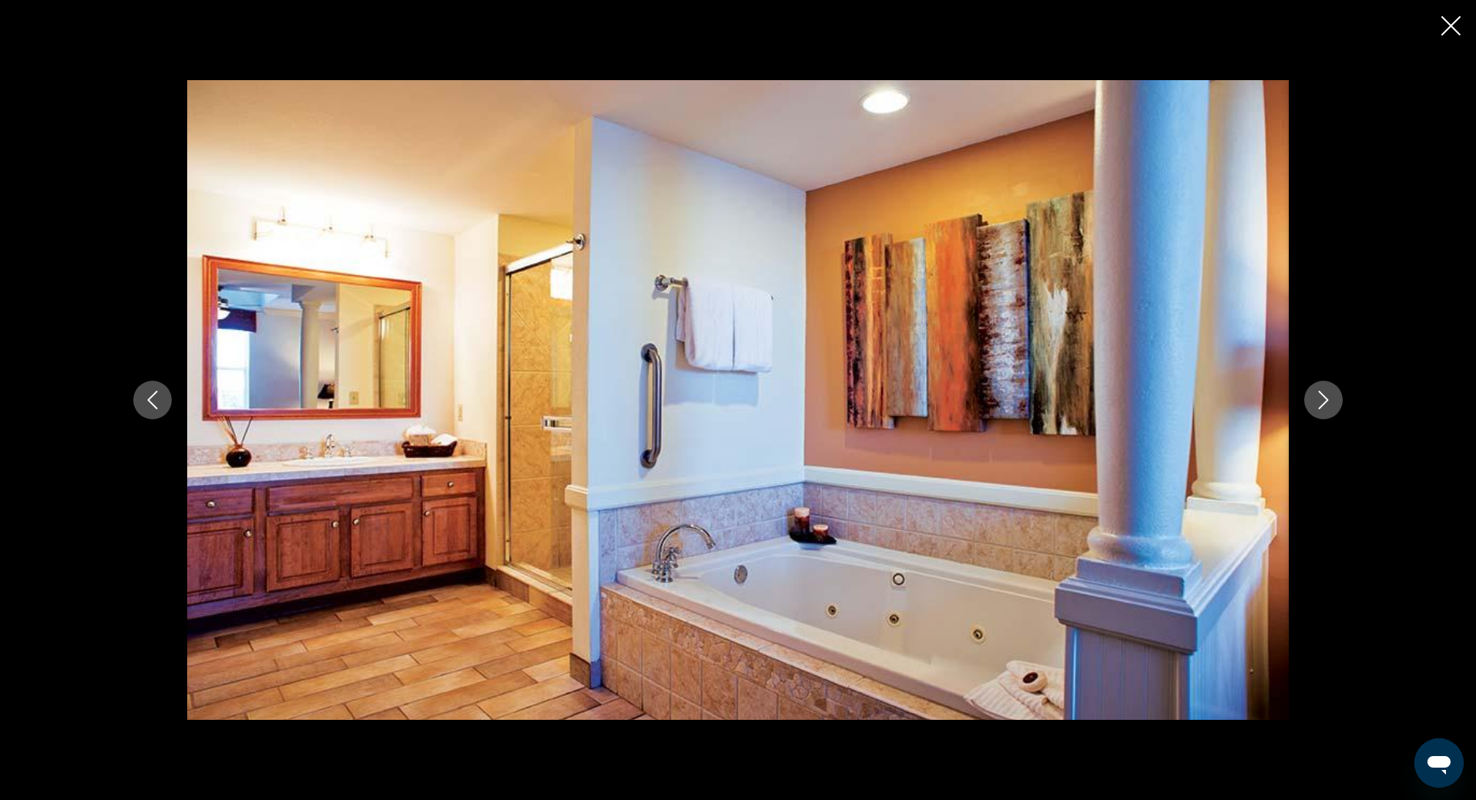
click at [157, 407] on icon "Previous image" at bounding box center [153, 400] width 10 height 18
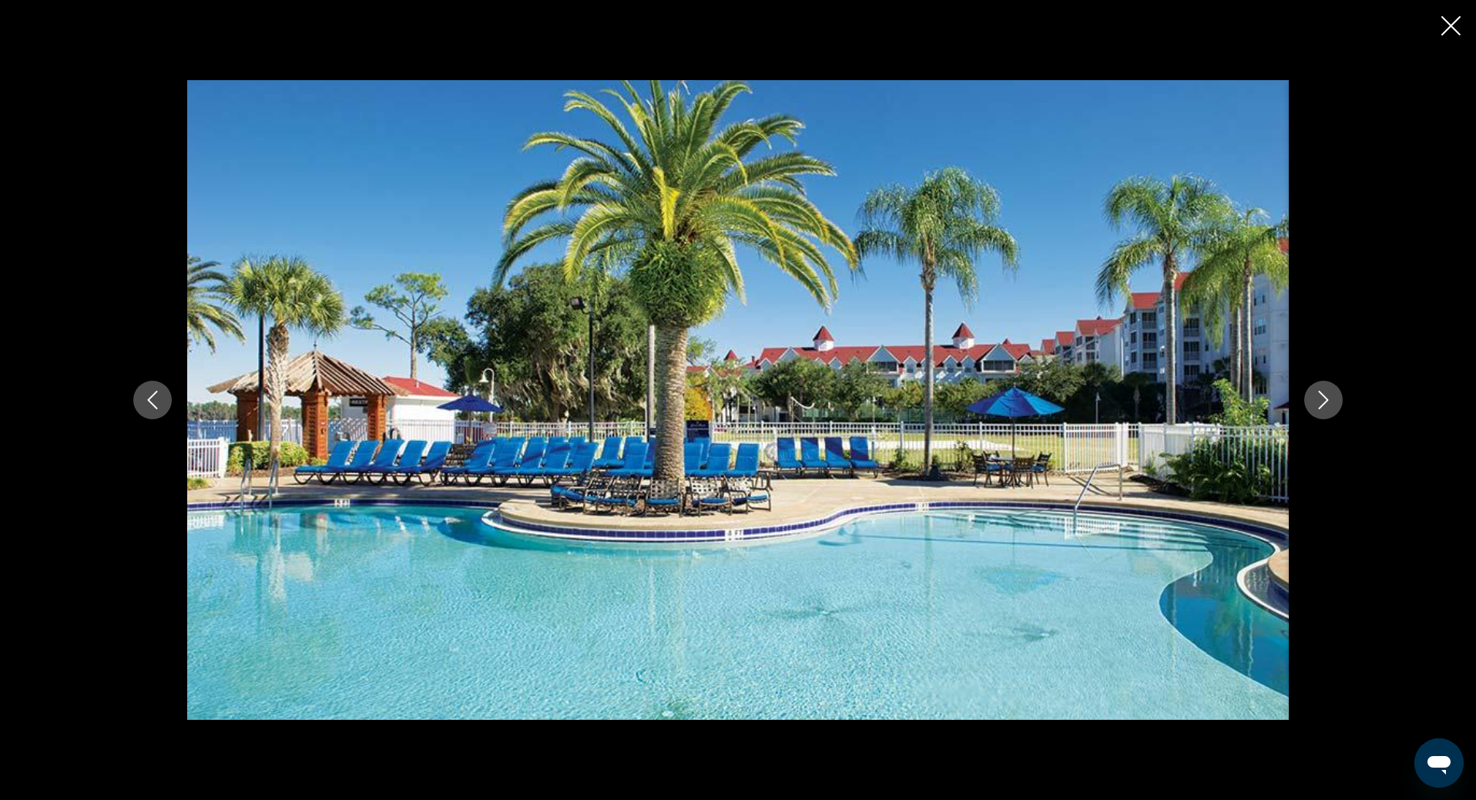
click at [1330, 407] on icon "Next image" at bounding box center [1323, 400] width 18 height 18
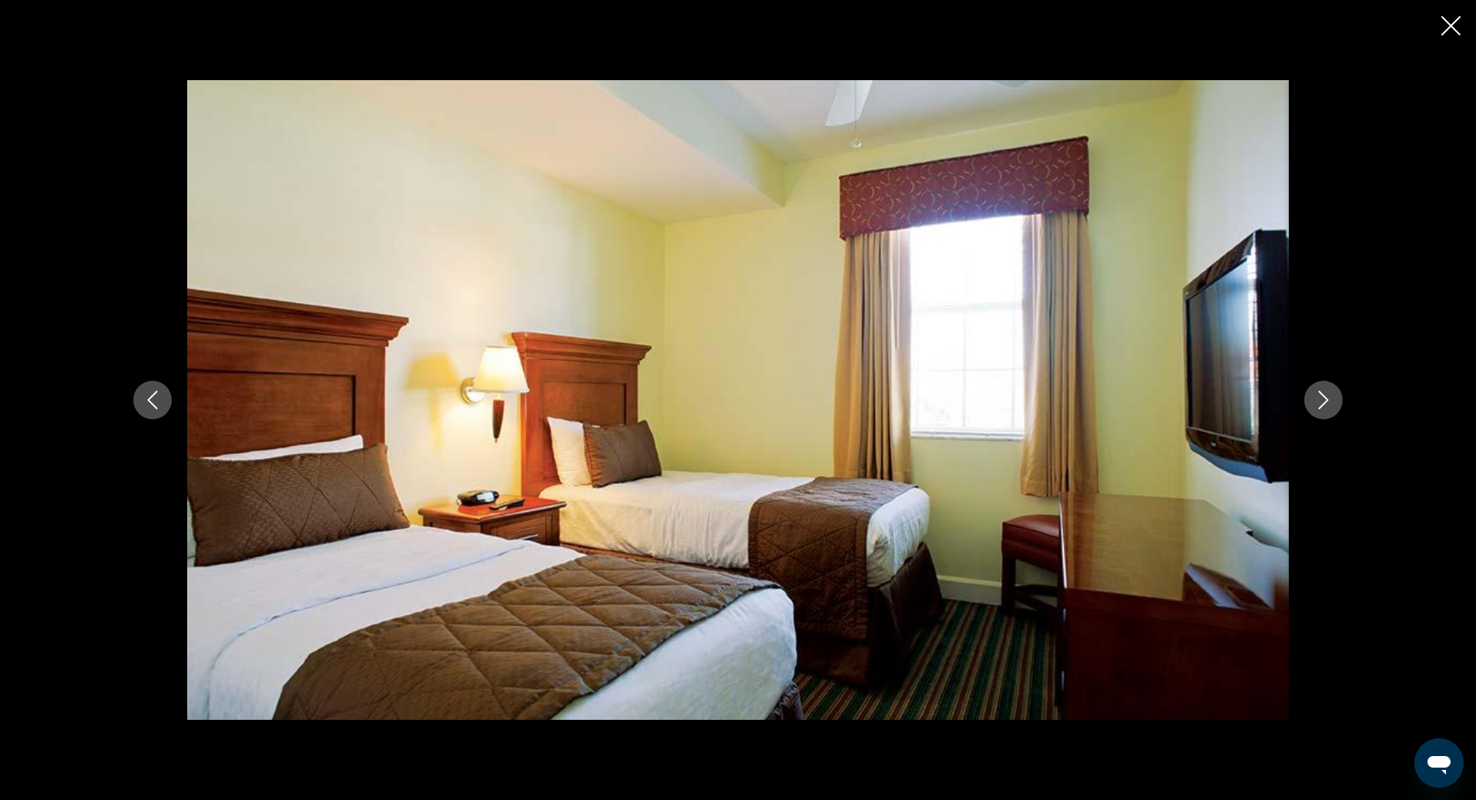
click at [1330, 407] on icon "Next image" at bounding box center [1323, 400] width 18 height 18
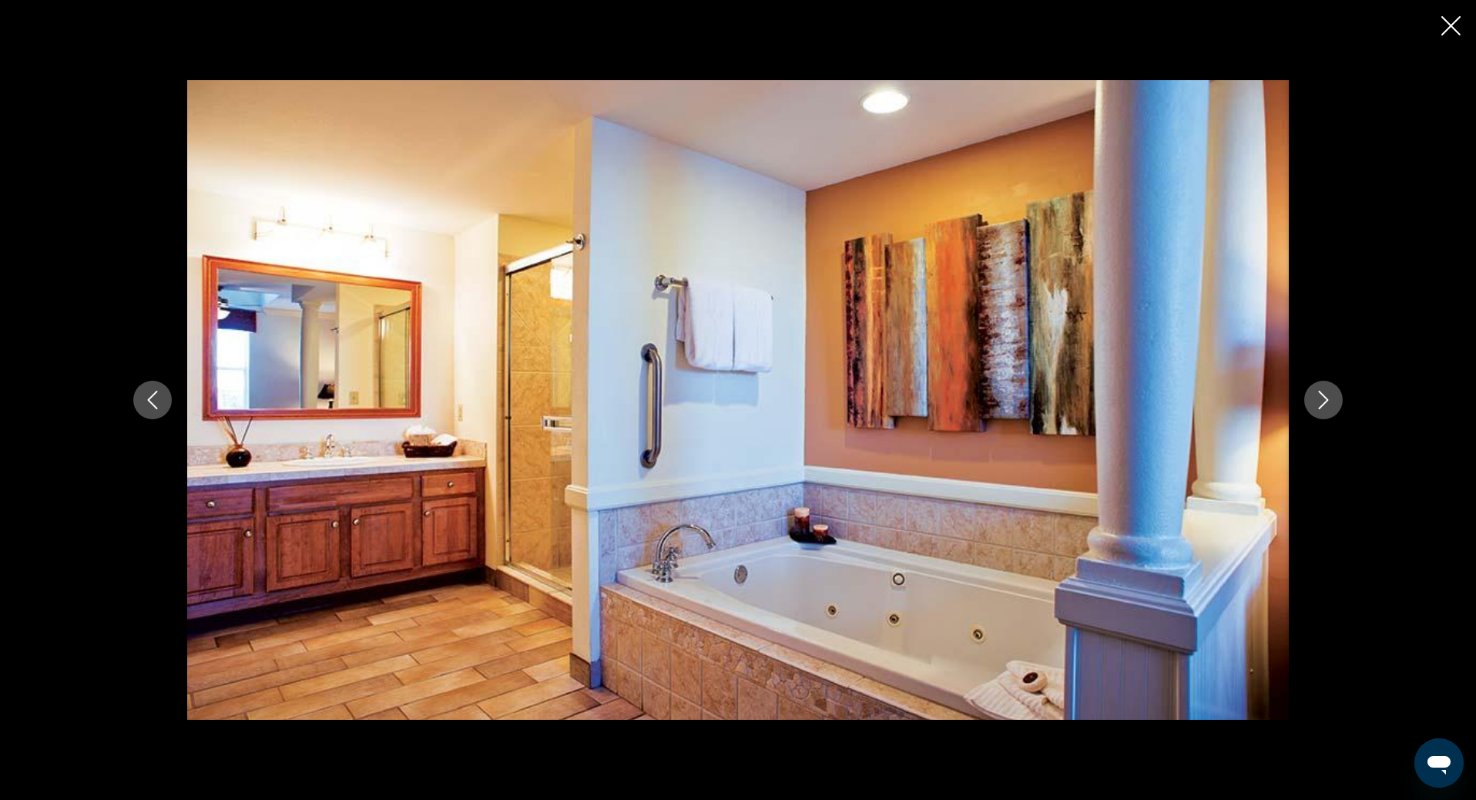
click at [1330, 407] on icon "Next image" at bounding box center [1323, 400] width 18 height 18
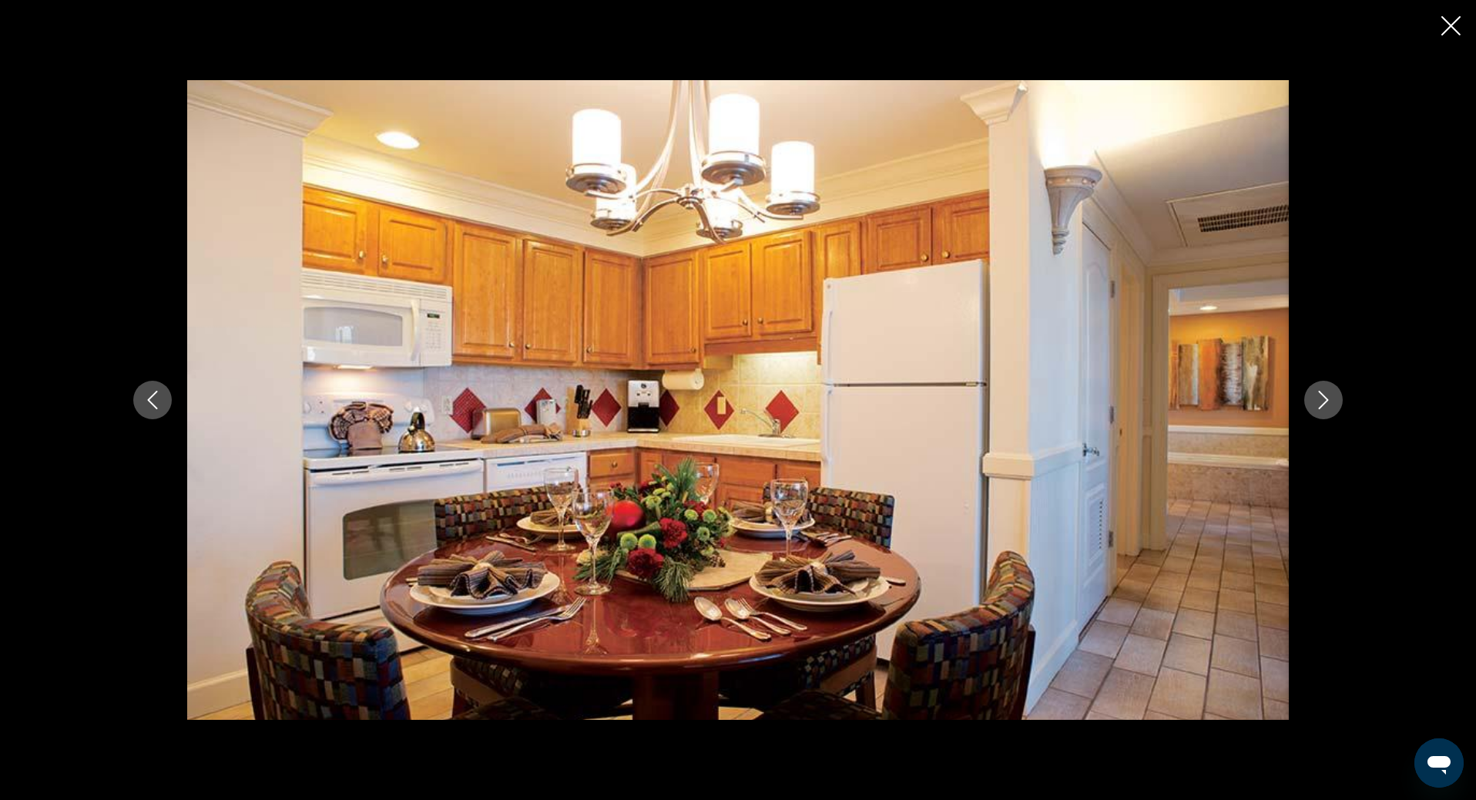
click at [1330, 407] on icon "Next image" at bounding box center [1323, 400] width 18 height 18
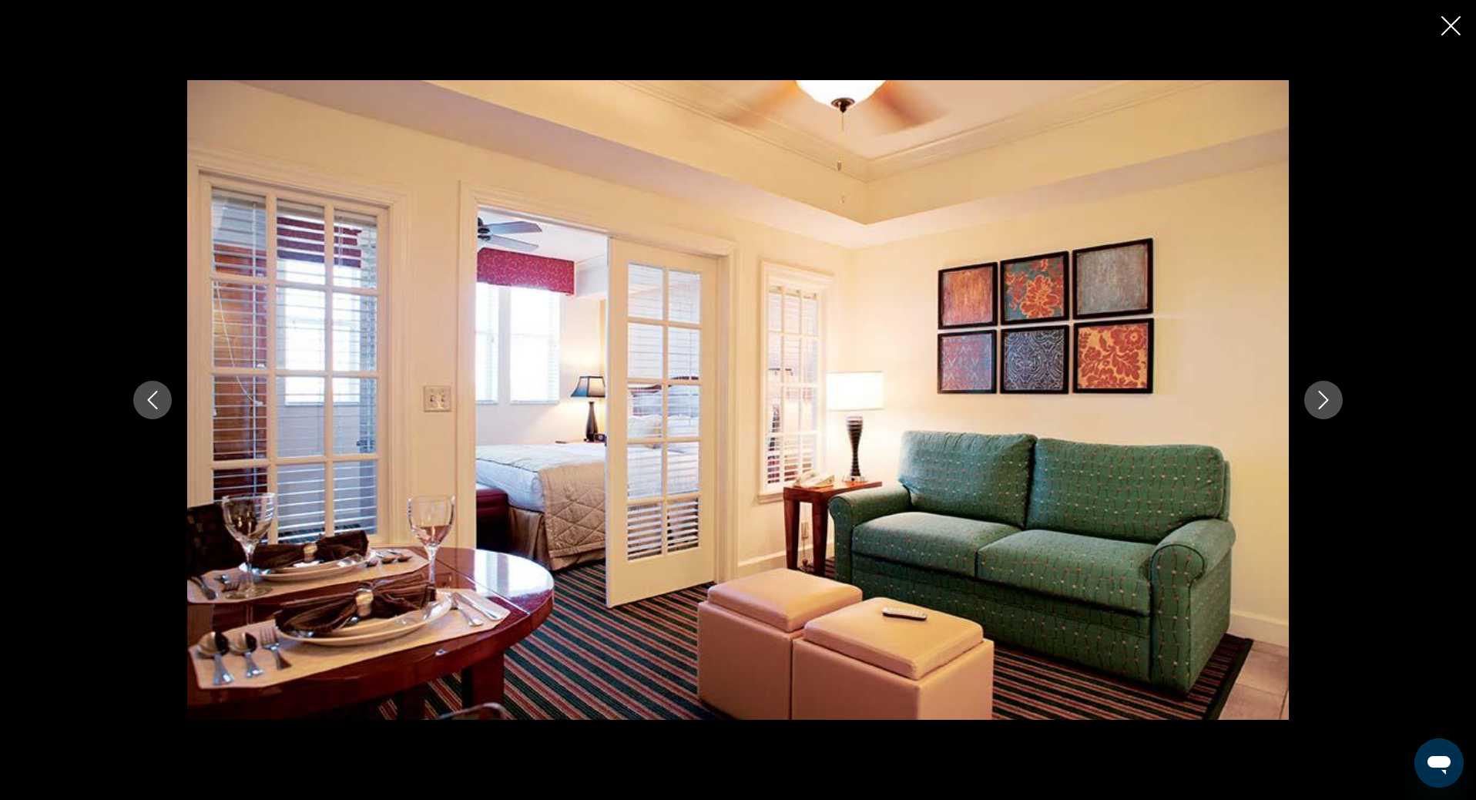
click at [1330, 407] on icon "Next image" at bounding box center [1323, 400] width 18 height 18
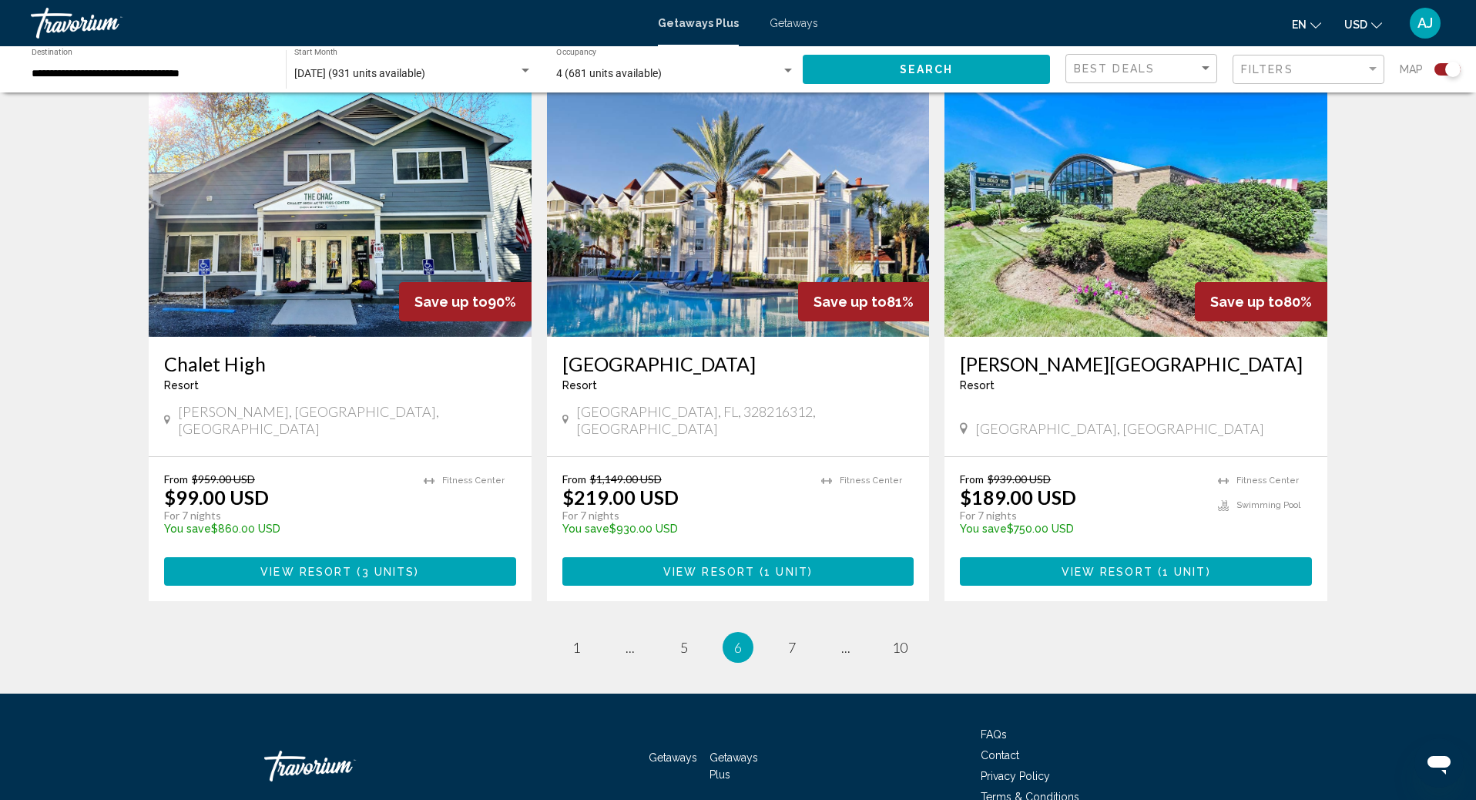
scroll to position [2197, 0]
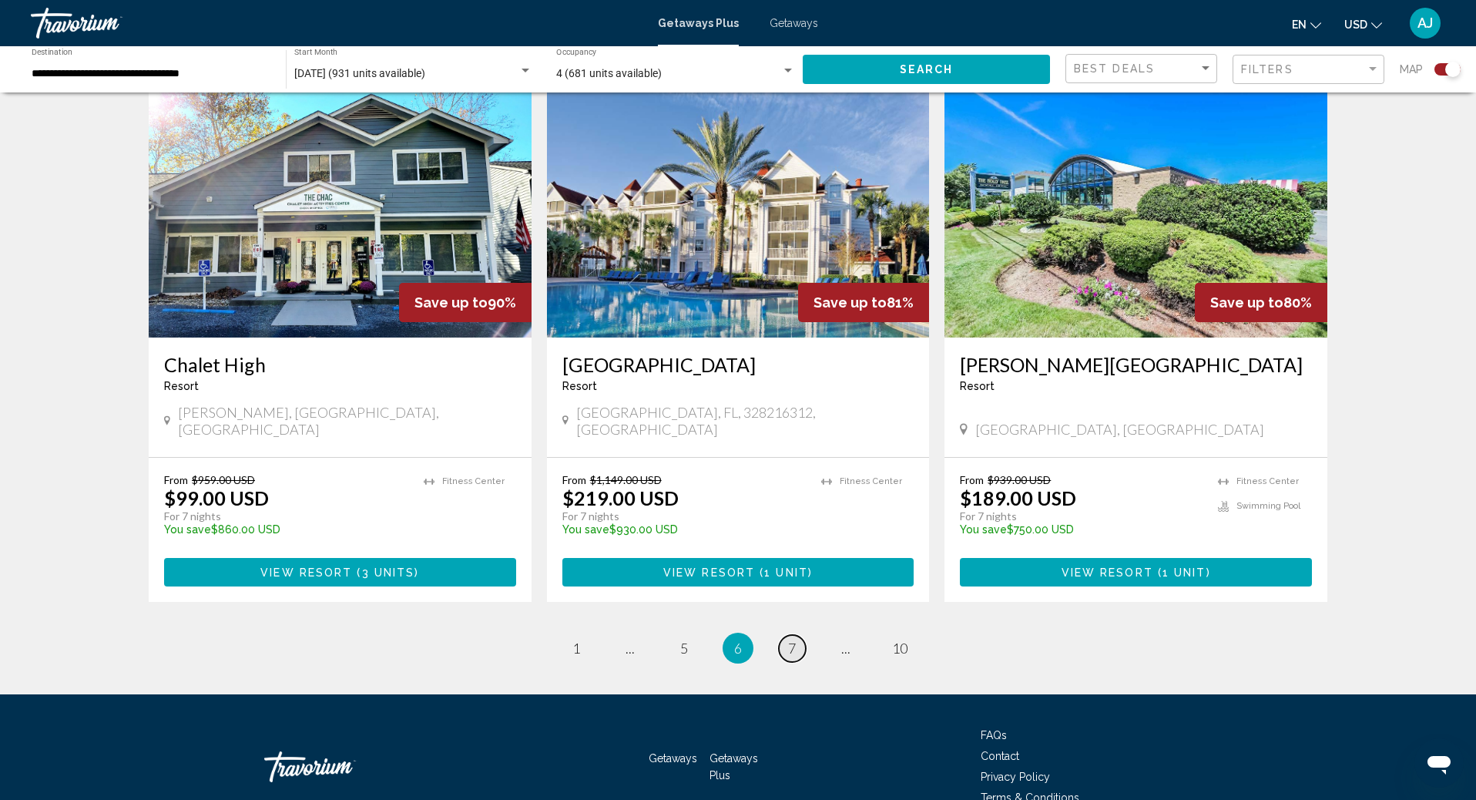
click at [795, 639] on span "7" at bounding box center [792, 647] width 8 height 17
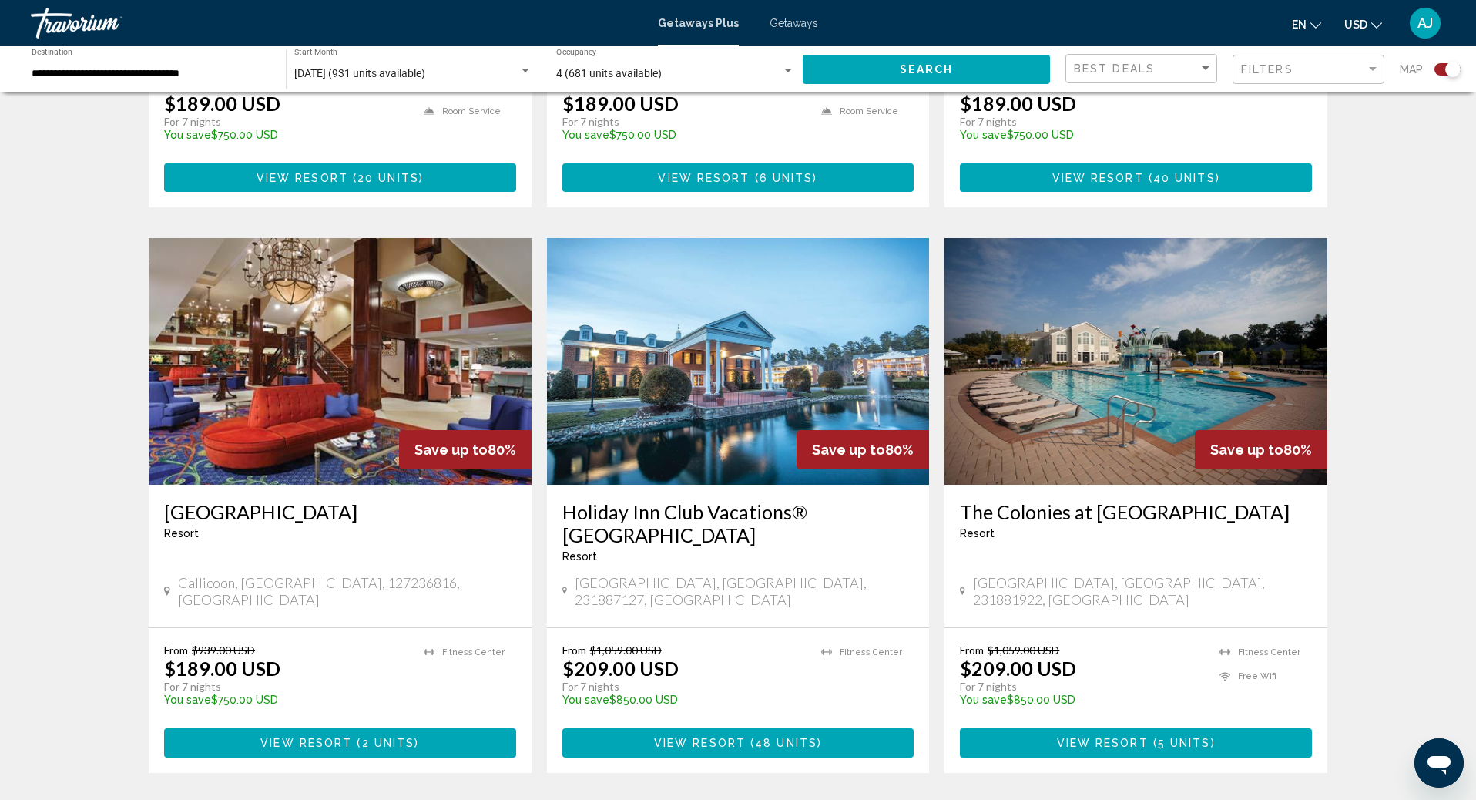
scroll to position [944, 0]
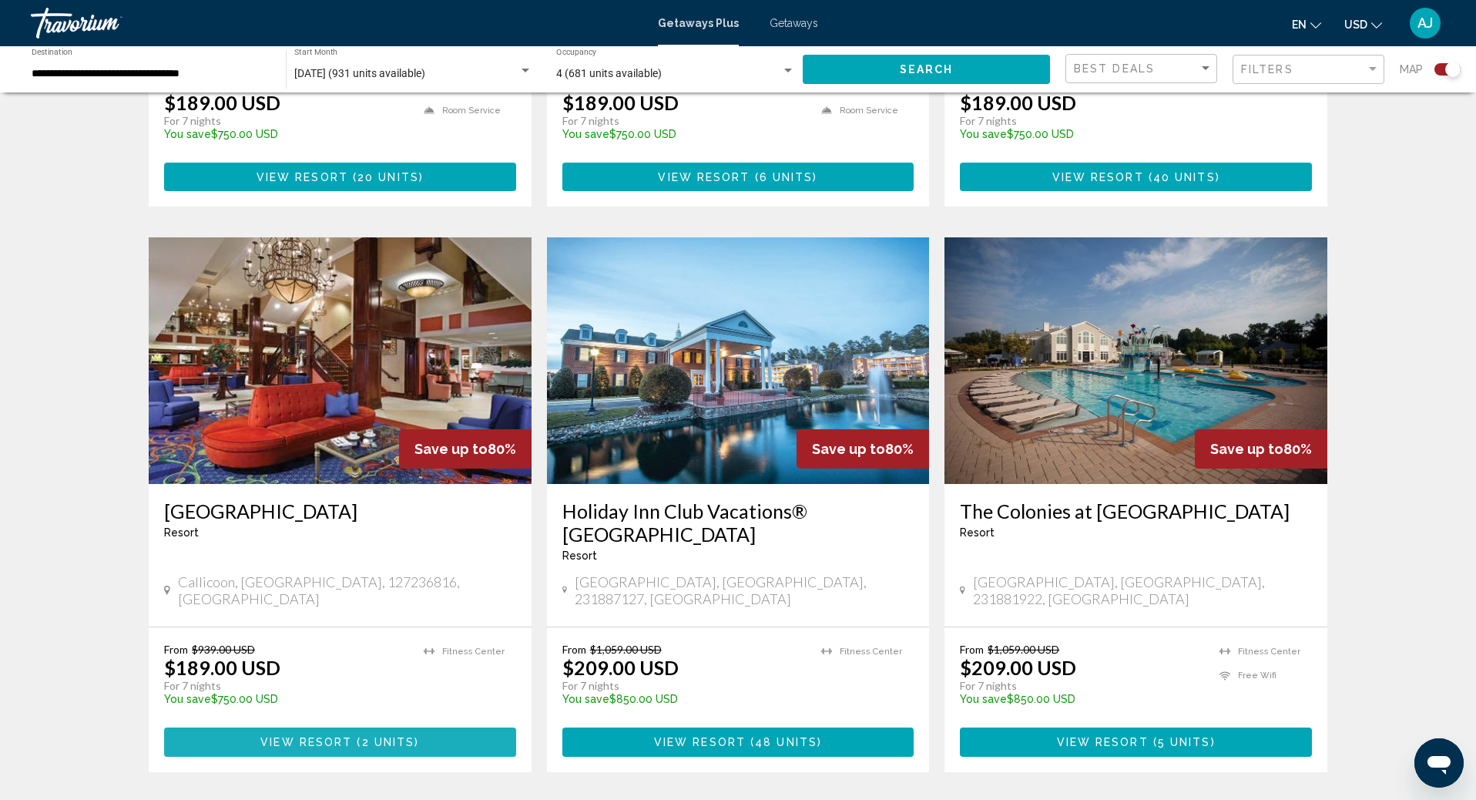
click at [346, 736] on span "View Resort" at bounding box center [306, 742] width 92 height 12
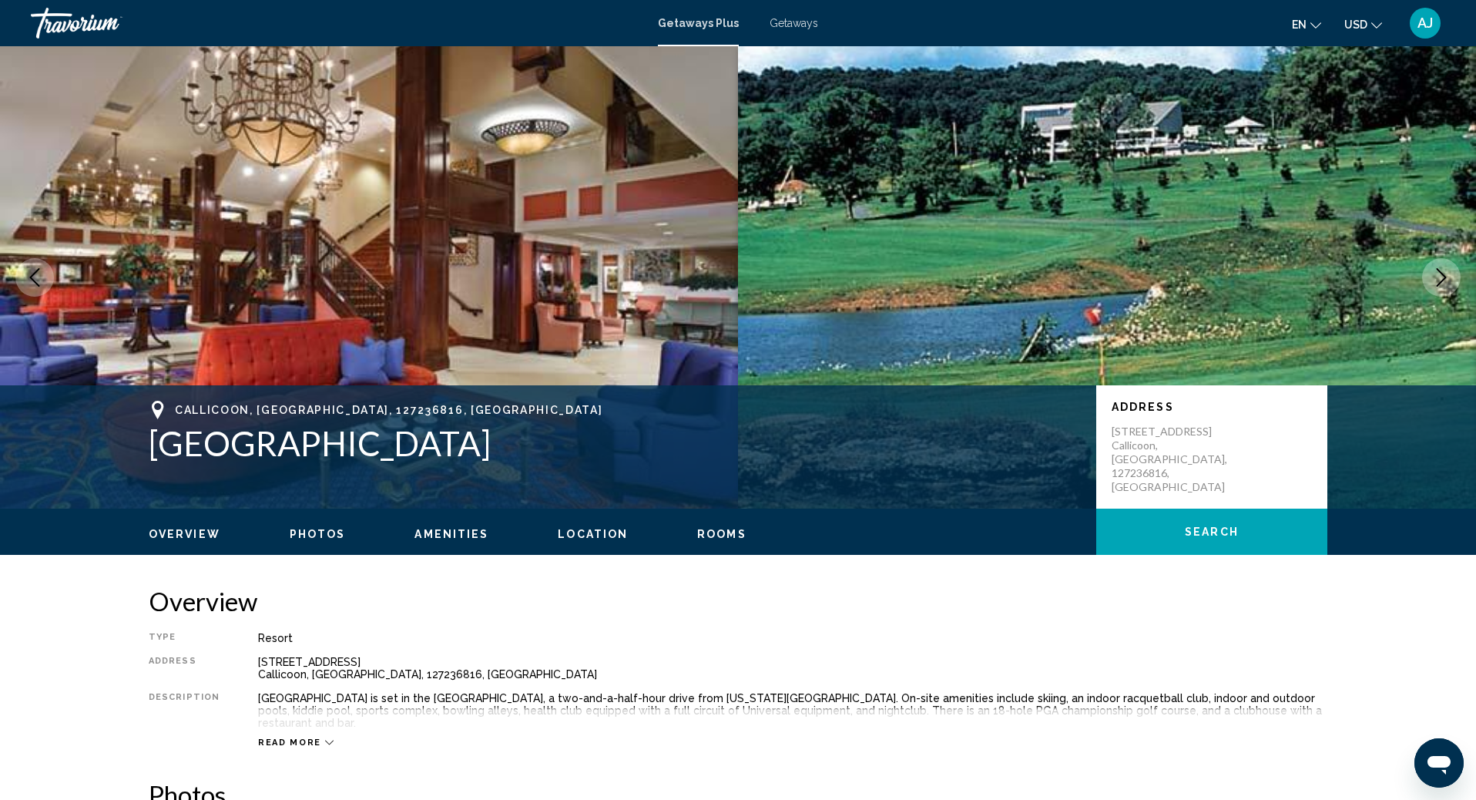
click at [302, 536] on span "Photos" at bounding box center [318, 534] width 56 height 12
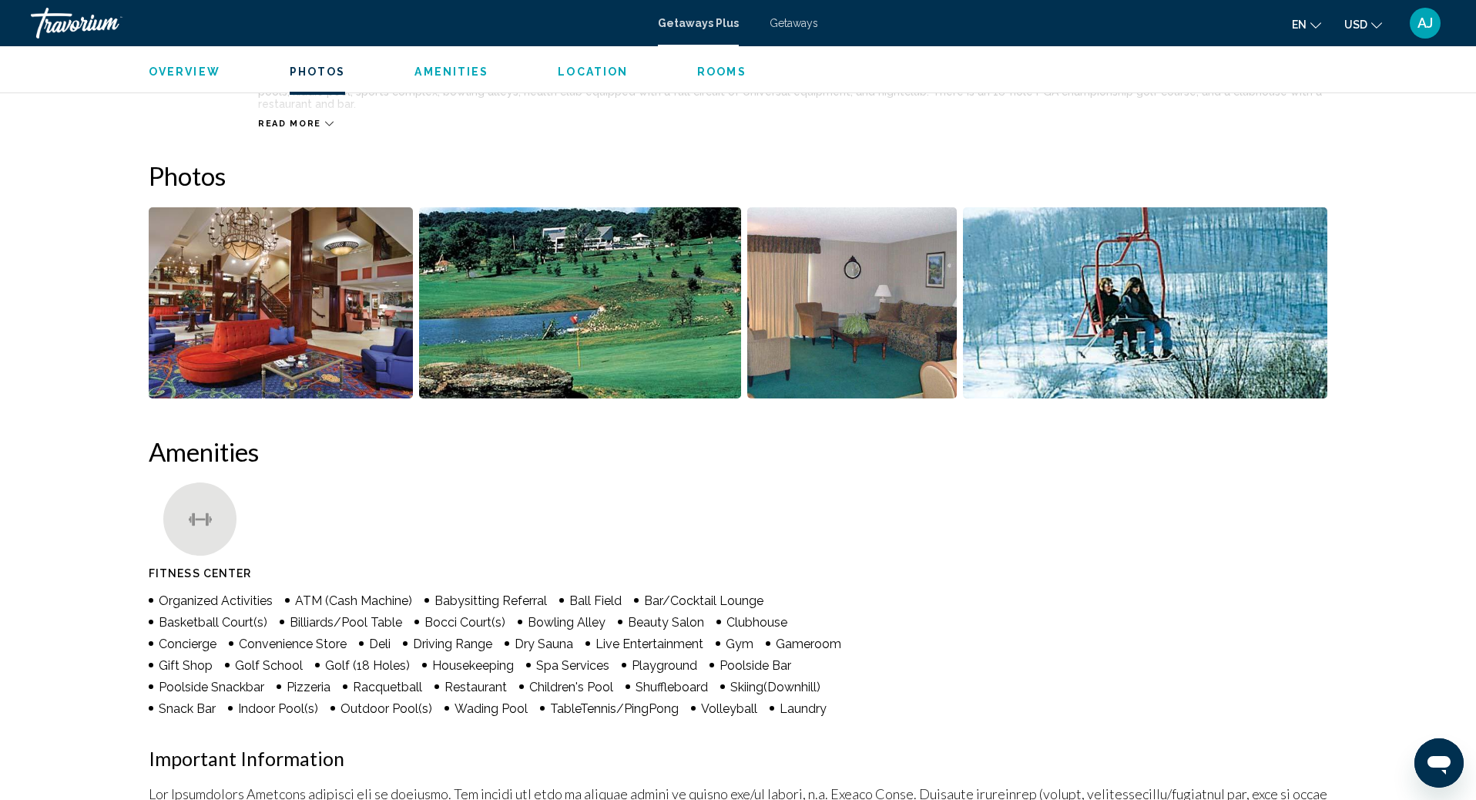
scroll to position [674, 0]
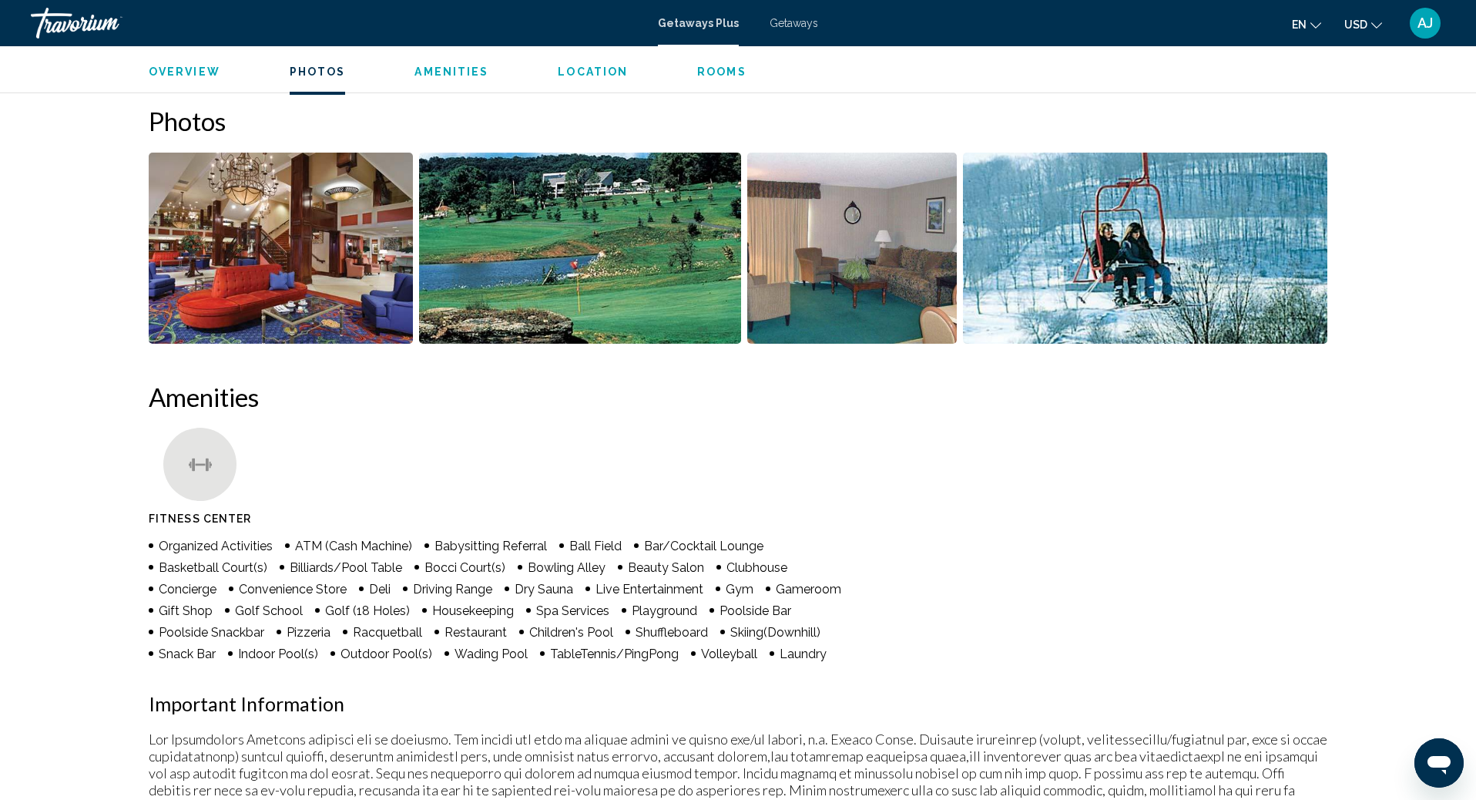
click at [291, 285] on img "Open full-screen image slider" at bounding box center [281, 248] width 264 height 191
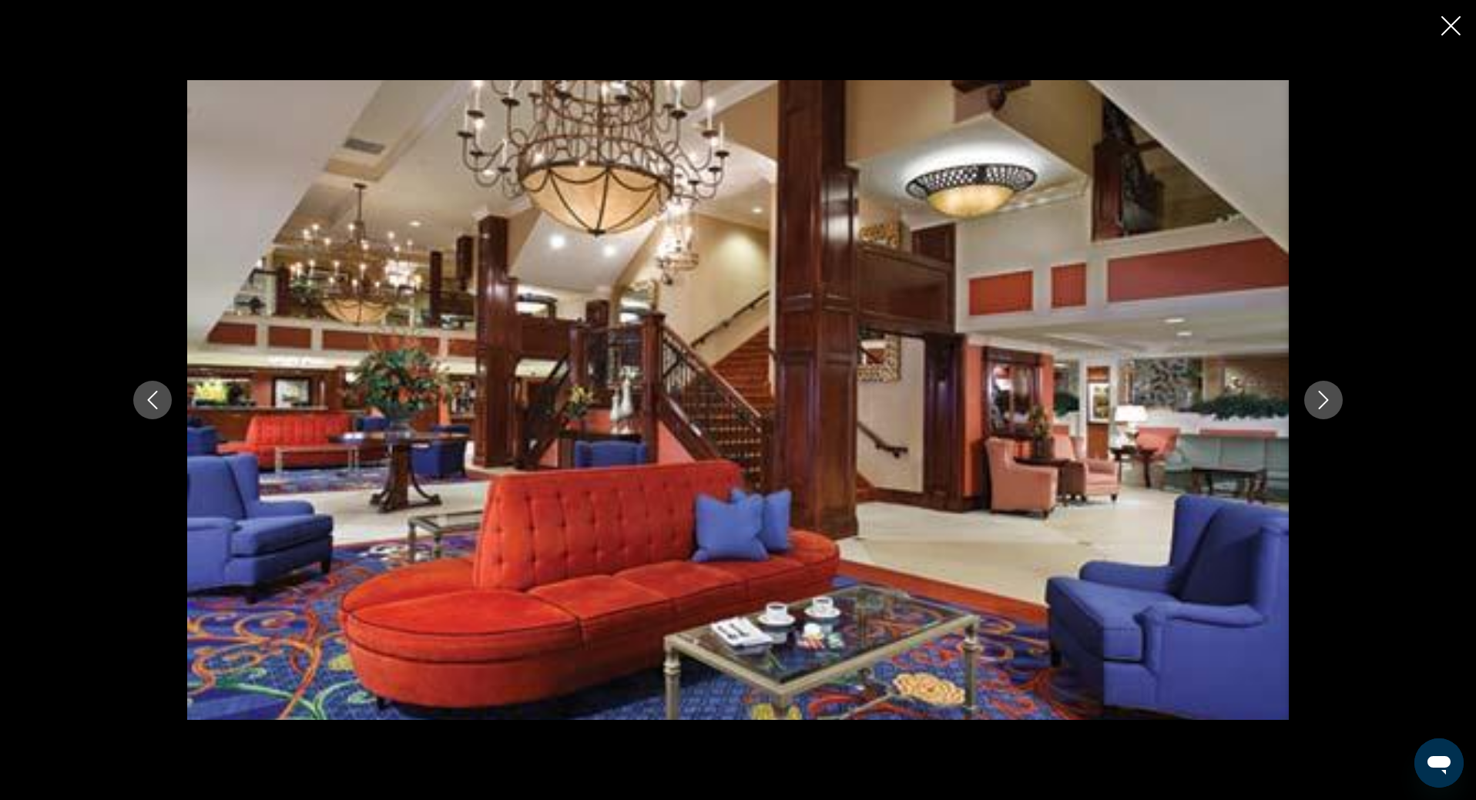
click at [1318, 401] on icon "Next image" at bounding box center [1323, 400] width 18 height 18
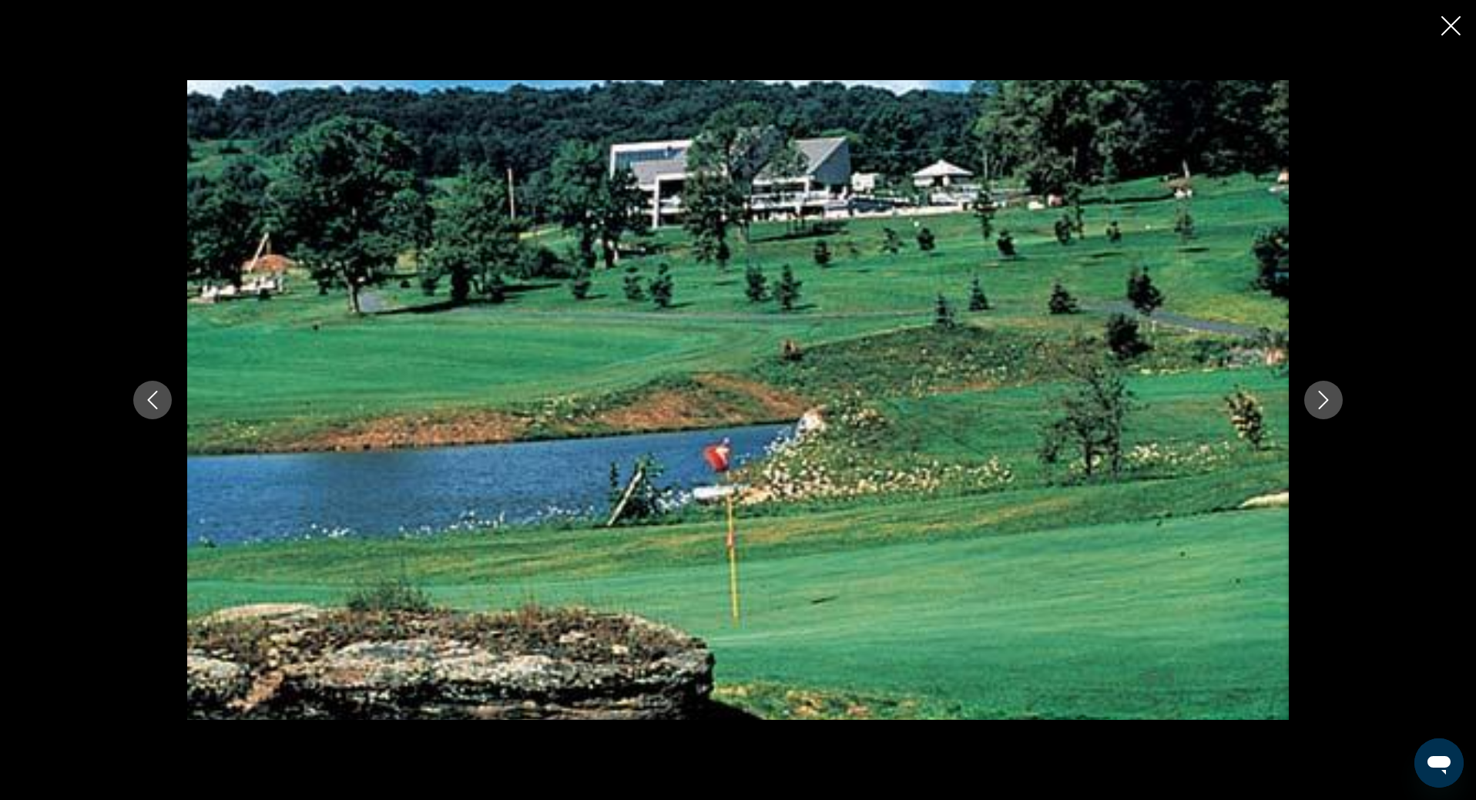
click at [1318, 401] on icon "Next image" at bounding box center [1323, 400] width 18 height 18
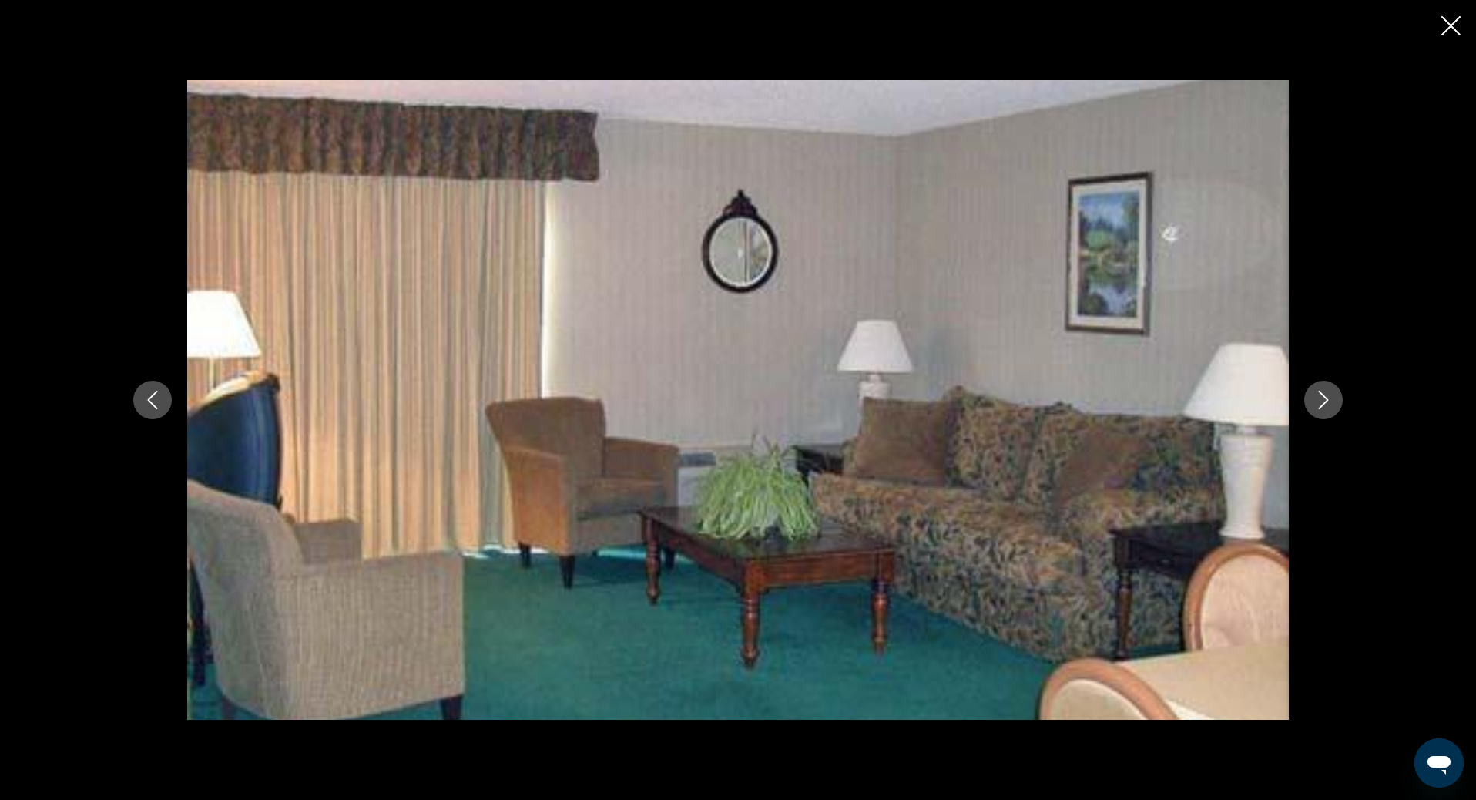
click at [1318, 401] on icon "Next image" at bounding box center [1323, 400] width 18 height 18
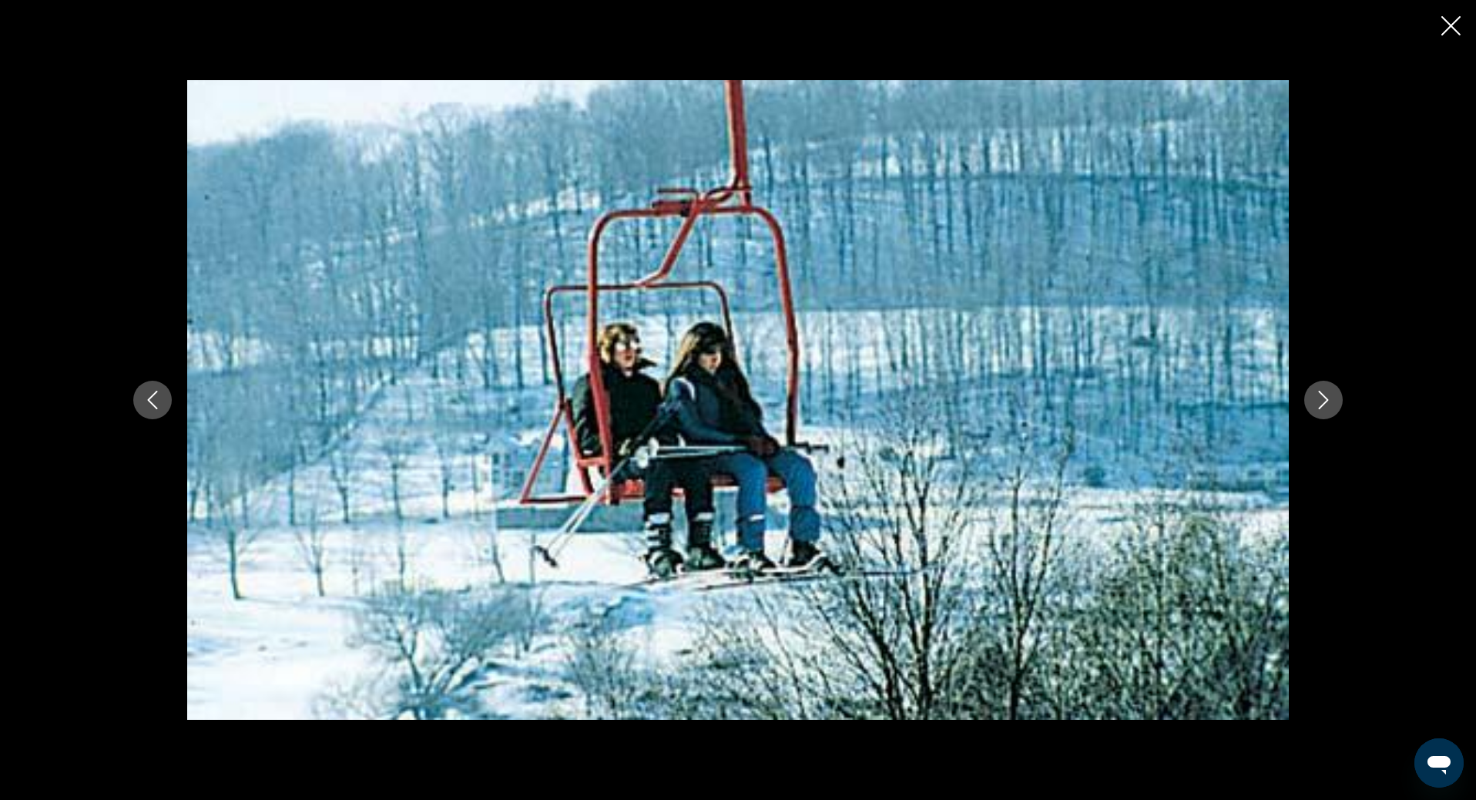
click at [1318, 401] on icon "Next image" at bounding box center [1323, 400] width 18 height 18
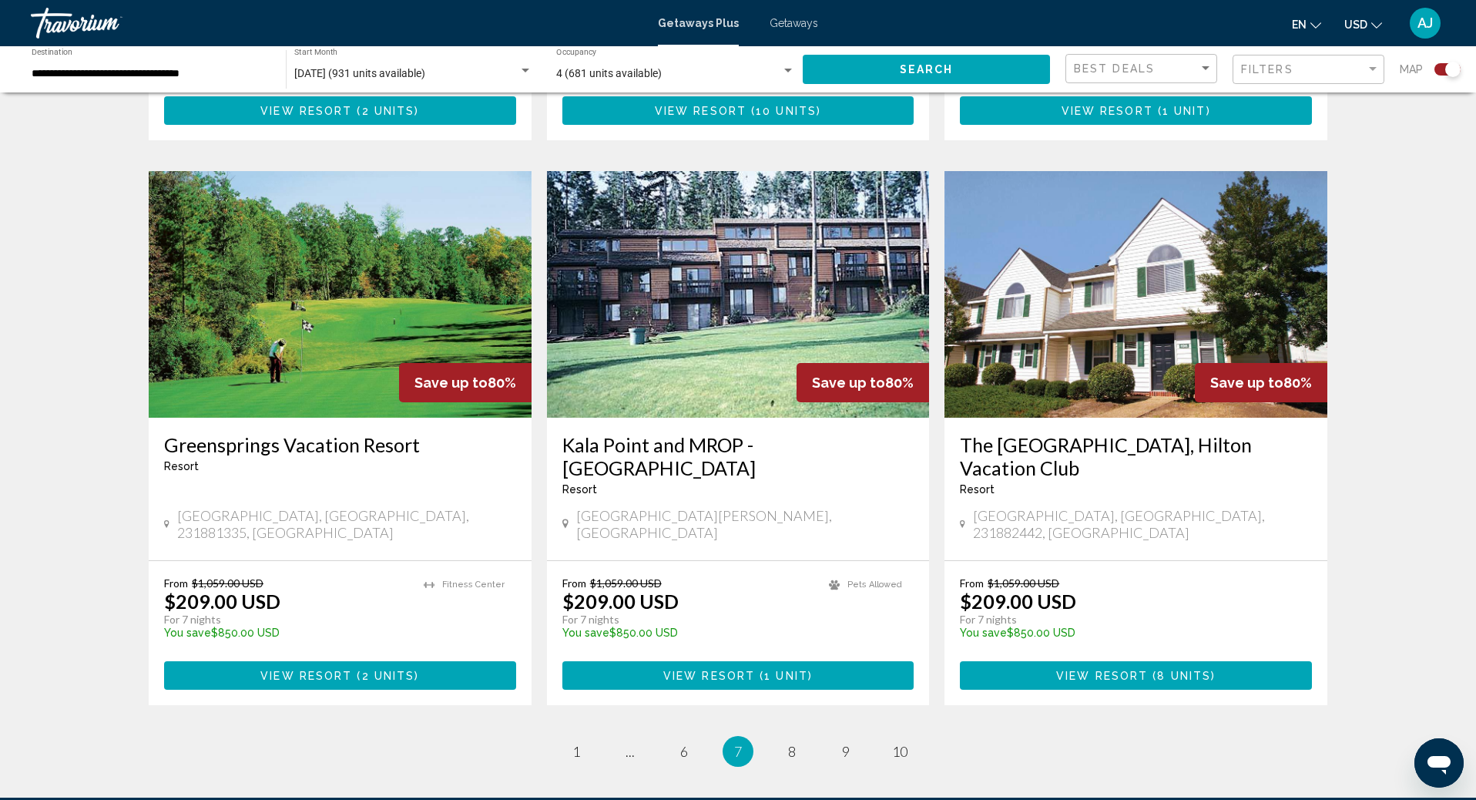
scroll to position [2141, 0]
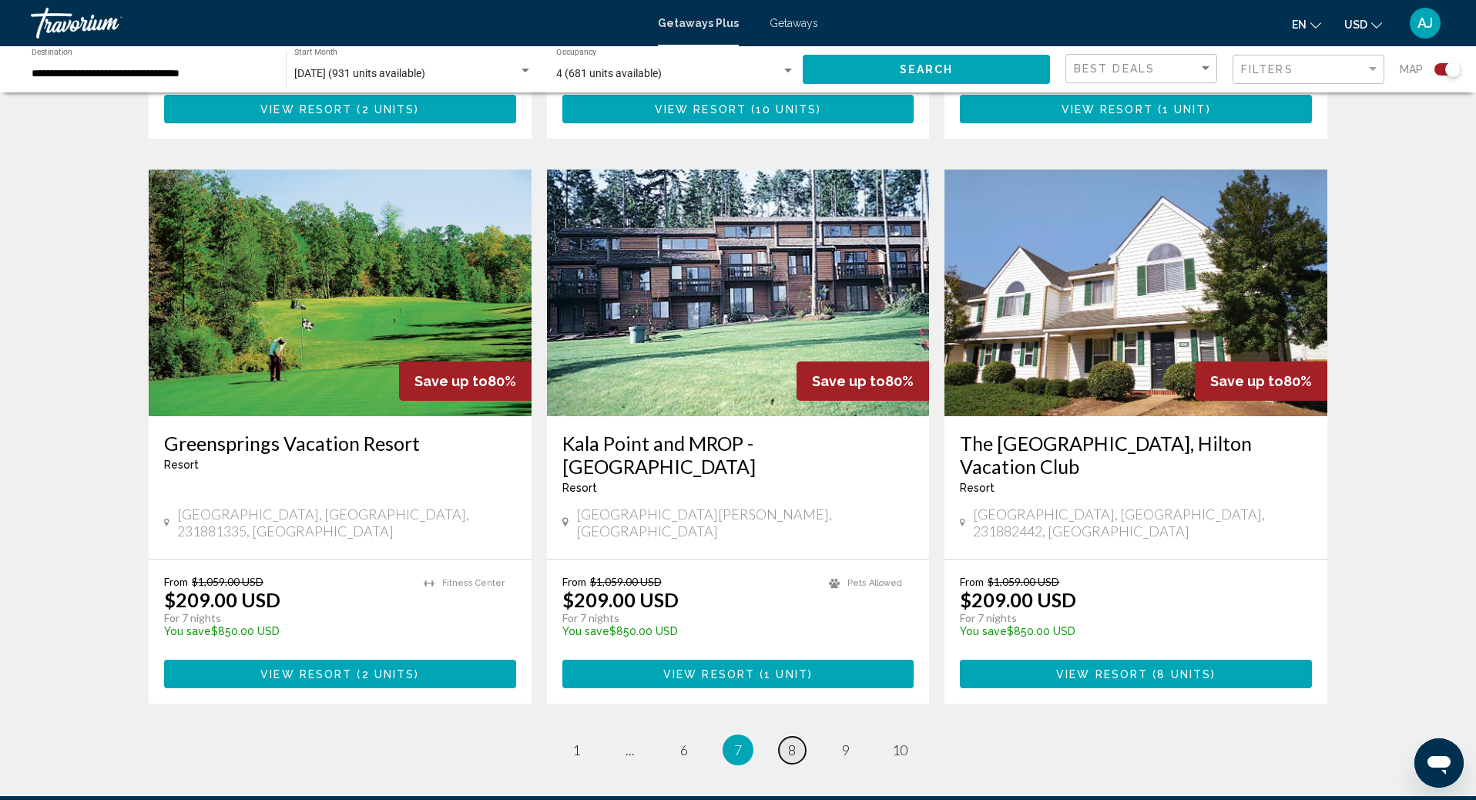
click at [789, 741] on span "8" at bounding box center [792, 749] width 8 height 17
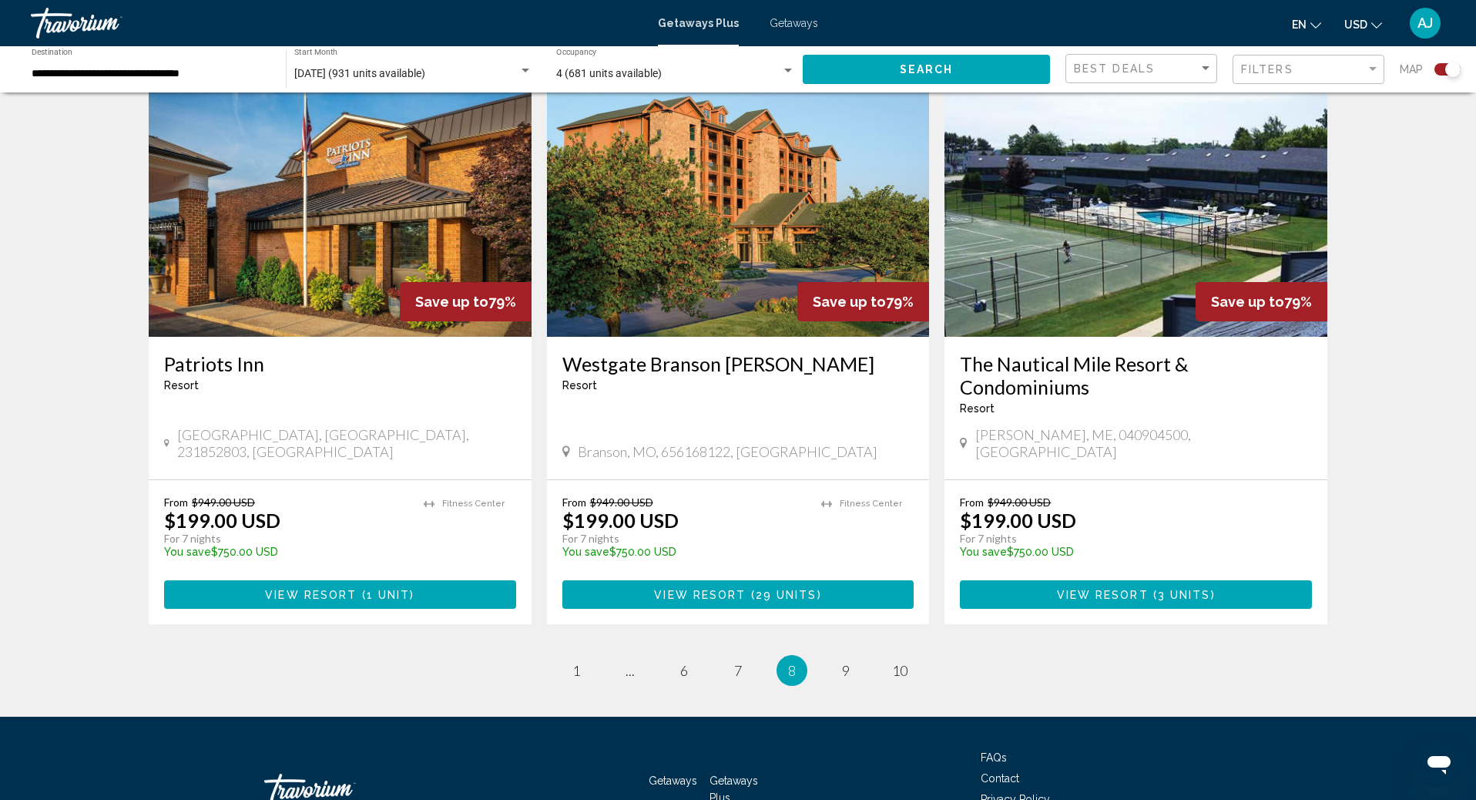
scroll to position [2220, 0]
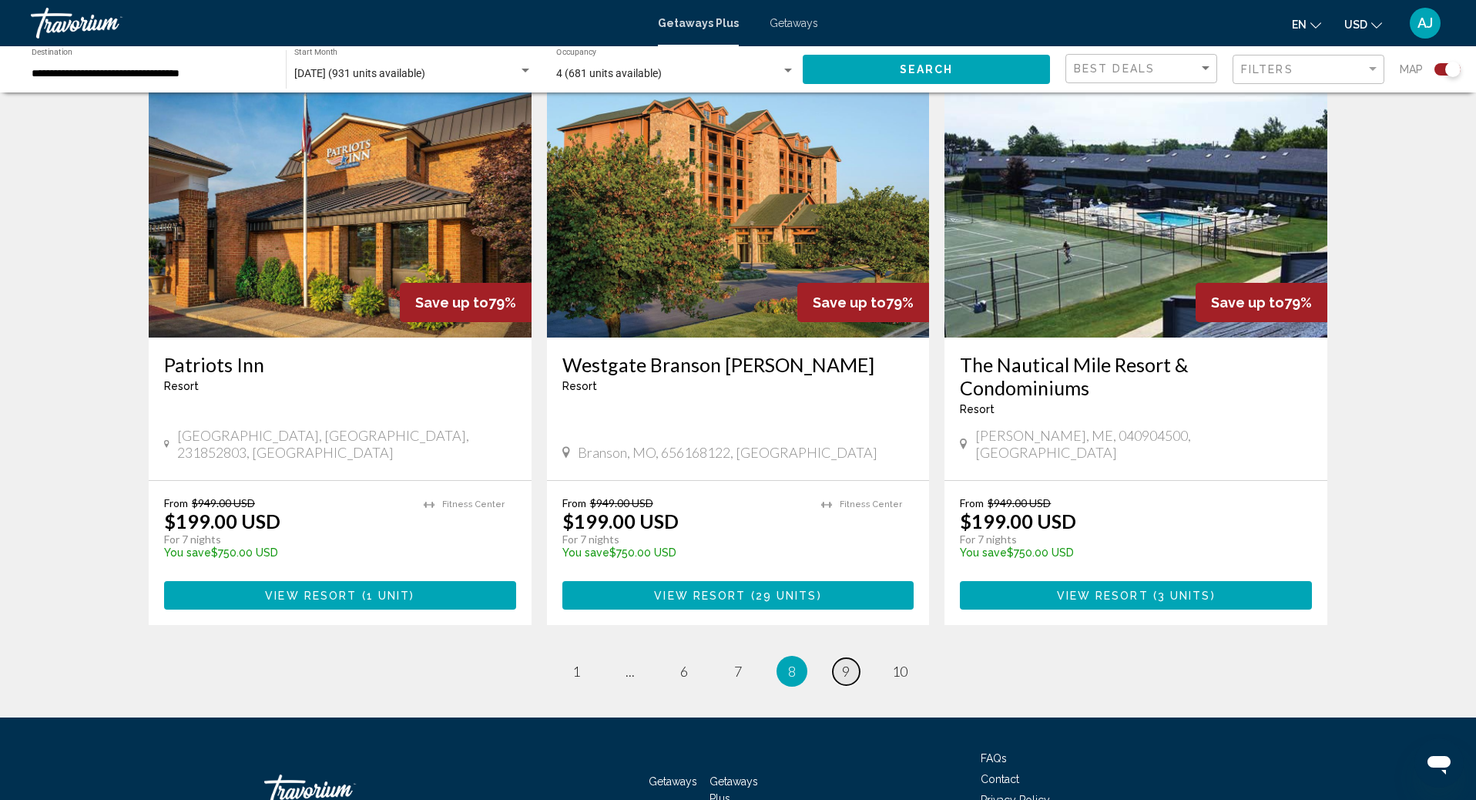
click at [848, 662] on span "9" at bounding box center [846, 670] width 8 height 17
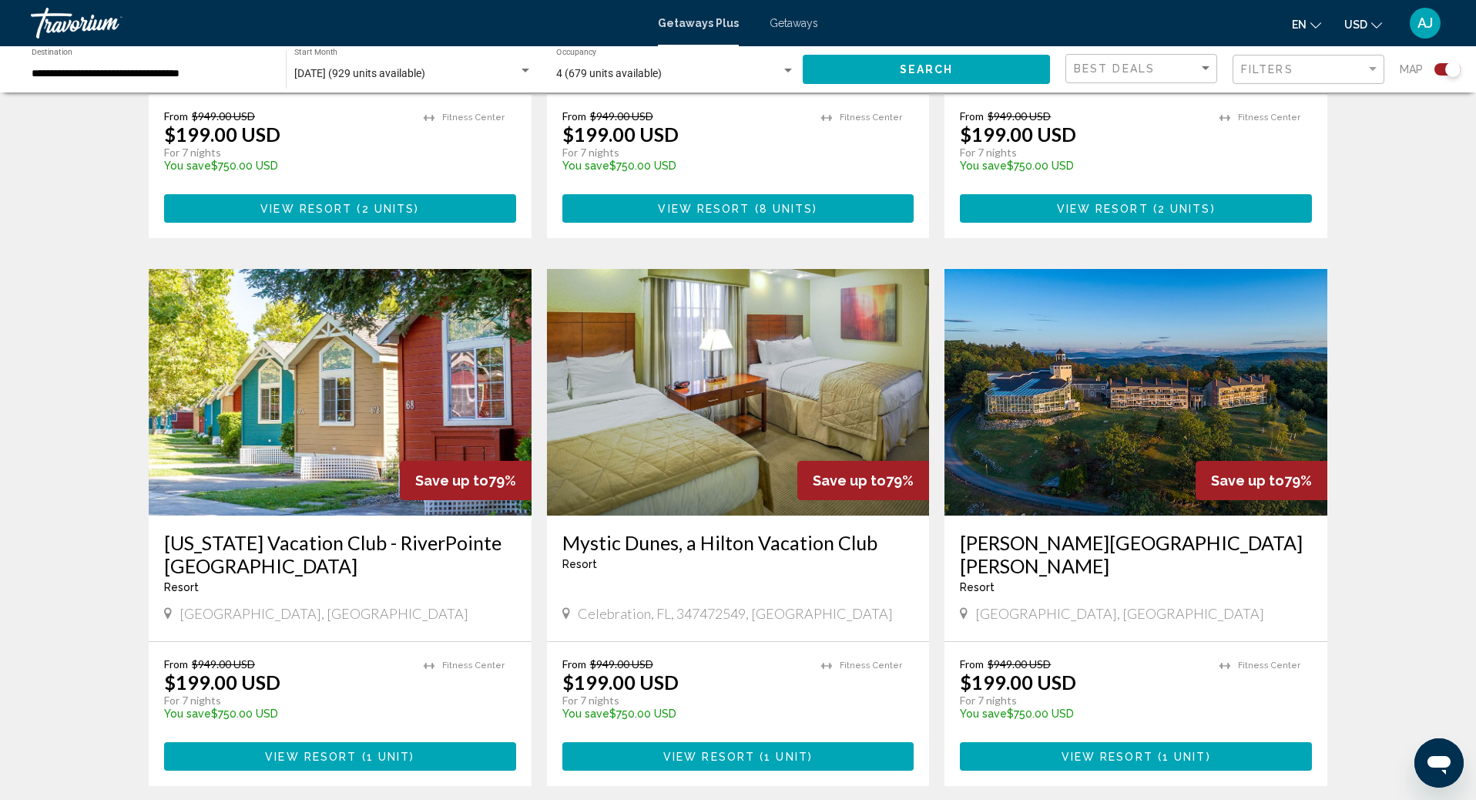
scroll to position [2062, 0]
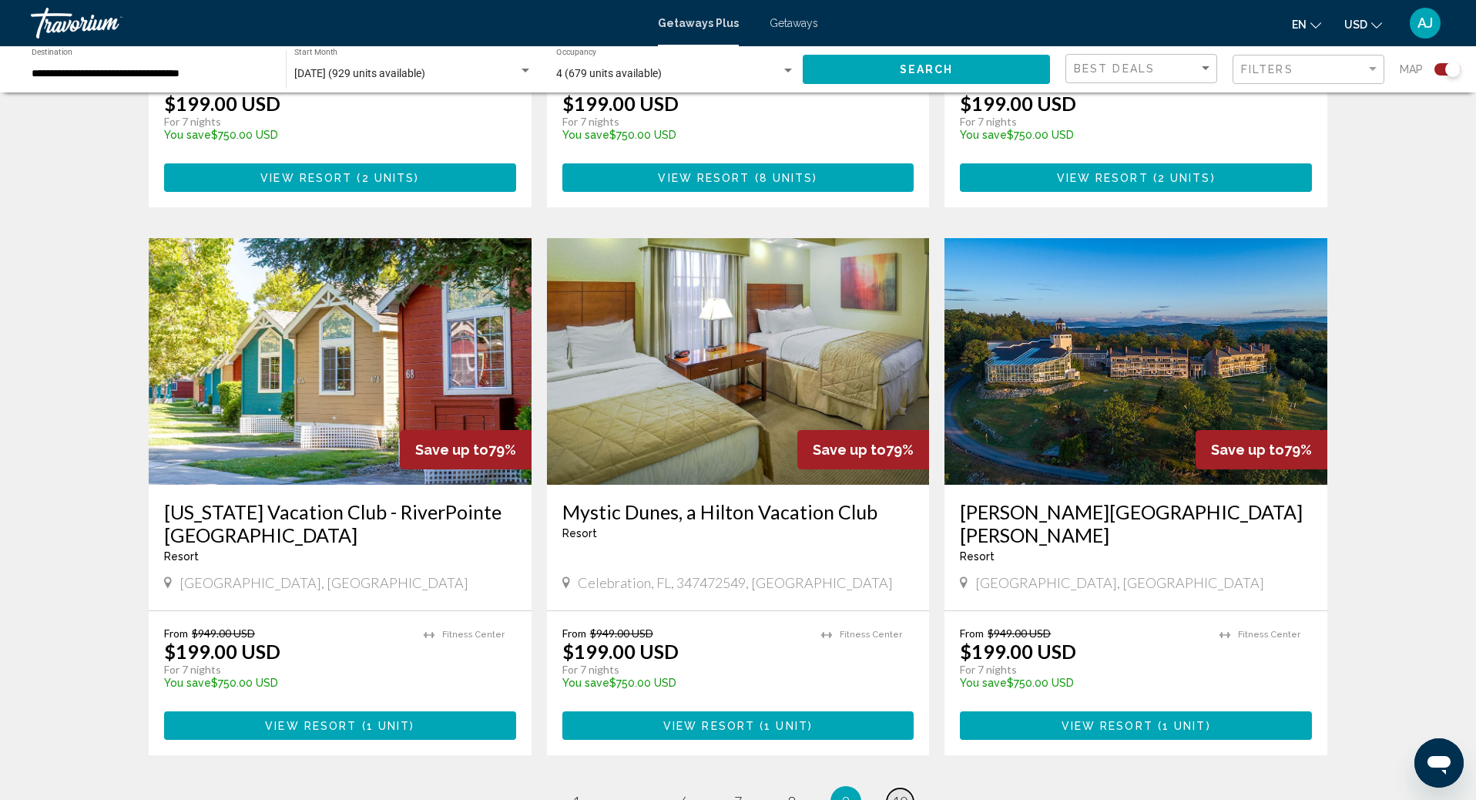
click at [901, 793] on span "10" at bounding box center [899, 801] width 15 height 17
